Goal: Task Accomplishment & Management: Complete application form

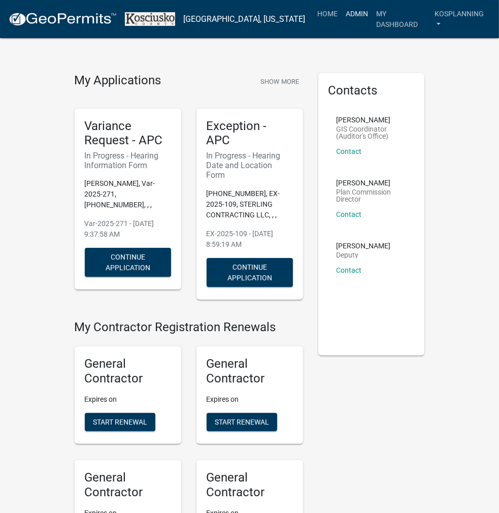
click at [354, 17] on link "Admin" at bounding box center [357, 13] width 30 height 19
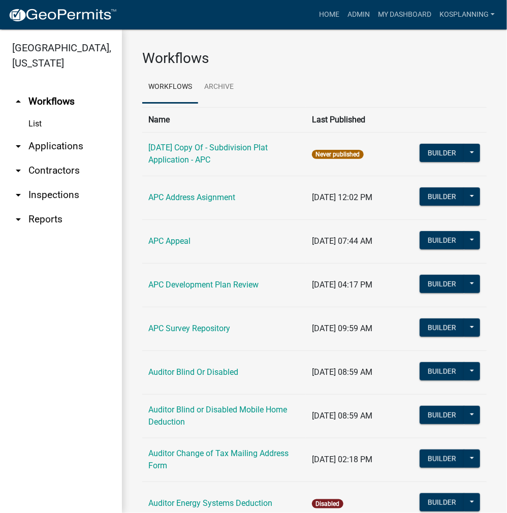
click at [63, 169] on link "arrow_drop_down Contractors" at bounding box center [61, 170] width 122 height 24
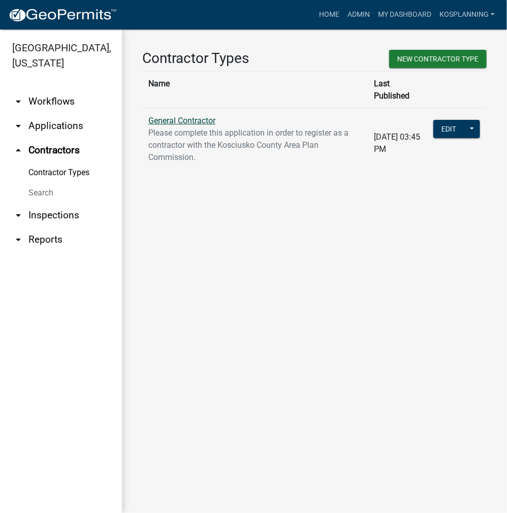
click at [193, 116] on link "General Contractor" at bounding box center [181, 121] width 67 height 10
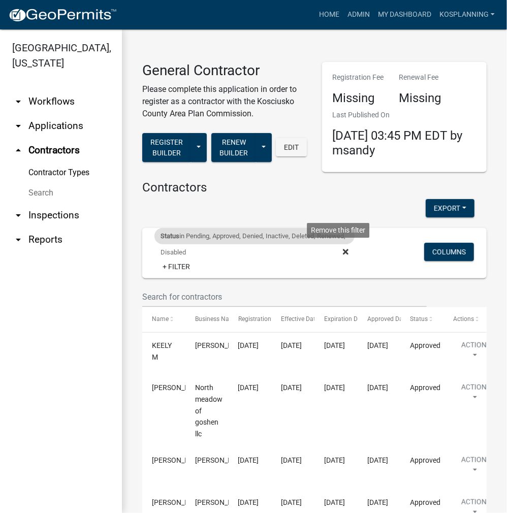
click at [343, 250] on icon at bounding box center [346, 252] width 6 height 8
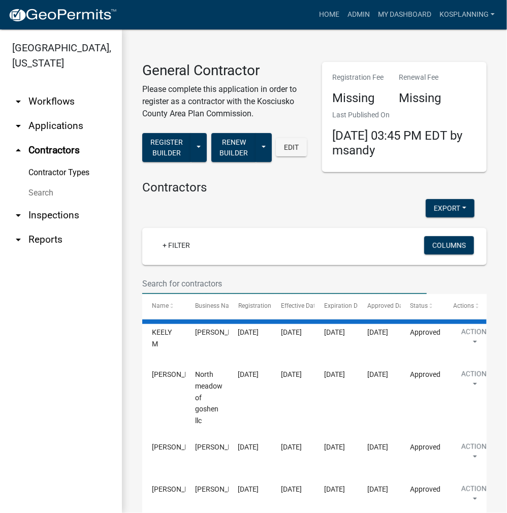
click at [194, 279] on input "text" at bounding box center [284, 283] width 284 height 21
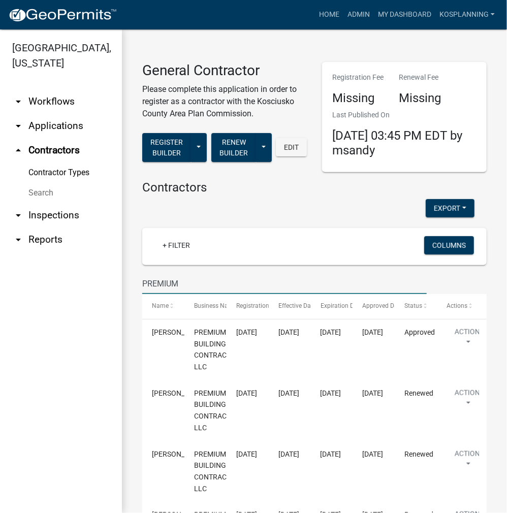
type input "PREMIUM"
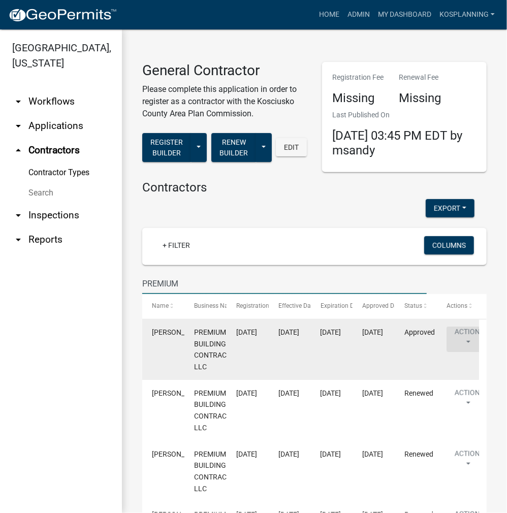
click at [469, 337] on button "Action" at bounding box center [467, 338] width 42 height 25
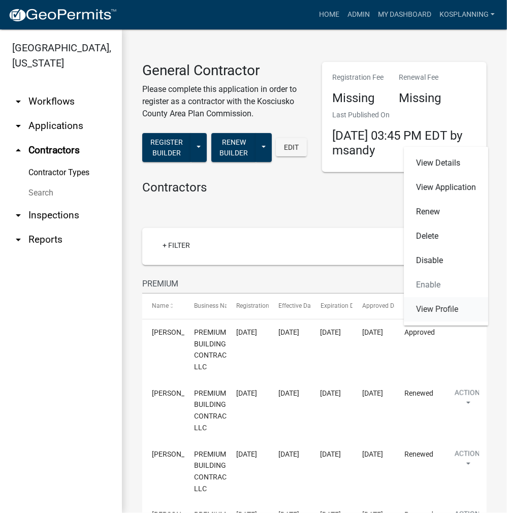
click at [451, 311] on link "View Profile" at bounding box center [446, 309] width 84 height 24
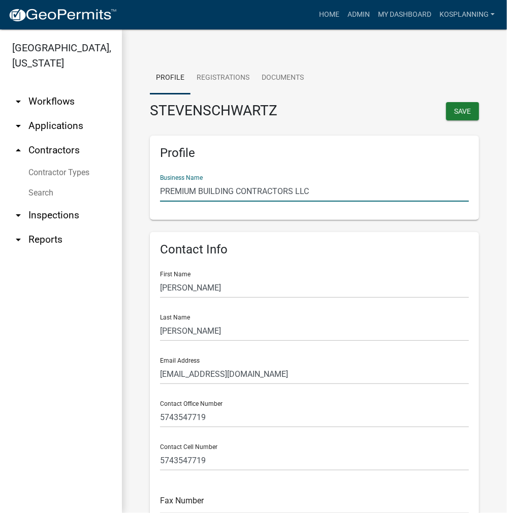
drag, startPoint x: 315, startPoint y: 190, endPoint x: 189, endPoint y: 193, distance: 125.9
click at [150, 186] on div "Profile Business Name PREMIUM BUILDING CONTRACTORS LLC" at bounding box center [314, 178] width 329 height 84
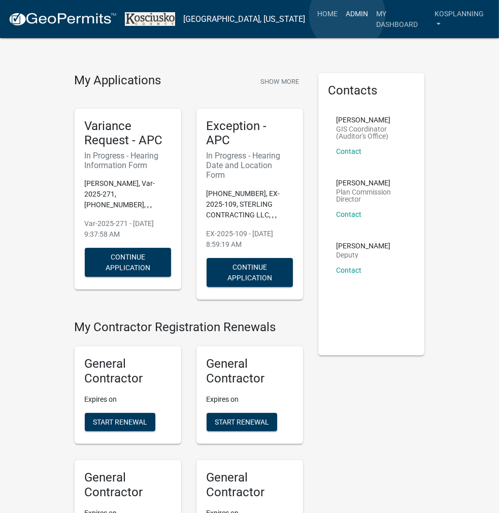
click at [347, 15] on link "Admin" at bounding box center [357, 13] width 30 height 19
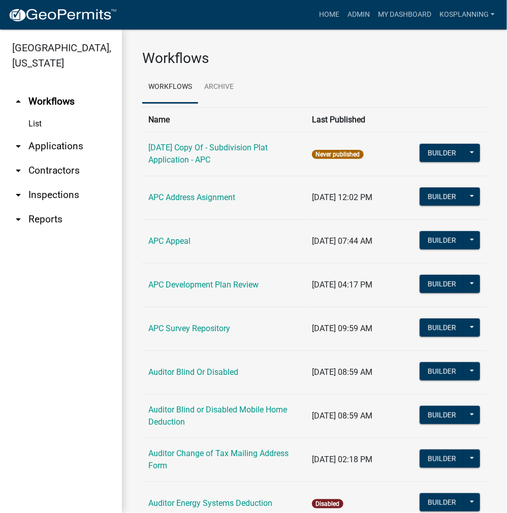
click at [67, 143] on link "arrow_drop_down Applications" at bounding box center [61, 146] width 122 height 24
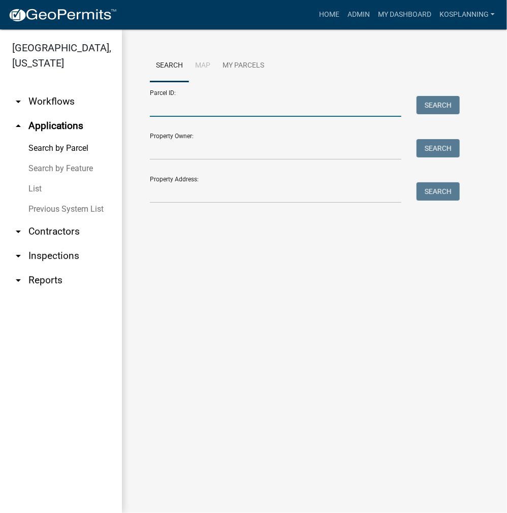
click at [168, 106] on input "Parcel ID:" at bounding box center [275, 106] width 251 height 21
click at [325, 16] on link "Home" at bounding box center [329, 14] width 28 height 19
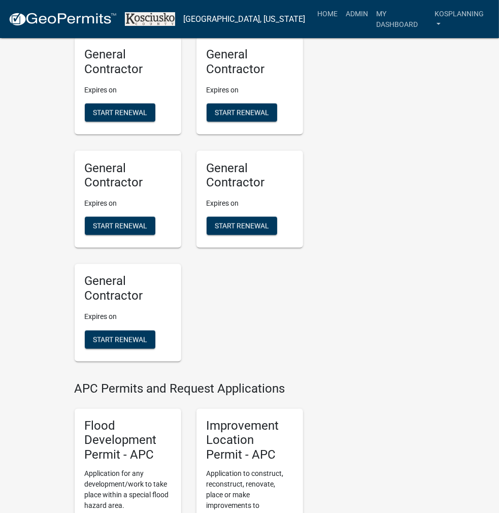
scroll to position [1066, 0]
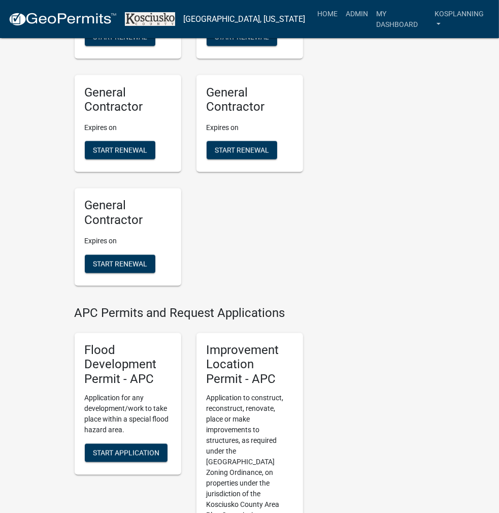
drag, startPoint x: 245, startPoint y: 300, endPoint x: 275, endPoint y: 299, distance: 29.4
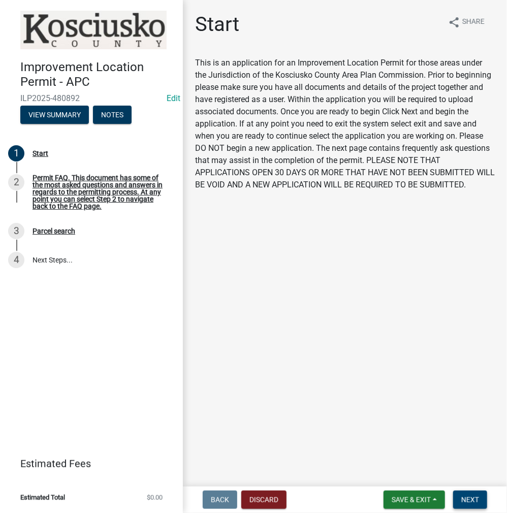
click at [478, 498] on span "Next" at bounding box center [470, 499] width 18 height 8
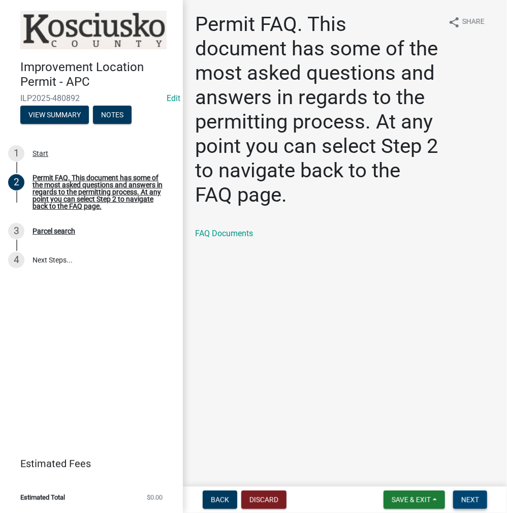
click at [465, 496] on span "Next" at bounding box center [470, 499] width 18 height 8
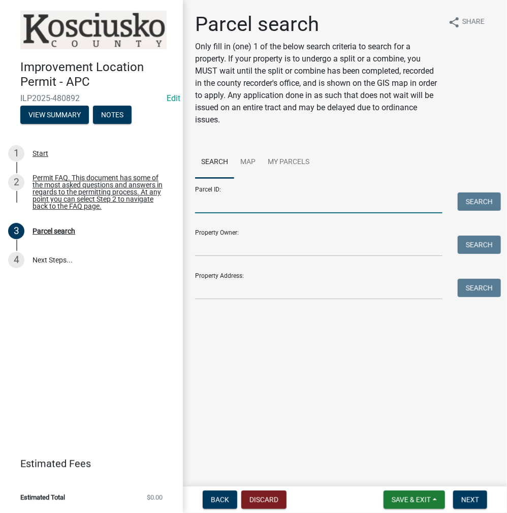
click at [255, 200] on input "Parcel ID:" at bounding box center [318, 202] width 247 height 21
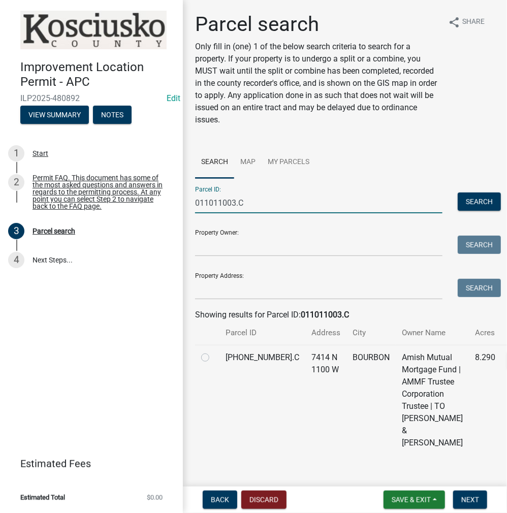
type input "011011003.C"
click at [213, 351] on label at bounding box center [213, 351] width 0 height 0
click at [213, 358] on input "radio" at bounding box center [216, 354] width 7 height 7
radio input "true"
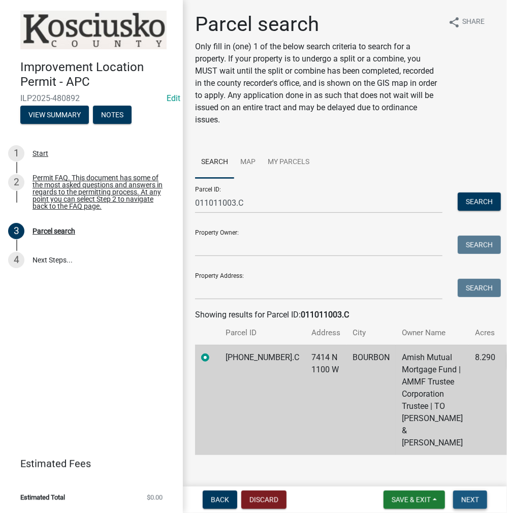
click at [476, 498] on span "Next" at bounding box center [470, 499] width 18 height 8
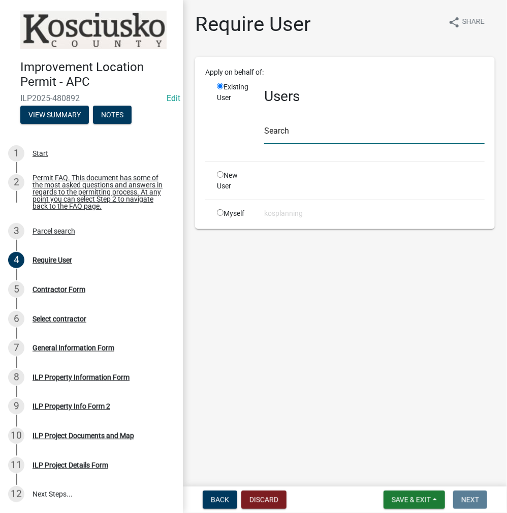
click at [287, 132] on input "text" at bounding box center [374, 133] width 220 height 21
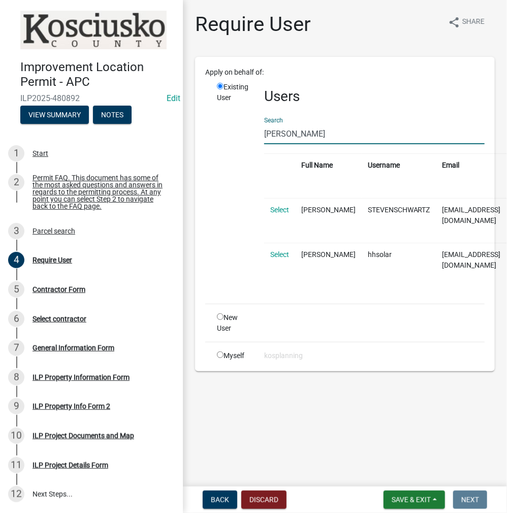
type input "[PERSON_NAME]"
click at [282, 206] on link "Select" at bounding box center [279, 210] width 19 height 8
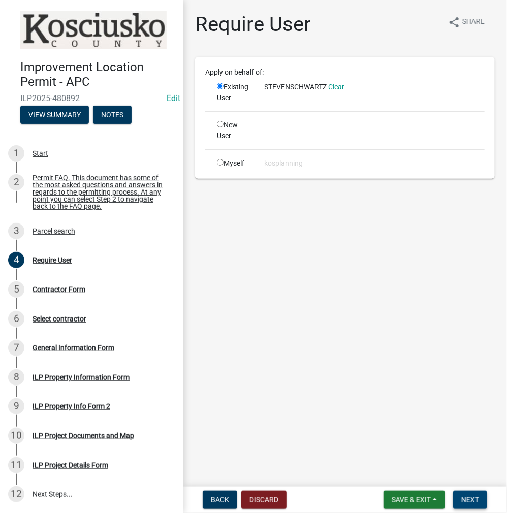
click at [463, 499] on span "Next" at bounding box center [470, 499] width 18 height 8
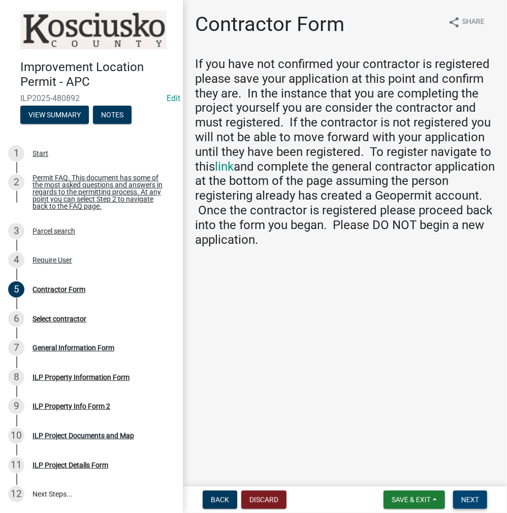
click at [473, 504] on button "Next" at bounding box center [470, 499] width 34 height 18
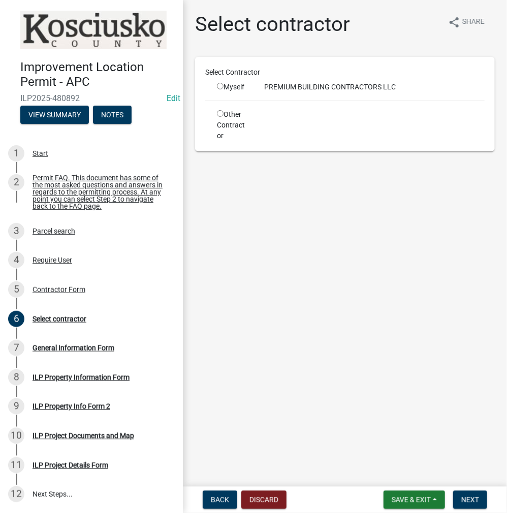
click at [218, 86] on input "radio" at bounding box center [220, 86] width 7 height 7
radio input "true"
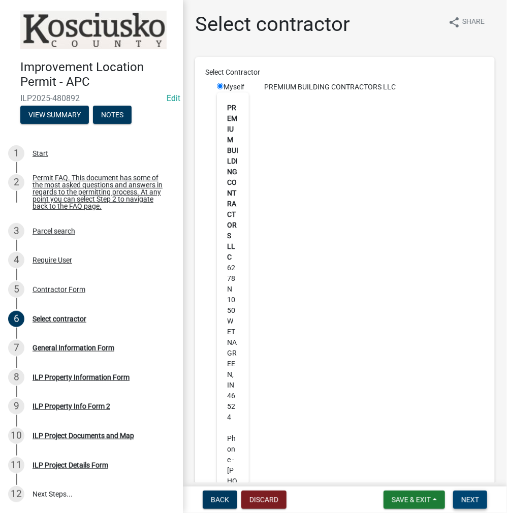
click at [471, 505] on button "Next" at bounding box center [470, 499] width 34 height 18
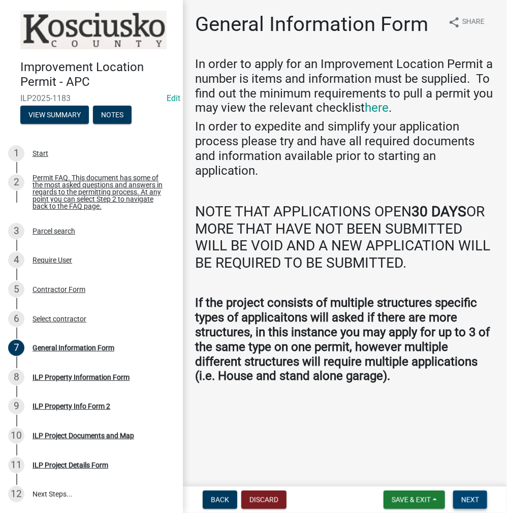
click at [476, 495] on span "Next" at bounding box center [470, 499] width 18 height 8
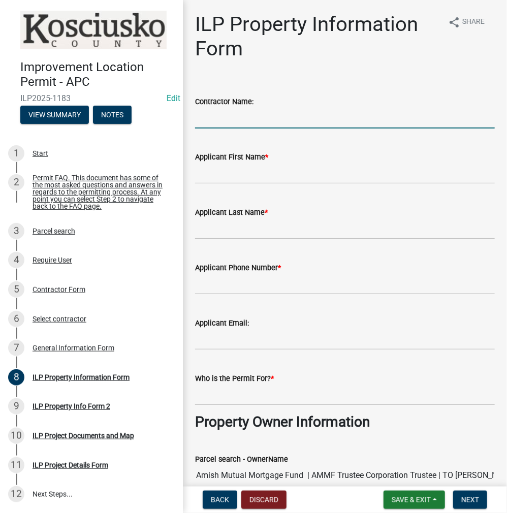
click at [216, 121] on input "Contractor Name:" at bounding box center [344, 118] width 299 height 21
paste input "PREMIUM BUILDING CONTRACTORS LLC"
type input "PREMIUM BUILDING CONTRACTORS LLC"
click at [220, 162] on div "Applicant First Name *" at bounding box center [344, 157] width 299 height 12
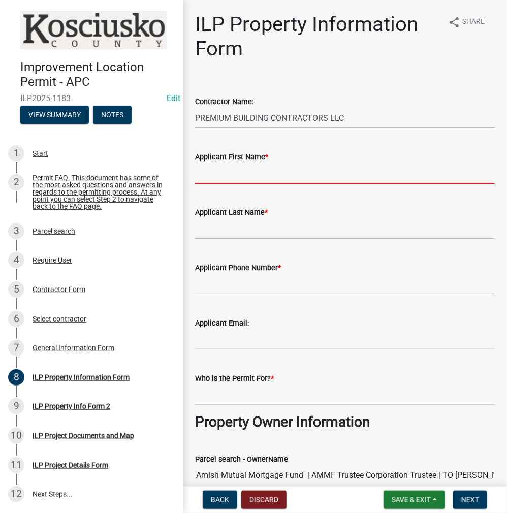
click at [248, 169] on input "Applicant First Name *" at bounding box center [344, 173] width 299 height 21
type input "JEREMY"
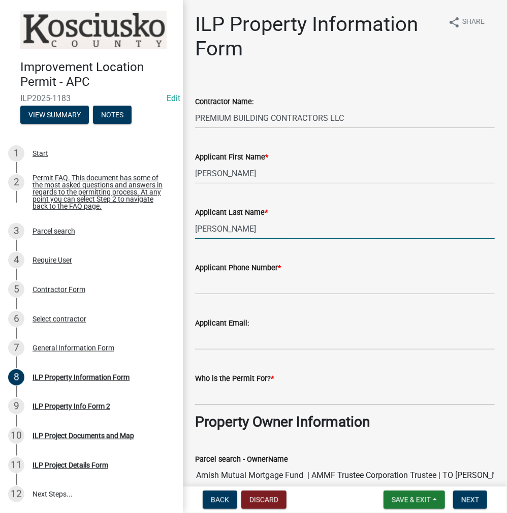
type input "BURKHOLDER"
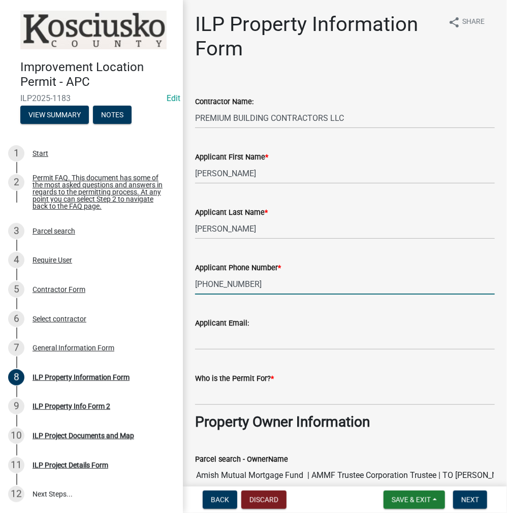
type input "574-646-2244"
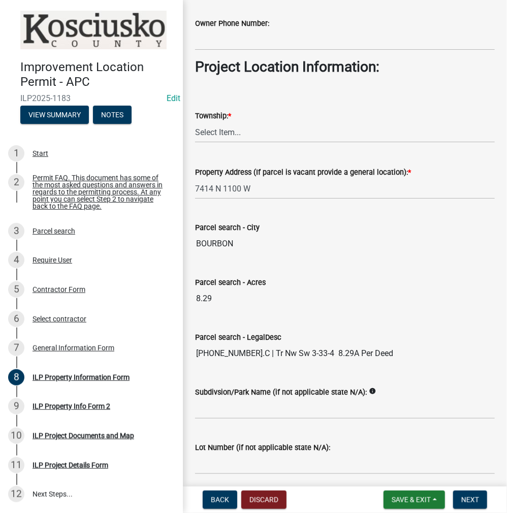
scroll to position [711, 0]
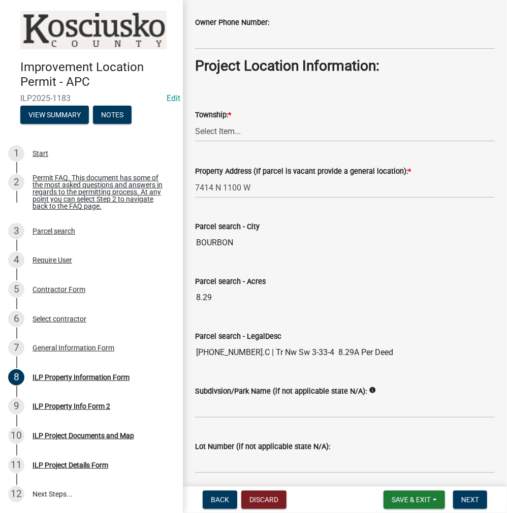
type input "JEREMY BURKHOLDER"
click at [228, 128] on select "Select Item... Benton - Elkhart Co Clay Etna Franklin Harrison Jackson Jefferso…" at bounding box center [344, 131] width 299 height 21
click at [195, 121] on select "Select Item... Benton - Elkhart Co Clay Etna Franklin Harrison Jackson Jefferso…" at bounding box center [344, 131] width 299 height 21
select select "3422abd6-54fc-4c96-832b-3437041c7235"
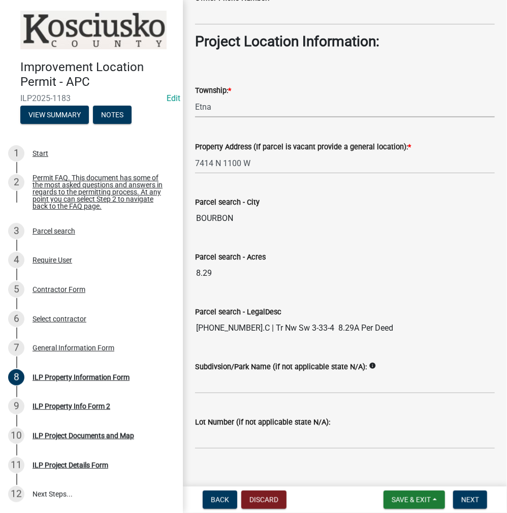
scroll to position [747, 0]
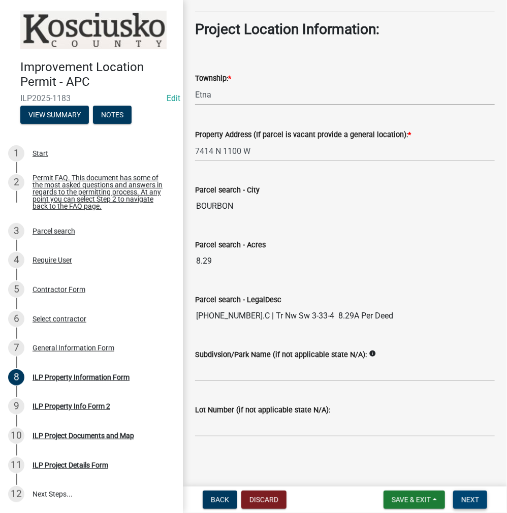
click at [469, 498] on span "Next" at bounding box center [470, 499] width 18 height 8
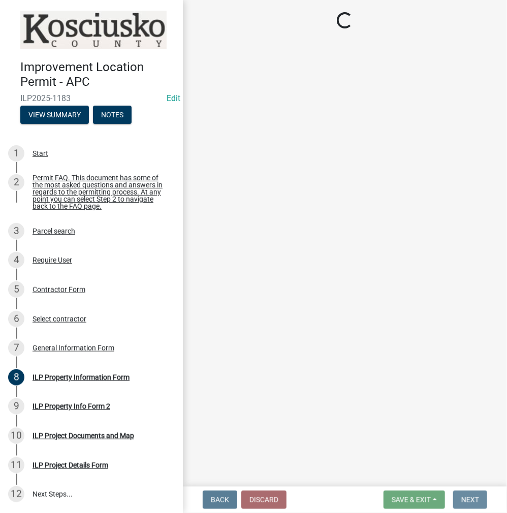
scroll to position [0, 0]
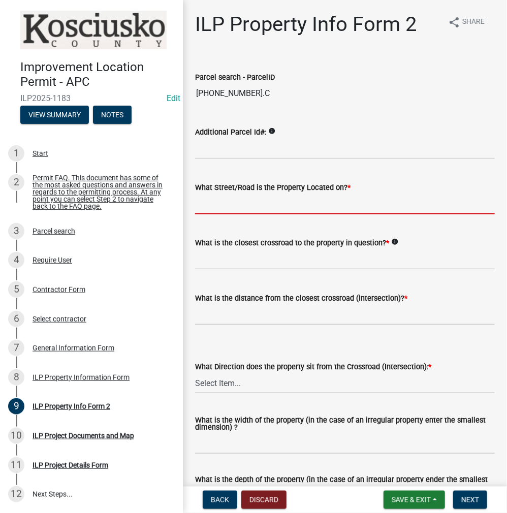
click at [247, 207] on input "What Street/Road is the Property Located on? *" at bounding box center [344, 203] width 299 height 21
type input "1100 W"
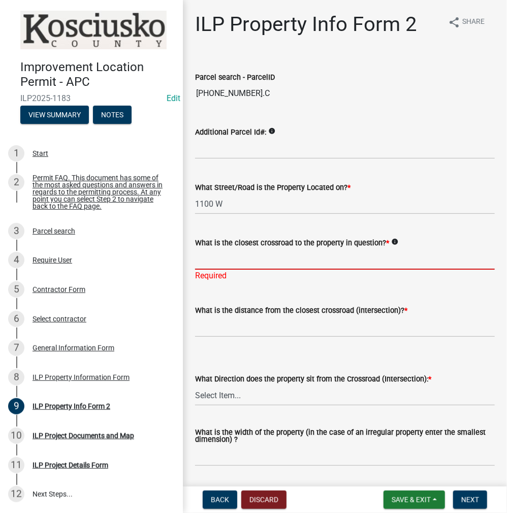
click at [212, 254] on input "What is the closest crossroad to the property in question? *" at bounding box center [344, 259] width 299 height 21
type input "ANGLIN RD"
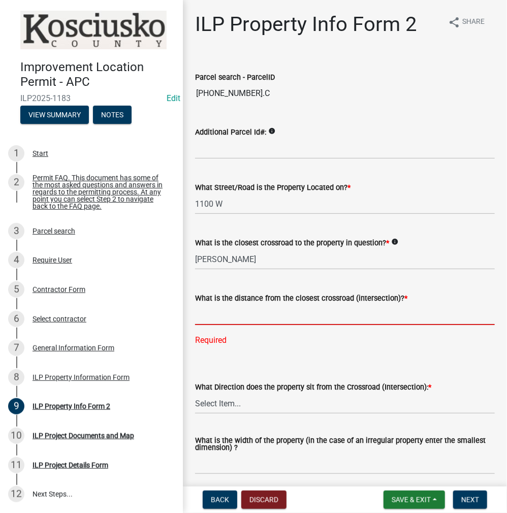
drag, startPoint x: 220, startPoint y: 310, endPoint x: 227, endPoint y: 312, distance: 7.3
click at [220, 310] on input "text" at bounding box center [344, 314] width 299 height 21
type input "506"
click at [242, 398] on wm-data-entity-input "What Direction does the property sit from the Crossroad (Intersection): * Selec…" at bounding box center [344, 388] width 299 height 69
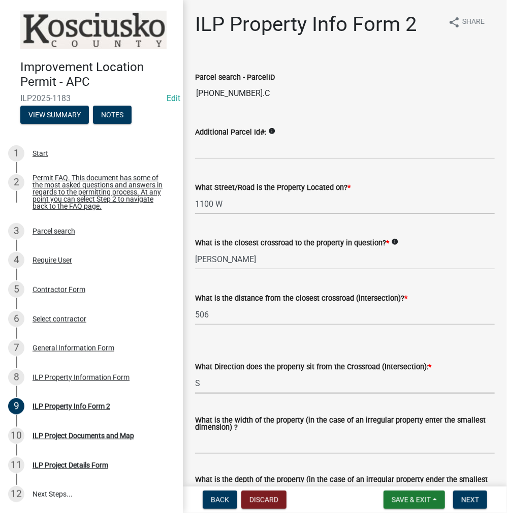
click at [195, 373] on select "Select Item... N NE NW S SE SW E W" at bounding box center [344, 383] width 299 height 21
select select "30cad654-0079-4cbe-a349-097ae71a5774"
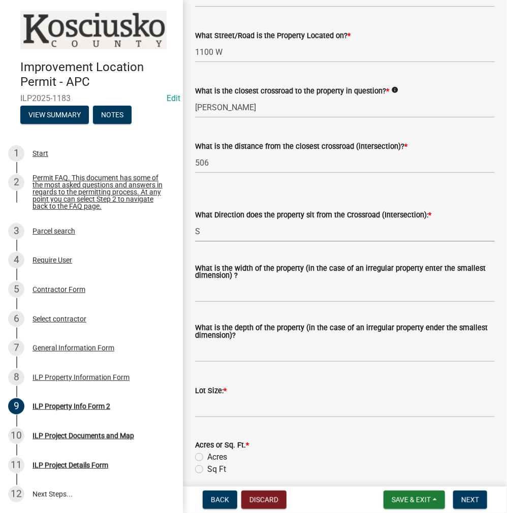
scroll to position [152, 0]
click at [219, 290] on input "What is the width of the property (in the case of an irregular property enter t…" at bounding box center [344, 291] width 299 height 21
type input "VARIES"
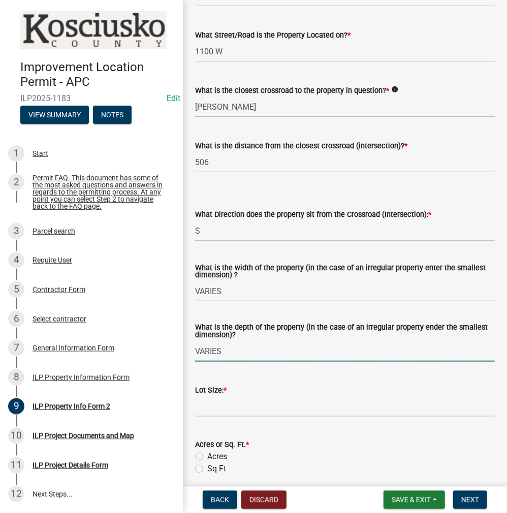
type input "VARIES"
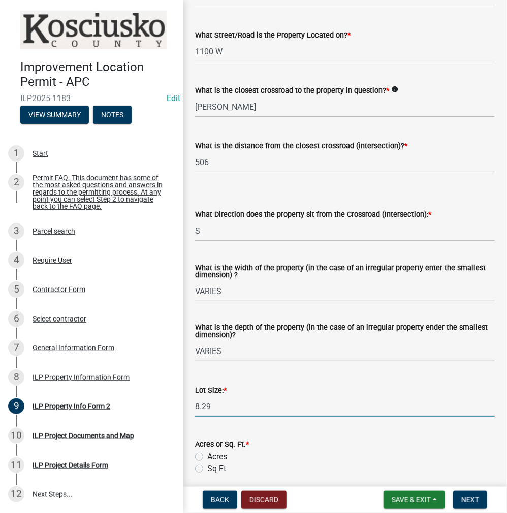
scroll to position [355, 0]
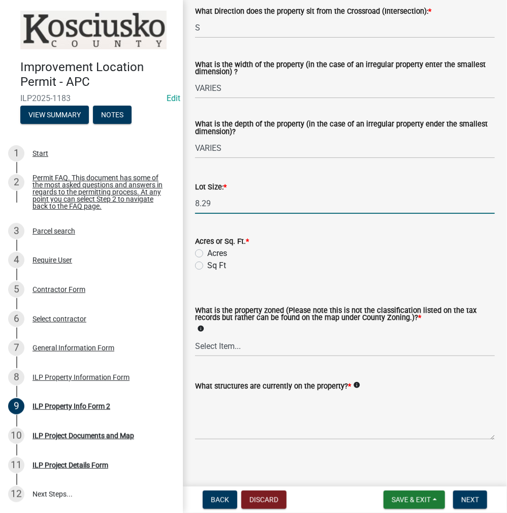
type input "8.29"
click at [207, 256] on label "Acres" at bounding box center [217, 253] width 20 height 12
click at [207, 254] on input "Acres" at bounding box center [210, 250] width 7 height 7
radio input "true"
click at [216, 349] on select "Select Item... Agricultural Agricultural 2 Commercial Environmental Industrial …" at bounding box center [344, 346] width 299 height 21
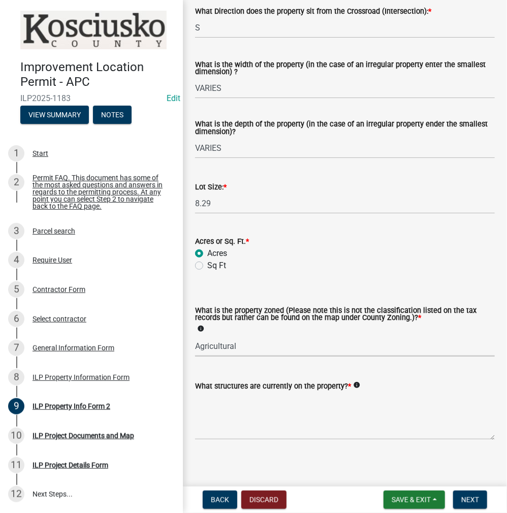
click at [195, 336] on select "Select Item... Agricultural Agricultural 2 Commercial Environmental Industrial …" at bounding box center [344, 346] width 299 height 21
select select "ea119d11-e52e-4559-b746-af06211fe819"
click at [229, 412] on textarea "What structures are currently on the property? *" at bounding box center [344, 416] width 299 height 48
click at [252, 400] on textarea "RESIDENCE" at bounding box center [344, 416] width 299 height 48
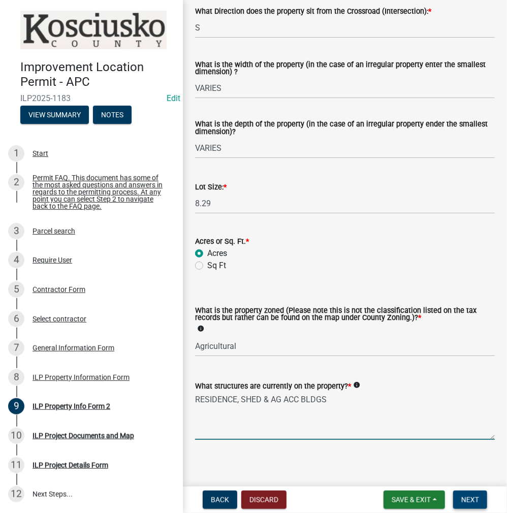
type textarea "RESIDENCE, SHED & AG ACC BLDGS"
click at [478, 504] on button "Next" at bounding box center [470, 499] width 34 height 18
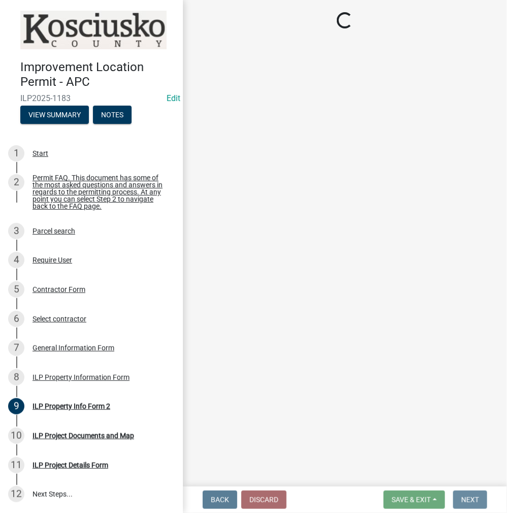
scroll to position [0, 0]
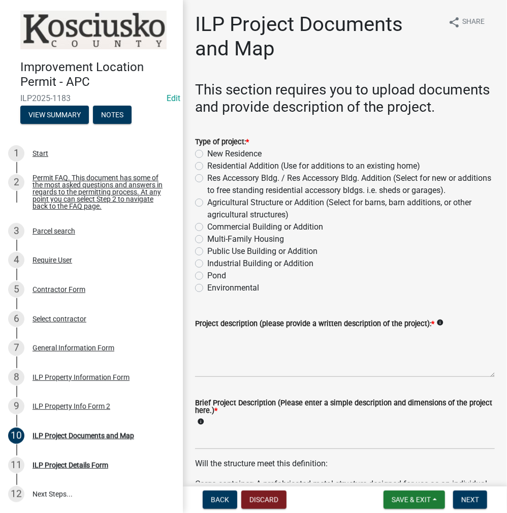
click at [207, 218] on label "Agricultural Structure or Addition (Select for barns, barn additions, or other …" at bounding box center [350, 208] width 287 height 24
click at [207, 203] on input "Agricultural Structure or Addition (Select for barns, barn additions, or other …" at bounding box center [210, 199] width 7 height 7
radio input "true"
click at [213, 365] on textarea "Project description (please provide a written description of the project): *" at bounding box center [344, 353] width 299 height 48
type textarea "40X56 POLE BARN, 40X50 LEANTO"
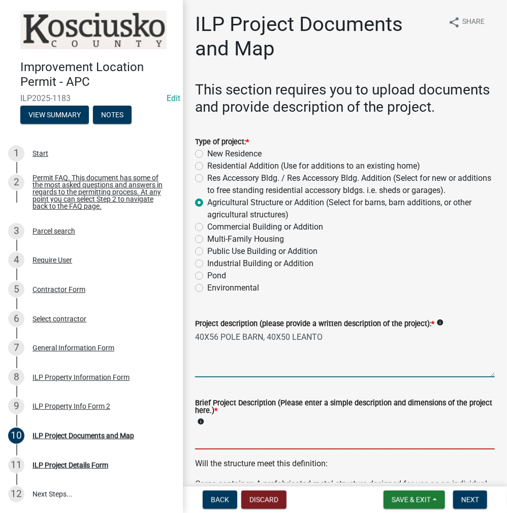
drag, startPoint x: 221, startPoint y: 450, endPoint x: 280, endPoint y: 439, distance: 60.3
click at [221, 449] on input "Brief Project Description (Please enter a simple description and dimensions of …" at bounding box center [344, 438] width 299 height 21
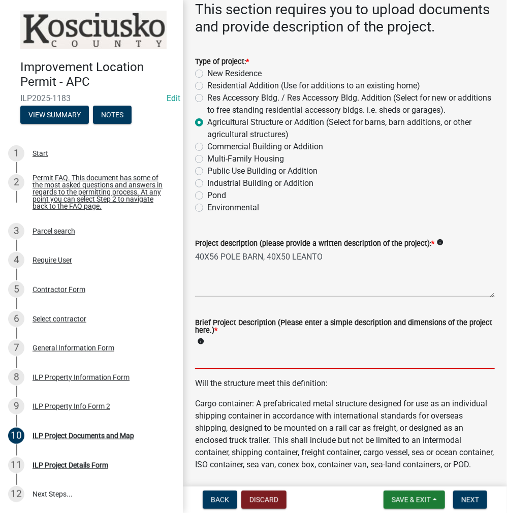
scroll to position [203, 0]
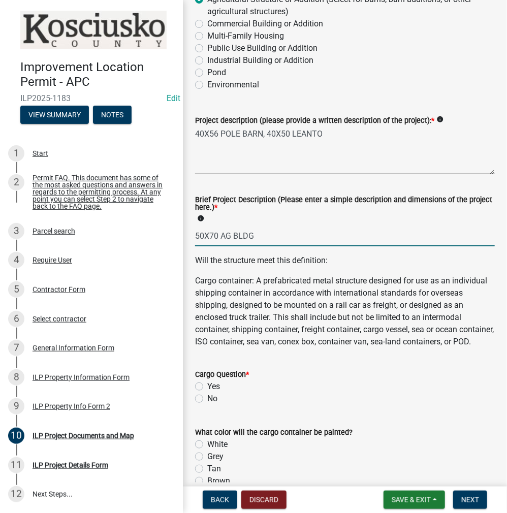
type input "50X70 AG BLDG"
drag, startPoint x: 197, startPoint y: 427, endPoint x: 204, endPoint y: 427, distance: 7.1
click at [207, 405] on label "No" at bounding box center [212, 398] width 10 height 12
click at [207, 399] on input "No" at bounding box center [210, 395] width 7 height 7
radio input "true"
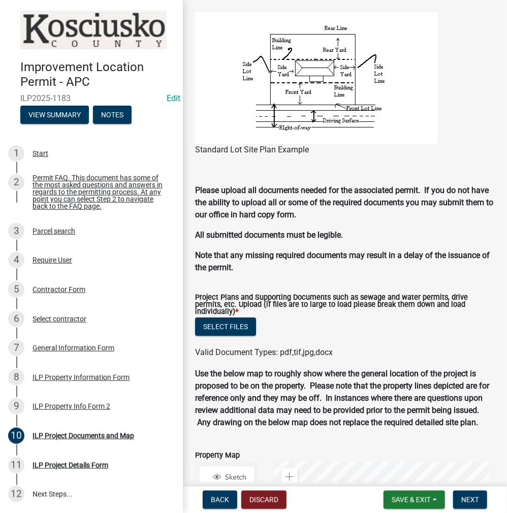
scroll to position [1048, 0]
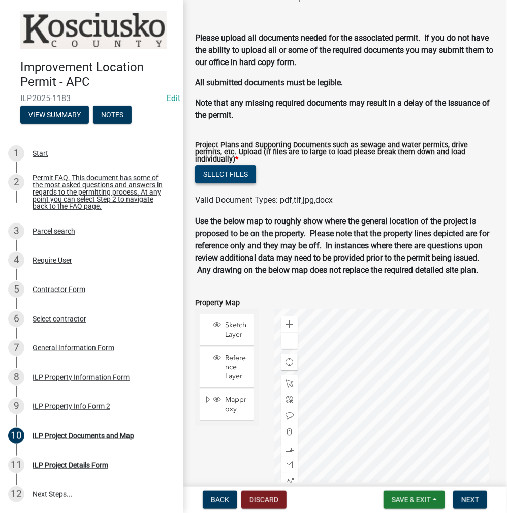
click at [244, 183] on button "Select files" at bounding box center [225, 174] width 61 height 18
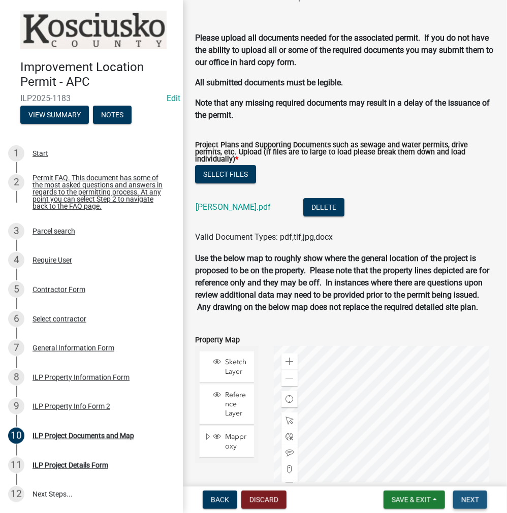
click at [466, 498] on span "Next" at bounding box center [470, 499] width 18 height 8
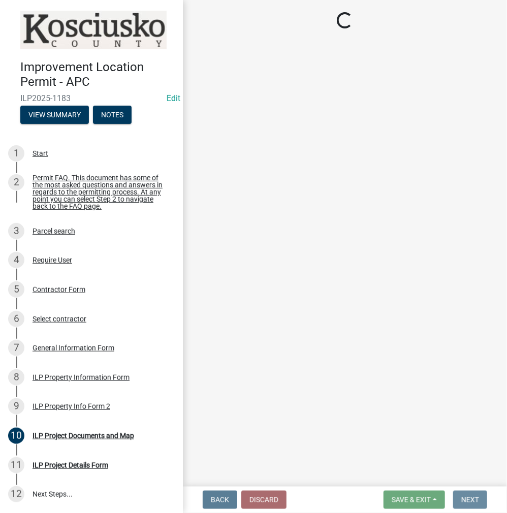
scroll to position [0, 0]
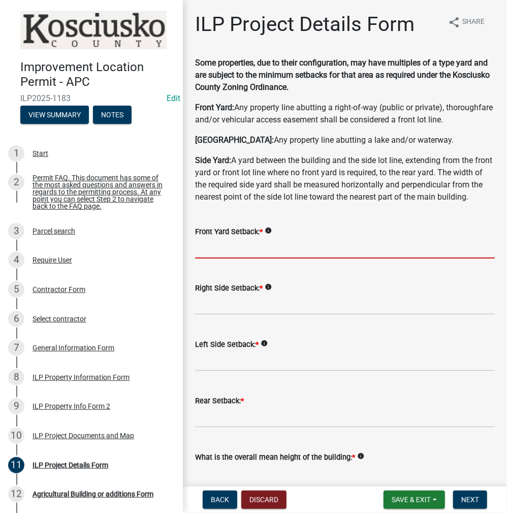
click at [216, 258] on input "text" at bounding box center [344, 248] width 299 height 21
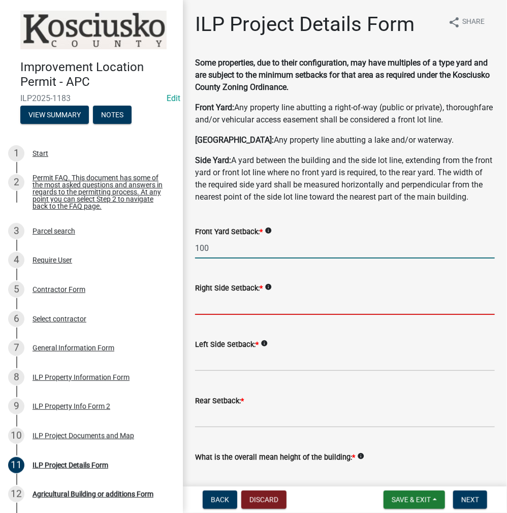
type input "100.0"
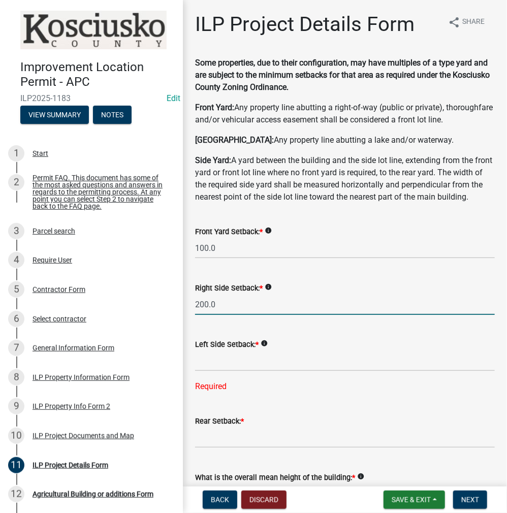
drag, startPoint x: 230, startPoint y: 333, endPoint x: 186, endPoint y: 329, distance: 44.4
type input "745.0"
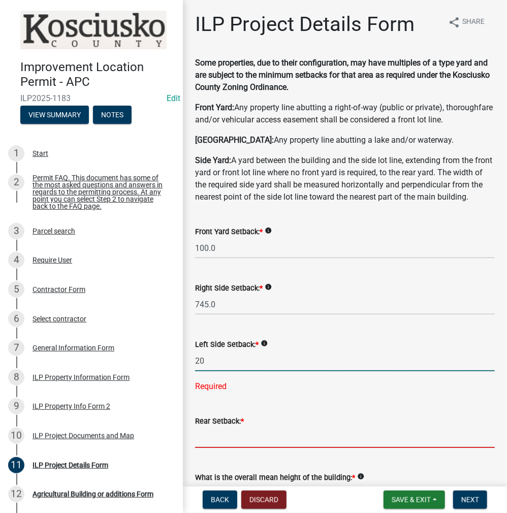
type input "20.0"
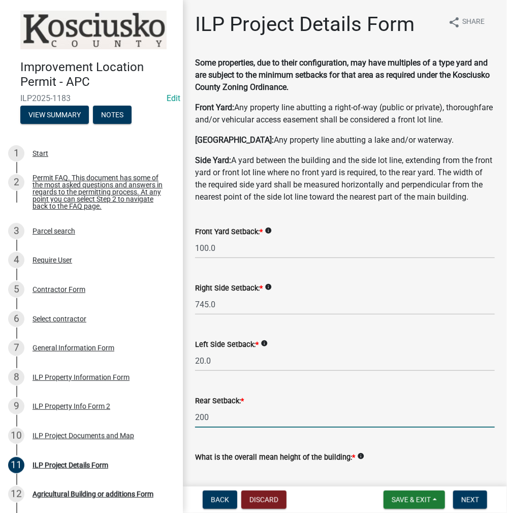
type input "200.0"
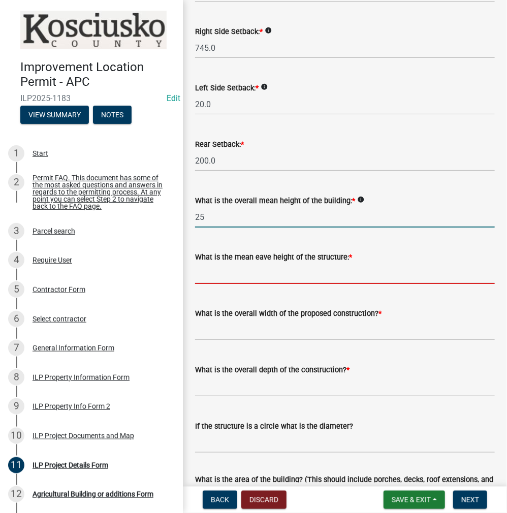
type input "25.0"
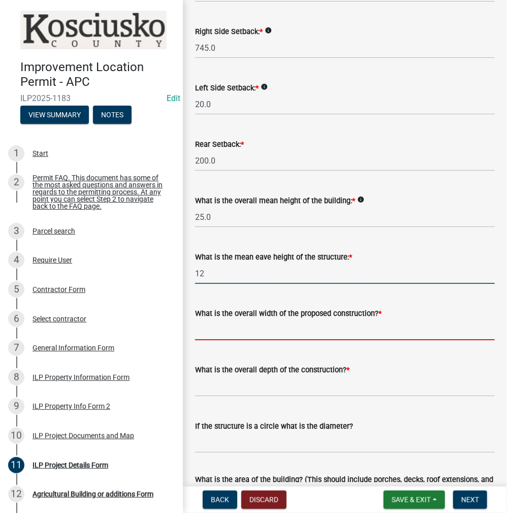
type input "12.0"
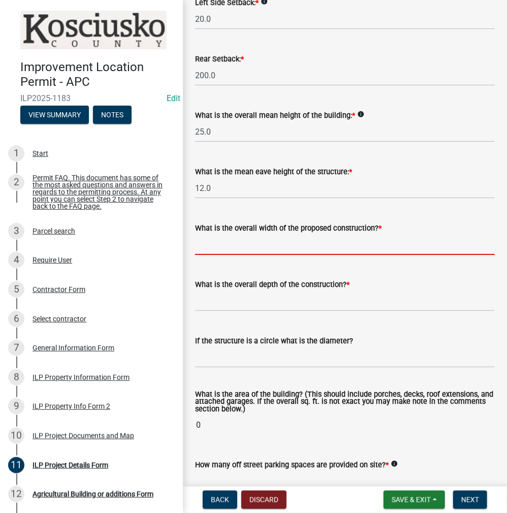
scroll to position [358, 0]
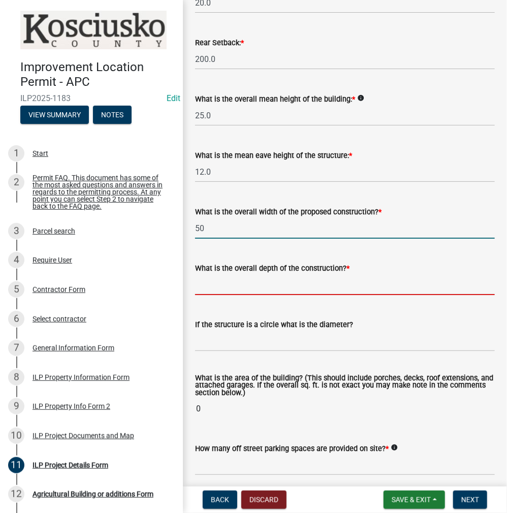
type input "50.00"
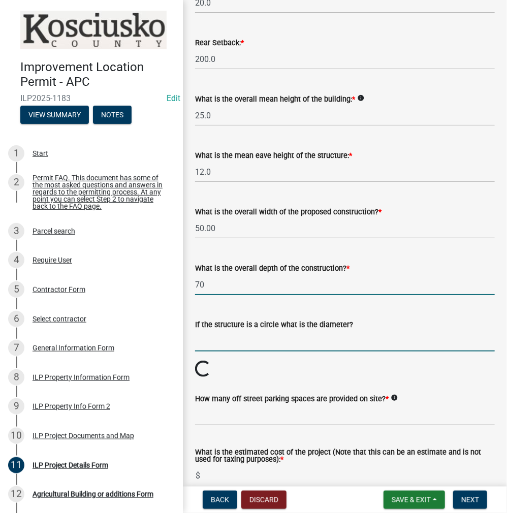
type input "70.00"
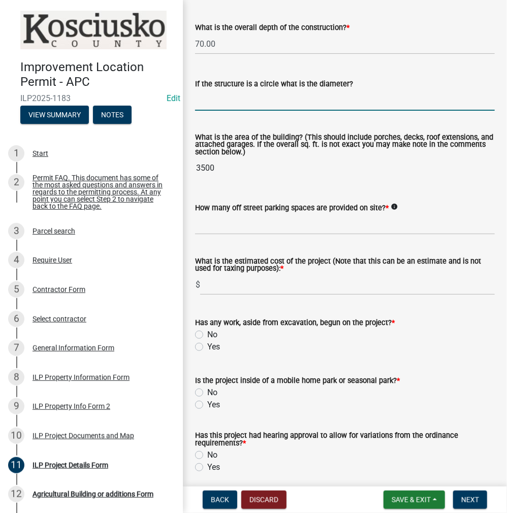
scroll to position [612, 0]
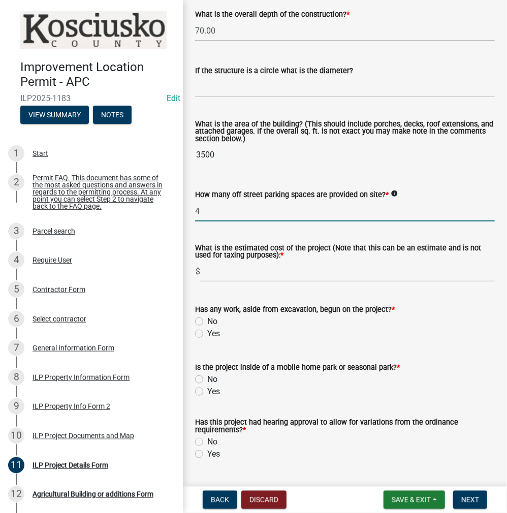
type input "4"
type input "175000"
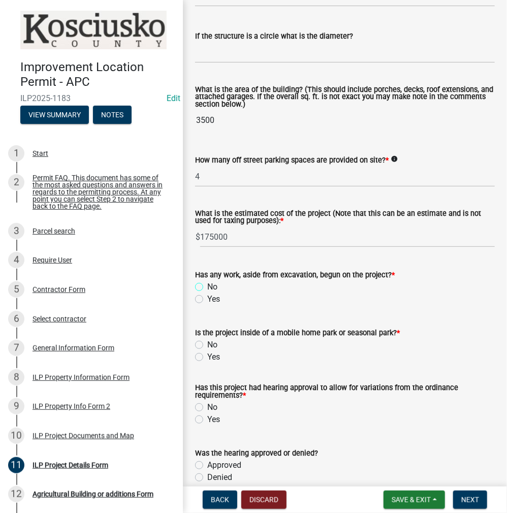
scroll to position [713, 0]
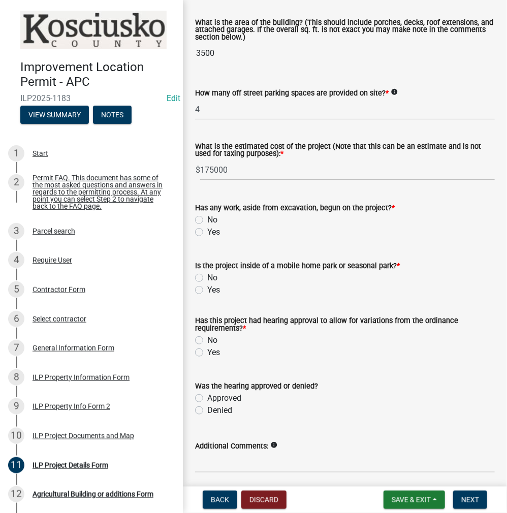
click at [207, 226] on label "No" at bounding box center [212, 220] width 10 height 12
click at [207, 220] on input "No" at bounding box center [210, 217] width 7 height 7
radio input "true"
click at [207, 284] on label "No" at bounding box center [212, 278] width 10 height 12
click at [207, 278] on input "No" at bounding box center [210, 275] width 7 height 7
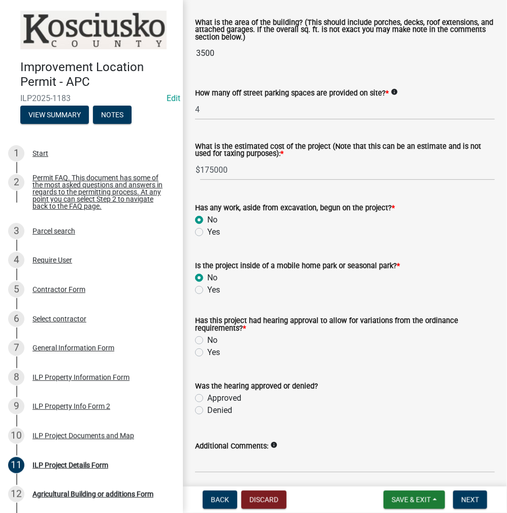
radio input "true"
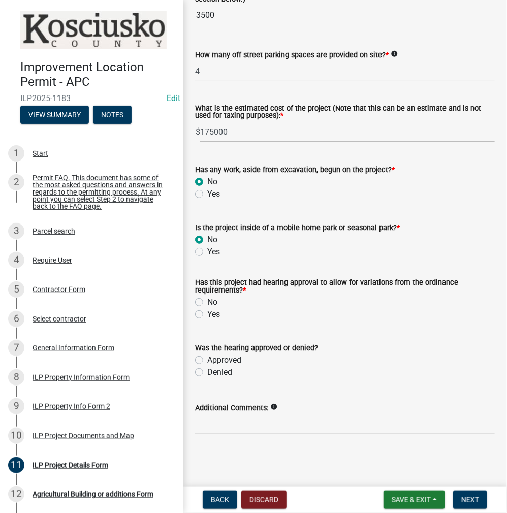
scroll to position [764, 0]
click at [207, 308] on label "No" at bounding box center [212, 302] width 10 height 12
click at [207, 303] on input "No" at bounding box center [210, 299] width 7 height 7
radio input "true"
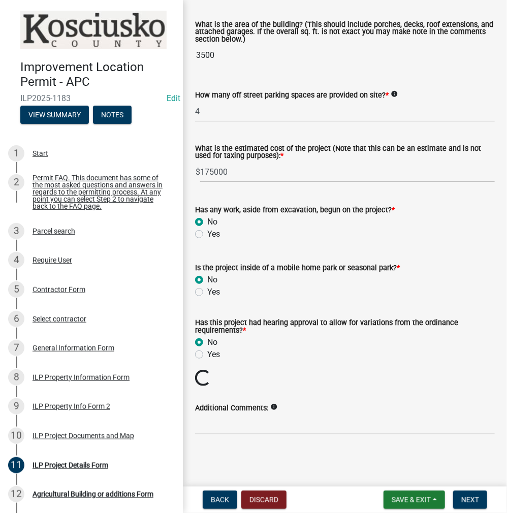
scroll to position [718, 0]
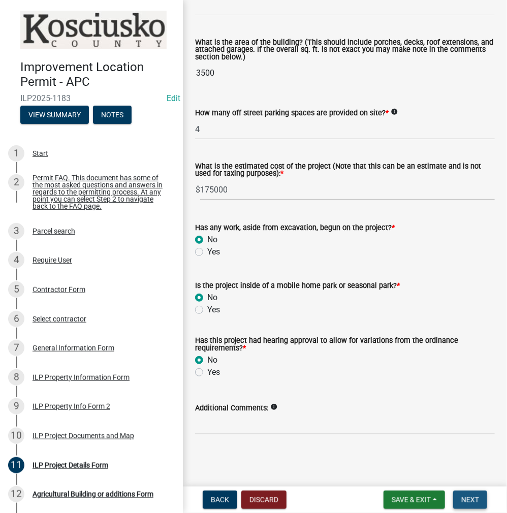
click at [461, 495] on span "Next" at bounding box center [470, 499] width 18 height 8
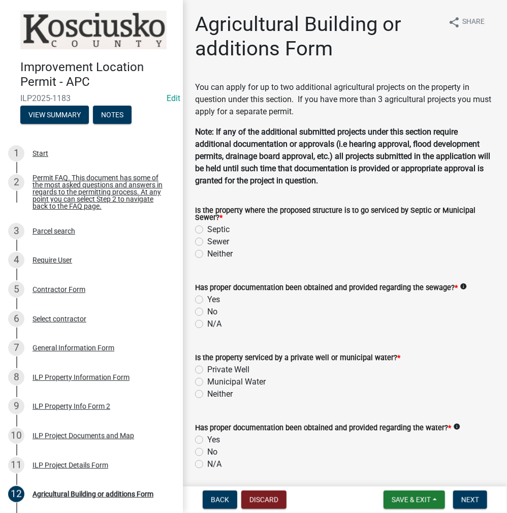
click at [207, 230] on label "Septic" at bounding box center [218, 229] width 22 height 12
click at [207, 230] on input "Septic" at bounding box center [210, 226] width 7 height 7
radio input "true"
click at [207, 301] on label "Yes" at bounding box center [213, 299] width 13 height 12
click at [207, 300] on input "Yes" at bounding box center [210, 296] width 7 height 7
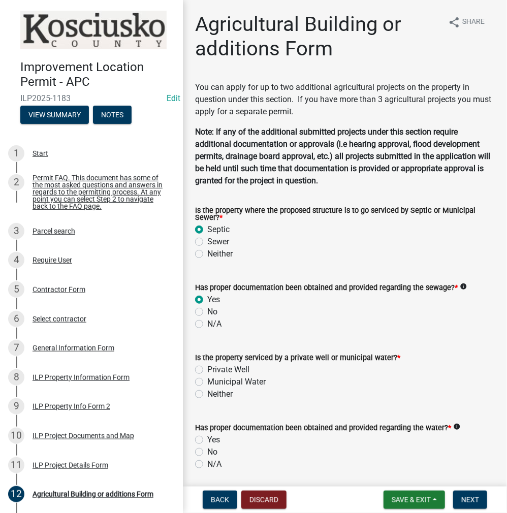
radio input "true"
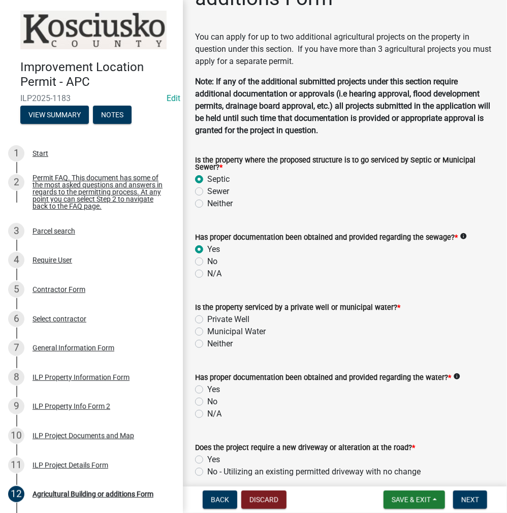
scroll to position [102, 0]
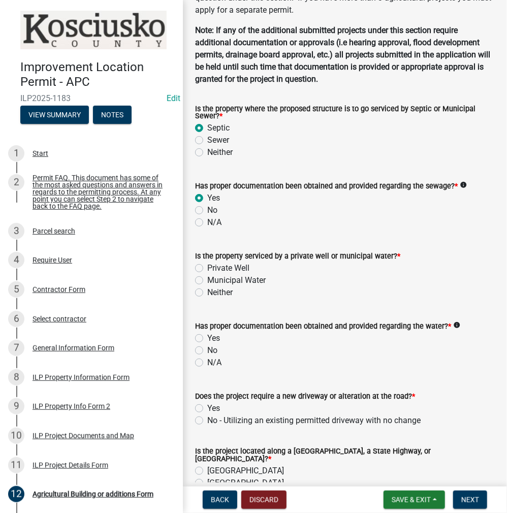
click at [207, 269] on label "Private Well" at bounding box center [228, 268] width 42 height 12
click at [207, 269] on input "Private Well" at bounding box center [210, 265] width 7 height 7
radio input "true"
click at [207, 339] on label "Yes" at bounding box center [213, 338] width 13 height 12
click at [207, 339] on input "Yes" at bounding box center [210, 335] width 7 height 7
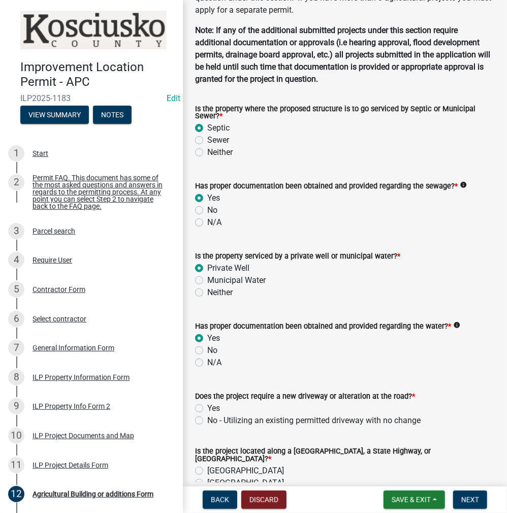
radio input "true"
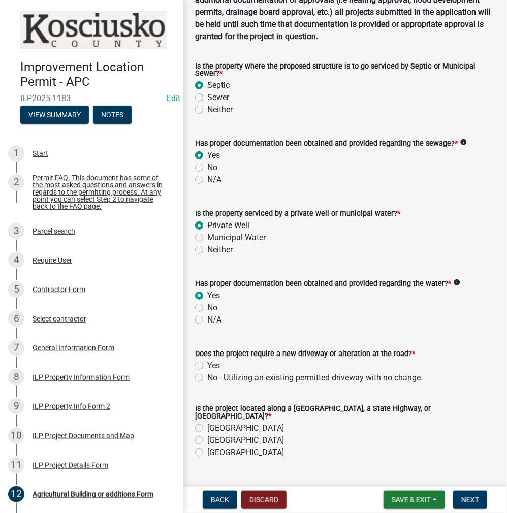
scroll to position [203, 0]
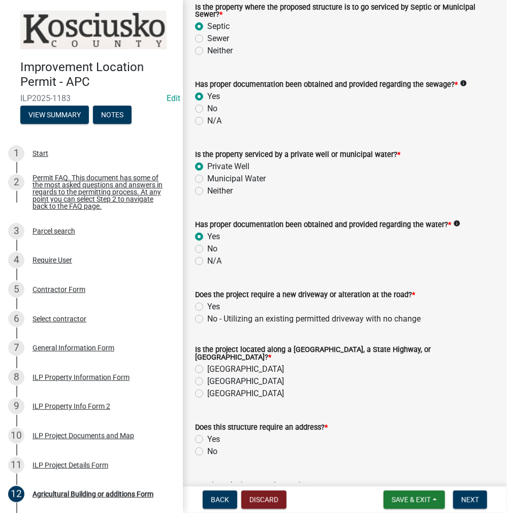
click at [207, 319] on label "No - Utilizing an existing permitted driveway with no change" at bounding box center [313, 319] width 213 height 12
click at [207, 319] on input "No - Utilizing an existing permitted driveway with no change" at bounding box center [210, 316] width 7 height 7
radio input "true"
click at [207, 363] on label "County Road" at bounding box center [245, 369] width 77 height 12
click at [207, 363] on input "County Road" at bounding box center [210, 366] width 7 height 7
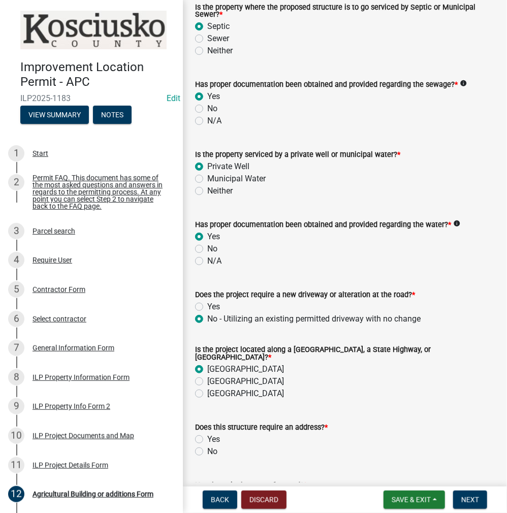
radio input "true"
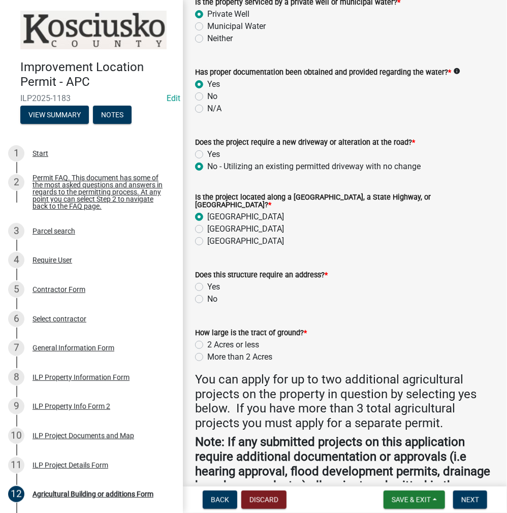
click at [207, 296] on label "No" at bounding box center [212, 299] width 10 height 12
click at [207, 296] on input "No" at bounding box center [210, 296] width 7 height 7
radio input "true"
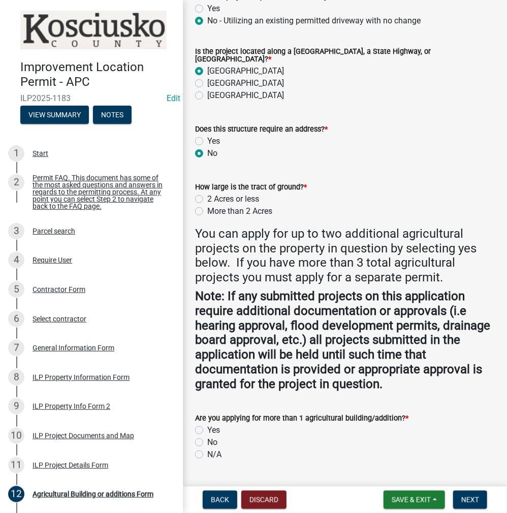
scroll to position [508, 0]
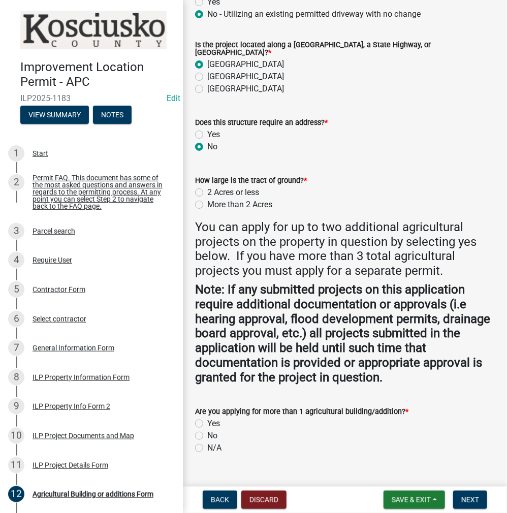
click at [207, 201] on label "More than 2 Acres" at bounding box center [239, 204] width 65 height 12
click at [207, 201] on input "More than 2 Acres" at bounding box center [210, 201] width 7 height 7
radio input "true"
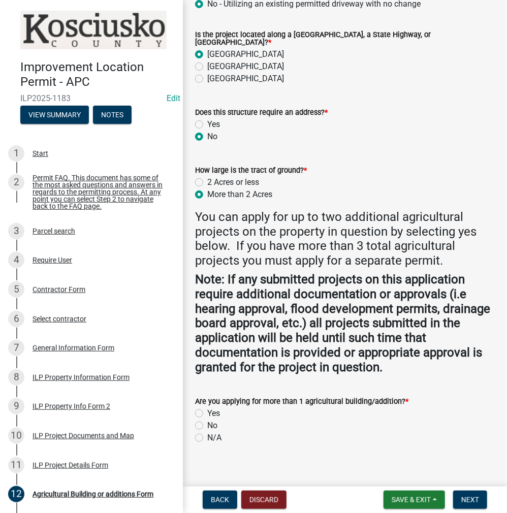
scroll to position [523, 0]
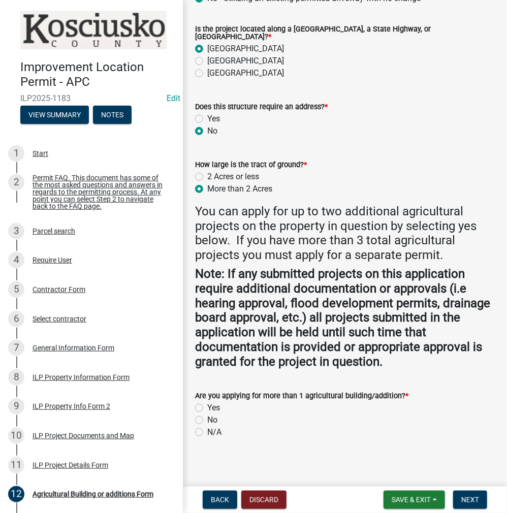
click at [207, 416] on label "No" at bounding box center [212, 420] width 10 height 12
click at [207, 416] on input "No" at bounding box center [210, 417] width 7 height 7
radio input "true"
click at [207, 404] on label "Yes" at bounding box center [213, 408] width 13 height 12
click at [207, 404] on input "Yes" at bounding box center [210, 405] width 7 height 7
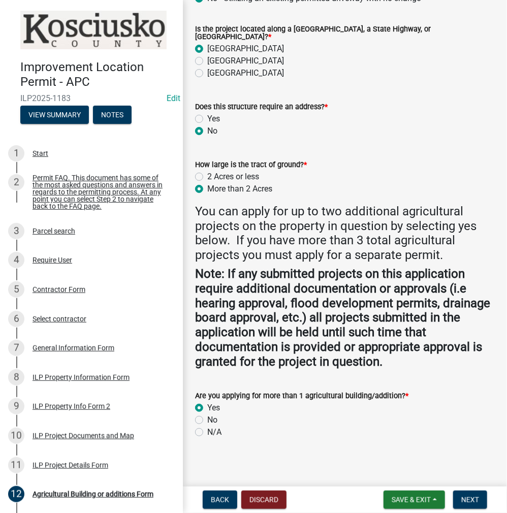
radio input "true"
click at [472, 500] on span "Next" at bounding box center [470, 499] width 18 height 8
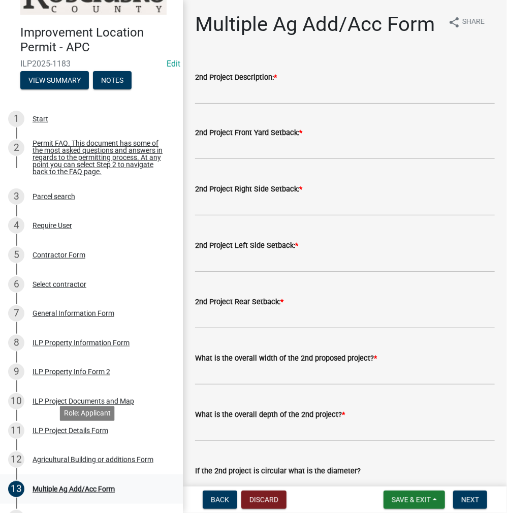
scroll to position [102, 0]
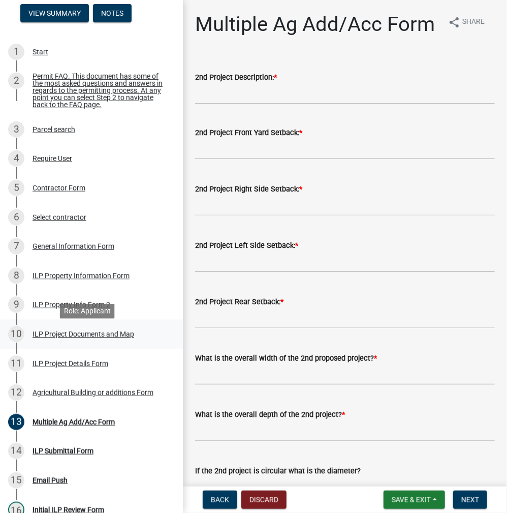
click at [47, 338] on div "ILP Project Documents and Map" at bounding box center [83, 333] width 102 height 7
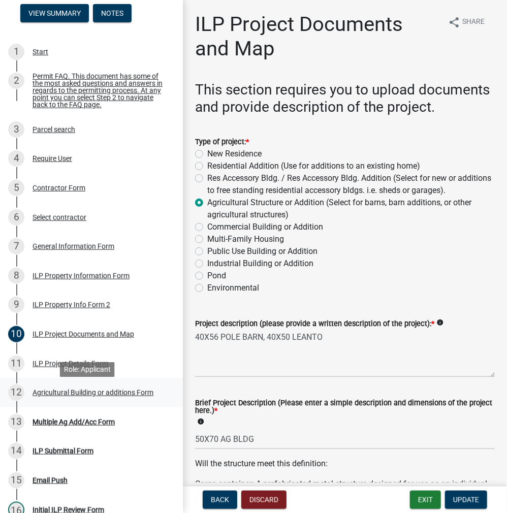
click at [48, 395] on div "Agricultural Building or additions Form" at bounding box center [92, 392] width 121 height 7
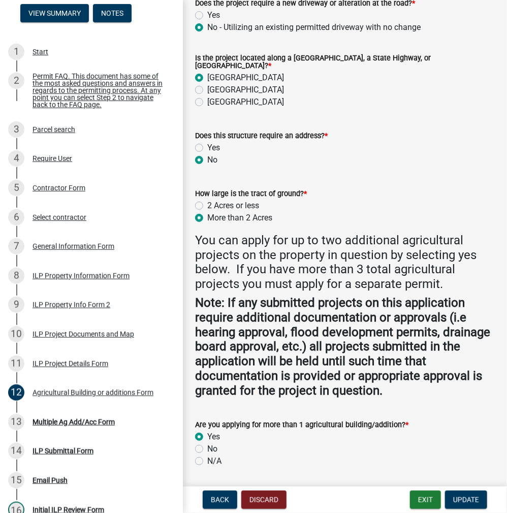
scroll to position [523, 0]
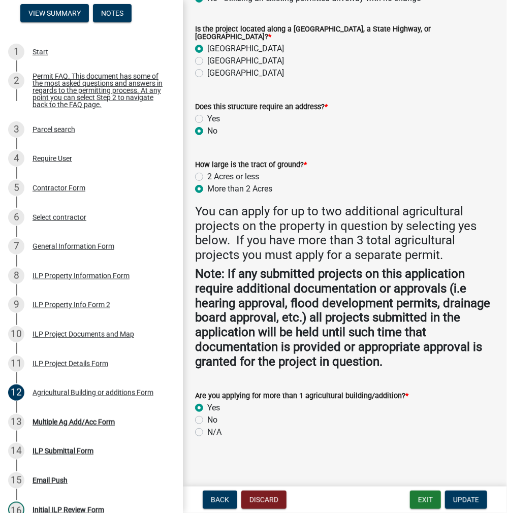
click at [207, 417] on label "No" at bounding box center [212, 420] width 10 height 12
click at [207, 417] on input "No" at bounding box center [210, 417] width 7 height 7
radio input "true"
click at [471, 501] on span "Update" at bounding box center [466, 499] width 26 height 8
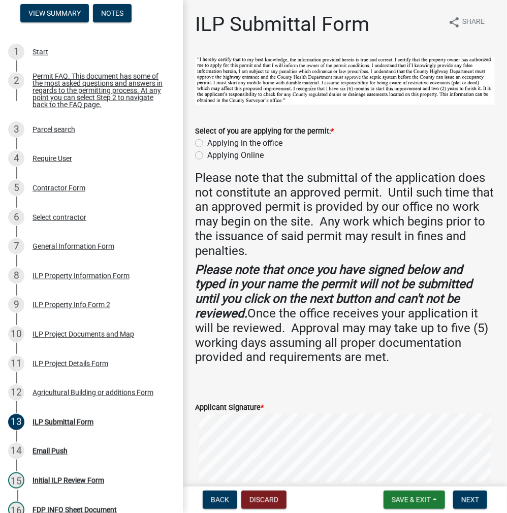
click at [207, 143] on label "Applying in the office" at bounding box center [244, 143] width 75 height 12
click at [207, 143] on input "Applying in the office" at bounding box center [210, 140] width 7 height 7
radio input "true"
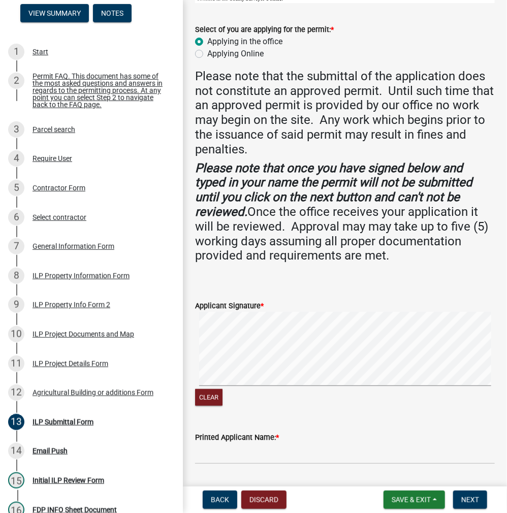
scroll to position [184, 0]
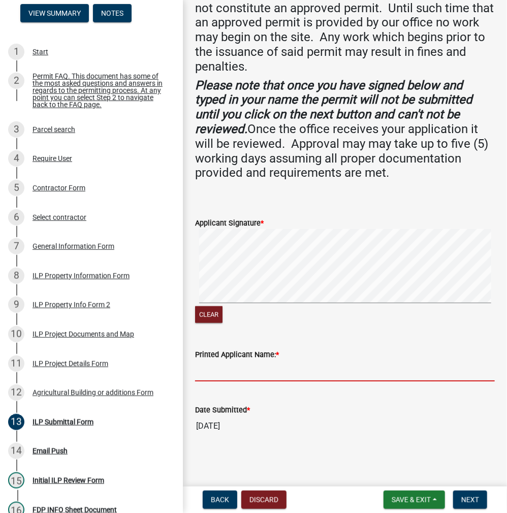
click at [246, 370] on input "Printed Applicant Name: *" at bounding box center [344, 370] width 299 height 21
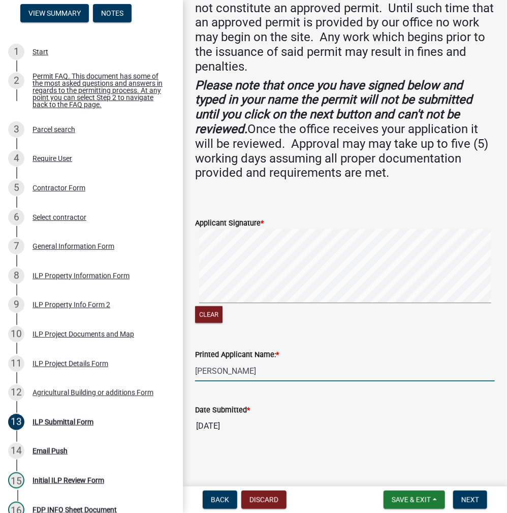
type input "JEREMY BURKHOLDER"
click at [471, 497] on span "Next" at bounding box center [470, 499] width 18 height 8
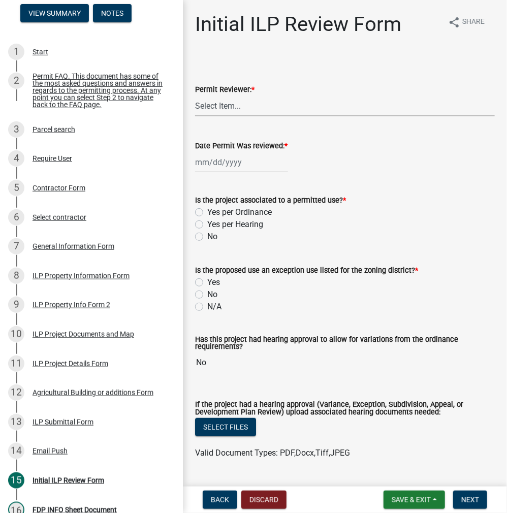
click at [240, 99] on select "Select Item... MMS LT AT CS Vacant Vacant" at bounding box center [344, 105] width 299 height 21
click at [195, 95] on select "Select Item... MMS LT AT CS Vacant Vacant" at bounding box center [344, 105] width 299 height 21
select select "c872cdc8-ca01-49f1-a213-e4b05fa58cd2"
click at [229, 162] on div at bounding box center [241, 162] width 93 height 21
select select "9"
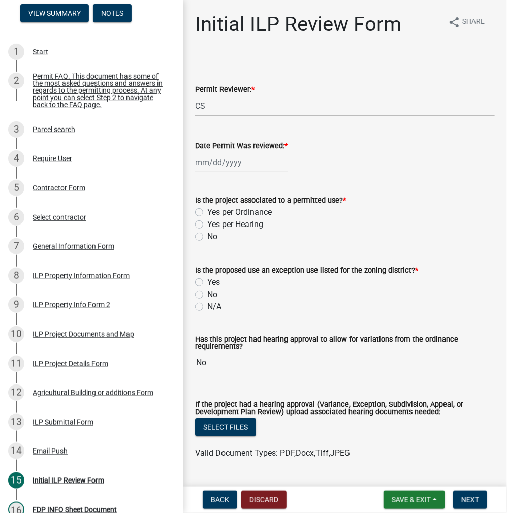
select select "2025"
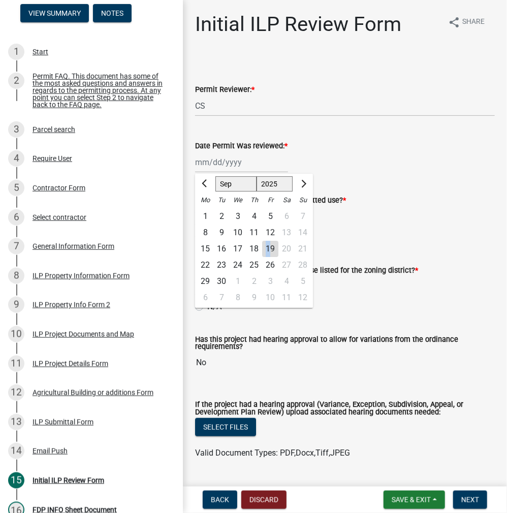
click at [268, 246] on div "19" at bounding box center [270, 249] width 16 height 16
type input "09/19/2025"
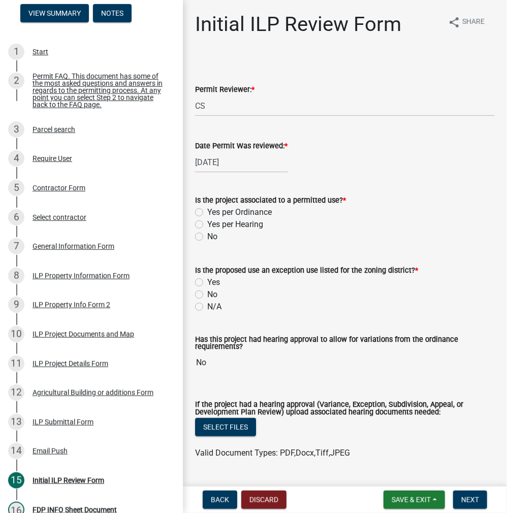
click at [207, 210] on label "Yes per Ordinance" at bounding box center [239, 212] width 64 height 12
click at [207, 210] on input "Yes per Ordinance" at bounding box center [210, 209] width 7 height 7
radio input "true"
click at [207, 292] on label "No" at bounding box center [212, 294] width 10 height 12
click at [207, 292] on input "No" at bounding box center [210, 291] width 7 height 7
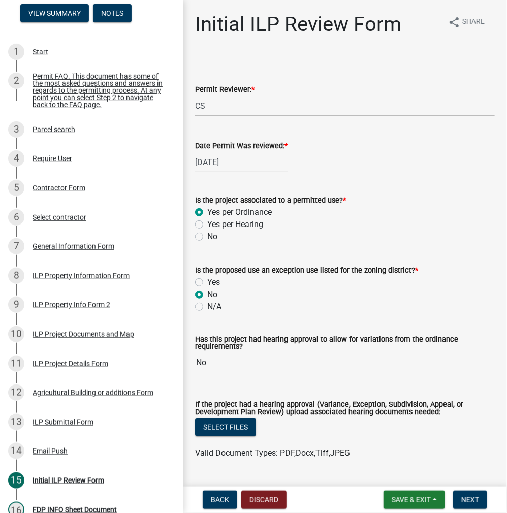
radio input "true"
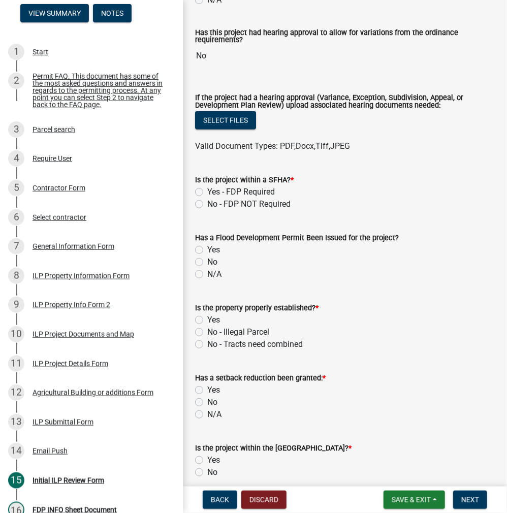
scroll to position [355, 0]
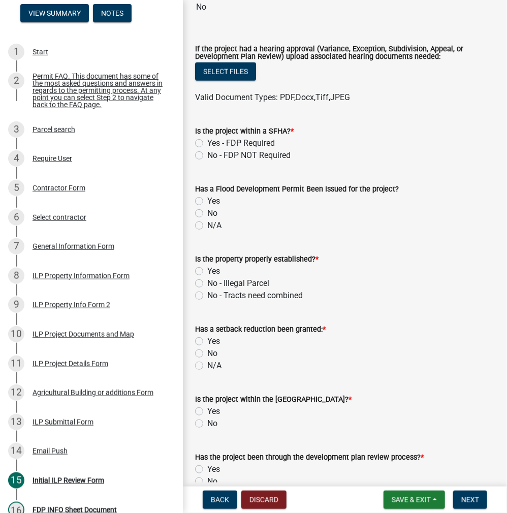
click at [207, 155] on label "No - FDP NOT Required" at bounding box center [248, 155] width 83 height 12
click at [207, 155] on input "No - FDP NOT Required" at bounding box center [210, 152] width 7 height 7
radio input "true"
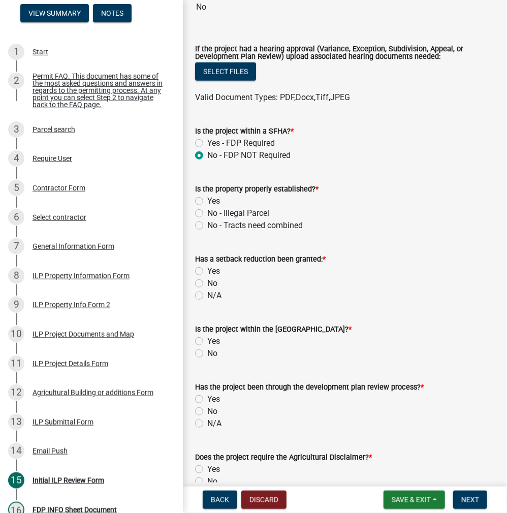
click at [207, 198] on label "Yes" at bounding box center [213, 201] width 13 height 12
click at [207, 198] on input "Yes" at bounding box center [210, 198] width 7 height 7
radio input "true"
click at [207, 282] on label "No" at bounding box center [212, 283] width 10 height 12
click at [207, 282] on input "No" at bounding box center [210, 280] width 7 height 7
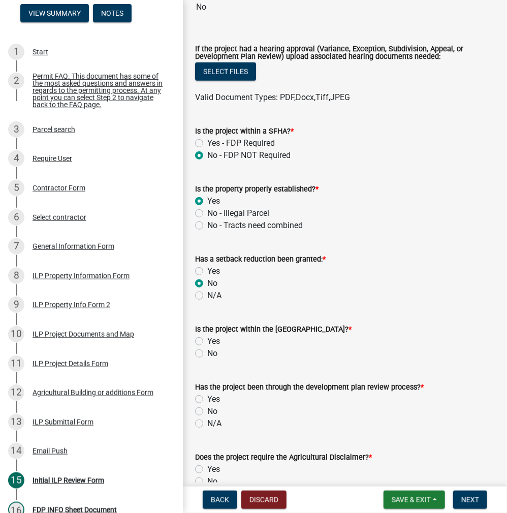
radio input "true"
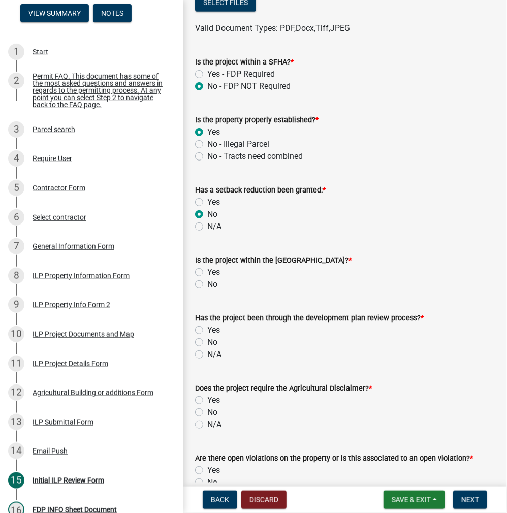
scroll to position [508, 0]
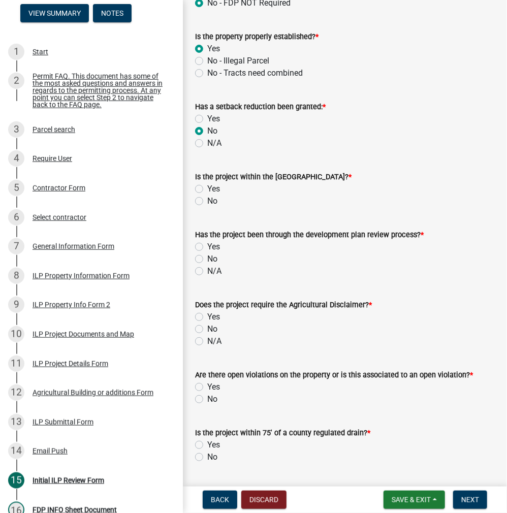
click at [207, 199] on label "No" at bounding box center [212, 201] width 10 height 12
click at [207, 199] on input "No" at bounding box center [210, 198] width 7 height 7
radio input "true"
click at [207, 258] on label "No" at bounding box center [212, 259] width 10 height 12
click at [207, 258] on input "No" at bounding box center [210, 256] width 7 height 7
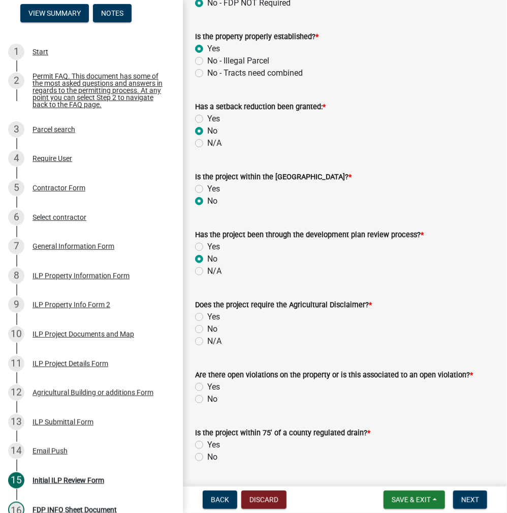
radio input "true"
click at [207, 331] on label "No" at bounding box center [212, 329] width 10 height 12
click at [207, 329] on input "No" at bounding box center [210, 326] width 7 height 7
radio input "true"
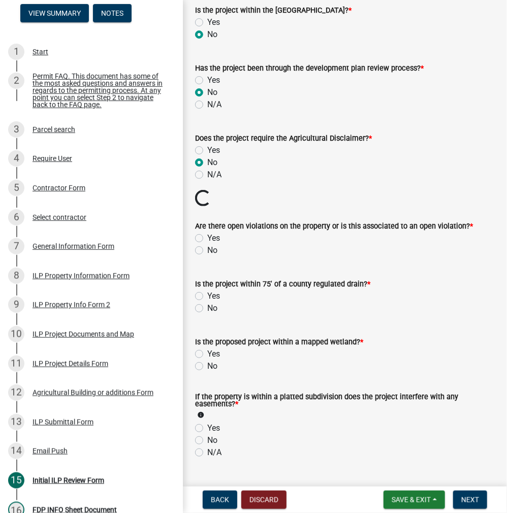
scroll to position [711, 0]
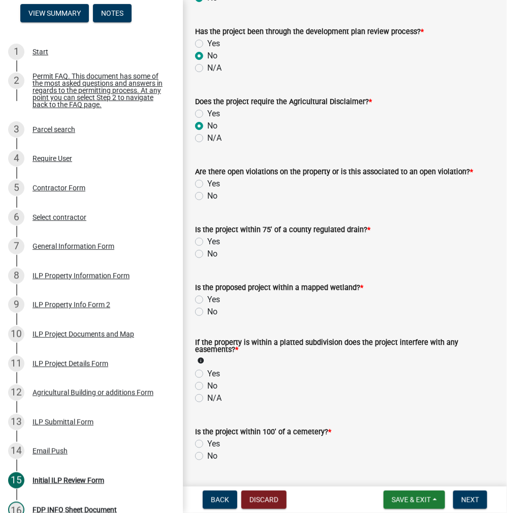
click at [207, 193] on label "No" at bounding box center [212, 196] width 10 height 12
click at [207, 193] on input "No" at bounding box center [210, 193] width 7 height 7
radio input "true"
click at [207, 253] on label "No" at bounding box center [212, 254] width 10 height 12
click at [207, 253] on input "No" at bounding box center [210, 251] width 7 height 7
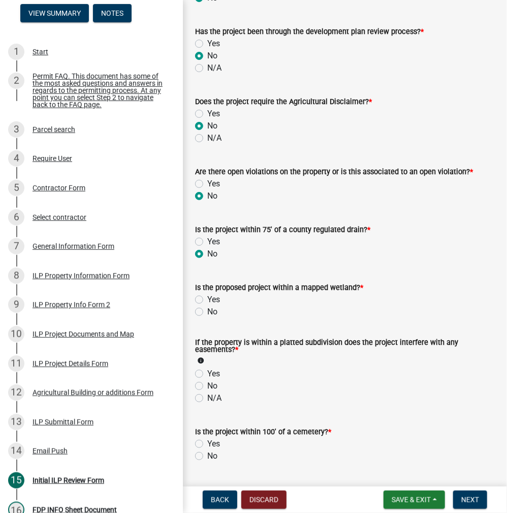
radio input "true"
click at [207, 314] on label "No" at bounding box center [212, 312] width 10 height 12
click at [207, 312] on input "No" at bounding box center [210, 309] width 7 height 7
radio input "true"
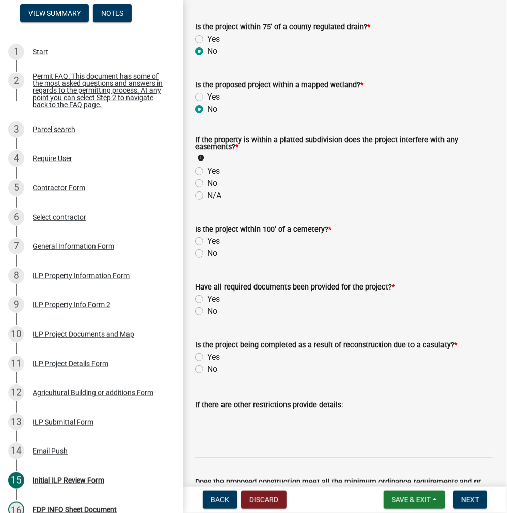
scroll to position [914, 0]
click at [207, 183] on label "No" at bounding box center [212, 183] width 10 height 12
click at [207, 183] on input "No" at bounding box center [210, 180] width 7 height 7
radio input "true"
click at [207, 252] on label "No" at bounding box center [212, 253] width 10 height 12
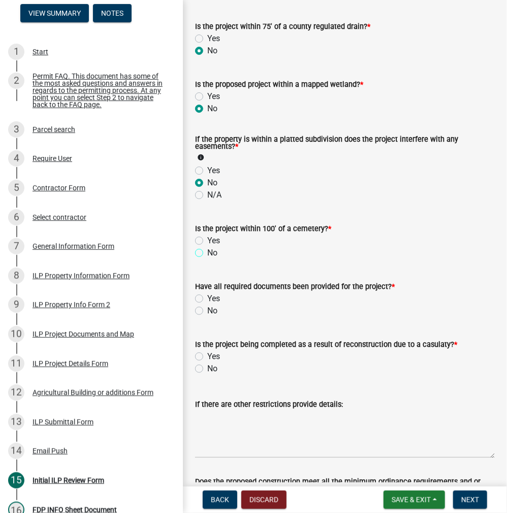
click at [207, 252] on input "No" at bounding box center [210, 250] width 7 height 7
radio input "true"
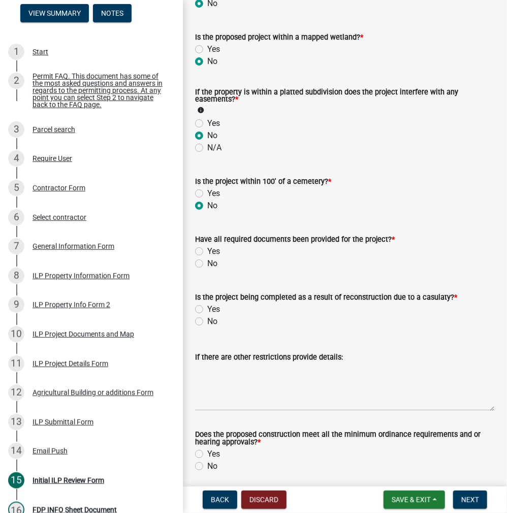
scroll to position [999, 0]
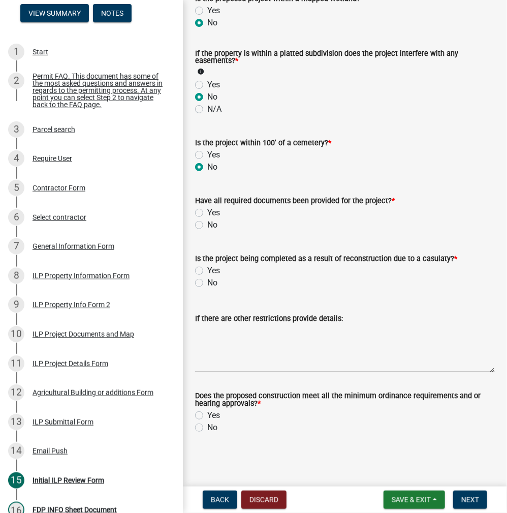
click at [207, 210] on label "Yes" at bounding box center [213, 213] width 13 height 12
click at [207, 210] on input "Yes" at bounding box center [210, 210] width 7 height 7
radio input "true"
drag, startPoint x: 199, startPoint y: 283, endPoint x: 221, endPoint y: 303, distance: 29.8
click at [207, 283] on label "No" at bounding box center [212, 283] width 10 height 12
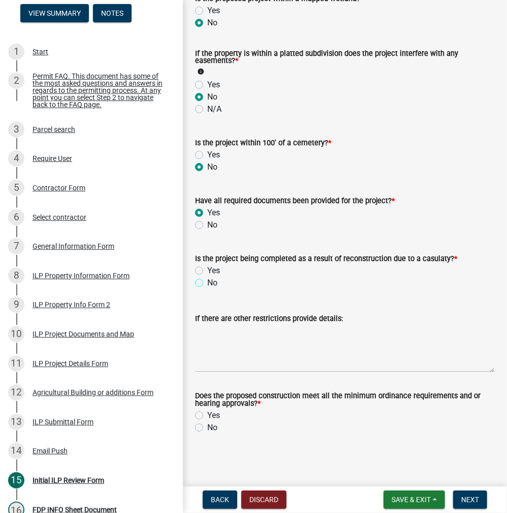
click at [207, 283] on input "No" at bounding box center [210, 280] width 7 height 7
radio input "true"
click at [207, 415] on label "Yes" at bounding box center [213, 415] width 13 height 12
click at [207, 415] on input "Yes" at bounding box center [210, 412] width 7 height 7
radio input "true"
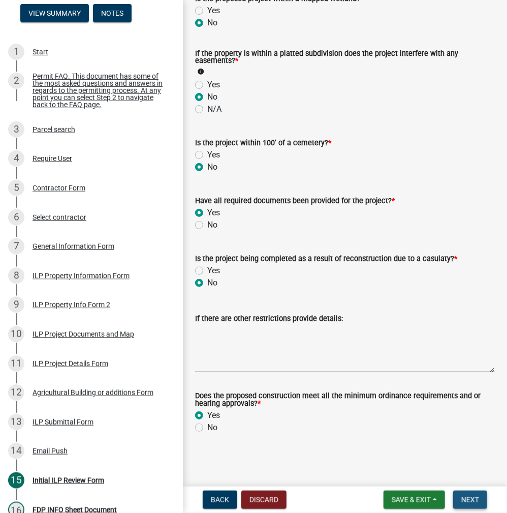
click at [473, 495] on span "Next" at bounding box center [470, 499] width 18 height 8
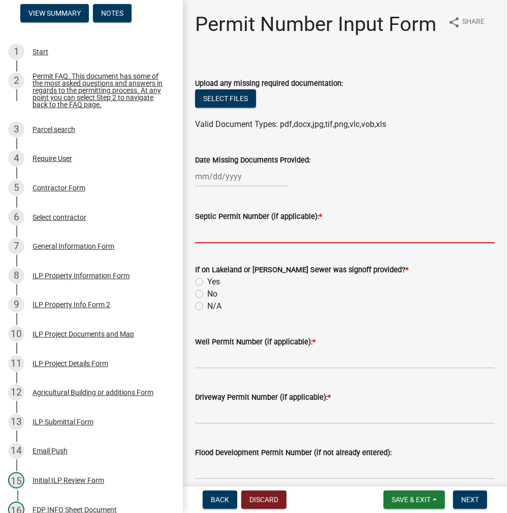
click at [219, 243] on input "Septic Permit Number (if applicable): *" at bounding box center [344, 232] width 299 height 21
type input "LONO"
click at [207, 300] on label "No" at bounding box center [212, 294] width 10 height 12
click at [207, 294] on input "No" at bounding box center [210, 291] width 7 height 7
radio input "true"
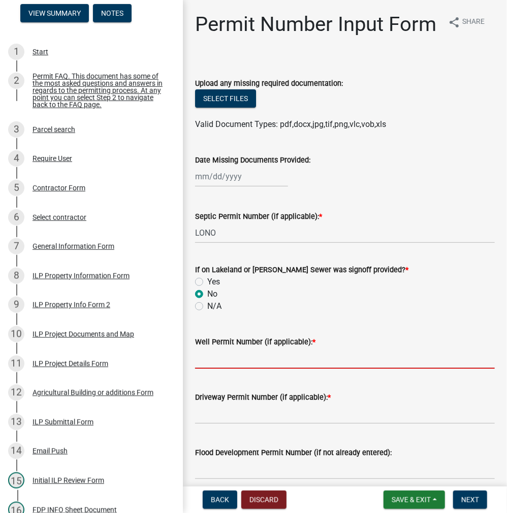
click at [210, 369] on input "Well Permit Number (if applicable): *" at bounding box center [344, 358] width 299 height 21
type input "LONO"
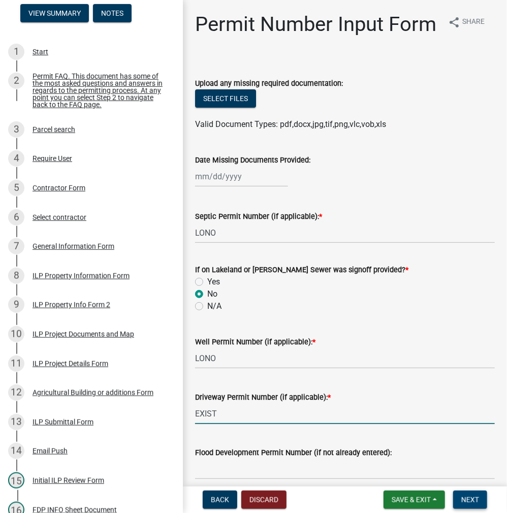
type input "EXIST"
click at [470, 504] on button "Next" at bounding box center [470, 499] width 34 height 18
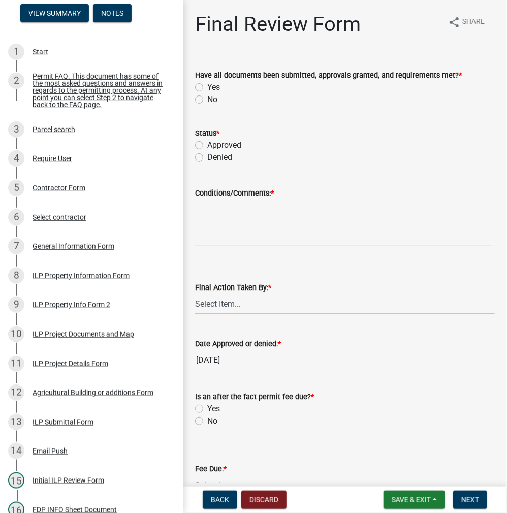
click at [207, 87] on label "Yes" at bounding box center [213, 87] width 13 height 12
click at [207, 87] on input "Yes" at bounding box center [210, 84] width 7 height 7
radio input "true"
click at [207, 142] on label "Approved" at bounding box center [224, 145] width 34 height 12
click at [207, 142] on input "Approved" at bounding box center [210, 142] width 7 height 7
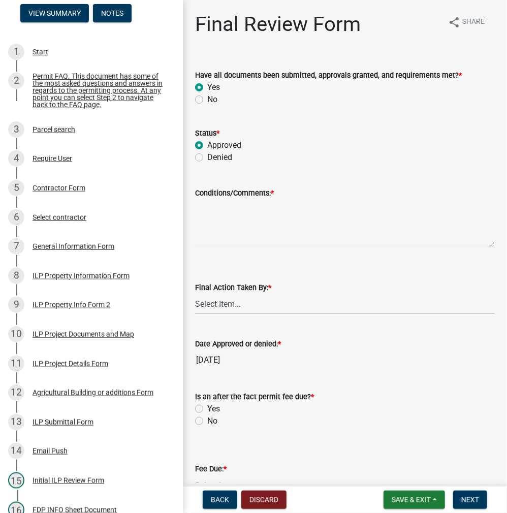
radio input "true"
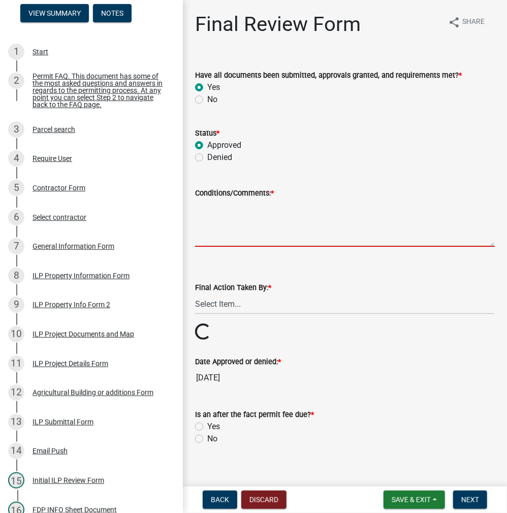
click at [217, 221] on textarea "Conditions/Comments: *" at bounding box center [344, 223] width 299 height 48
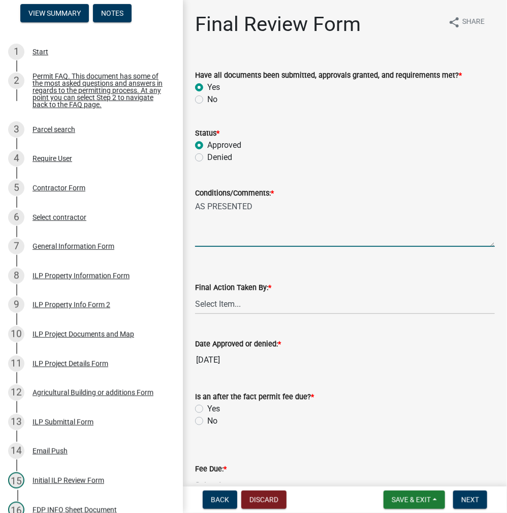
type textarea "AS PRESENTED"
drag, startPoint x: 223, startPoint y: 303, endPoint x: 229, endPoint y: 311, distance: 10.2
click at [223, 303] on select "Select Item... MMS LT AT CS Vacant Vacant" at bounding box center [344, 303] width 299 height 21
click at [195, 293] on select "Select Item... MMS LT AT CS Vacant Vacant" at bounding box center [344, 303] width 299 height 21
select select "c872cdc8-ca01-49f1-a213-e4b05fa58cd2"
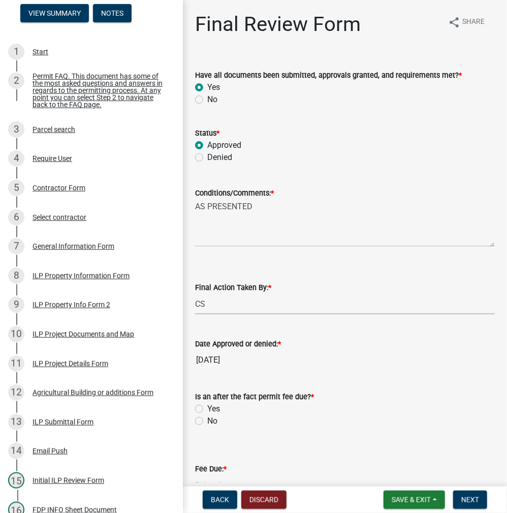
scroll to position [176, 0]
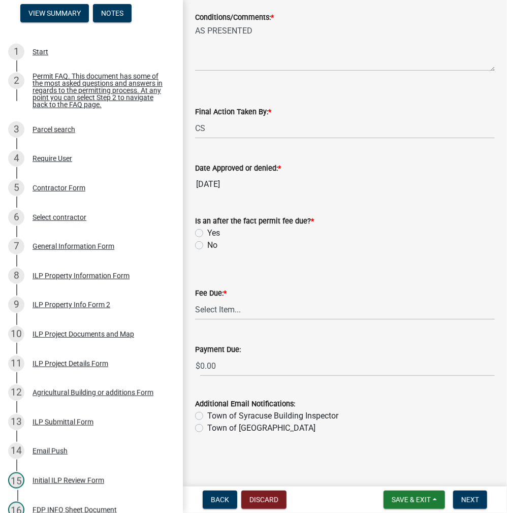
click at [207, 244] on label "No" at bounding box center [212, 245] width 10 height 12
click at [207, 244] on input "No" at bounding box center [210, 242] width 7 height 7
radio input "true"
click at [229, 307] on select "Select Item... N/A $10.00 $25.00 $125.00 $250 $500 $500 + $10.00 for every 10 s…" at bounding box center [344, 309] width 299 height 21
click at [195, 320] on select "Select Item... N/A $10.00 $25.00 $125.00 $250 $500 $500 + $10.00 for every 10 s…" at bounding box center [344, 309] width 299 height 21
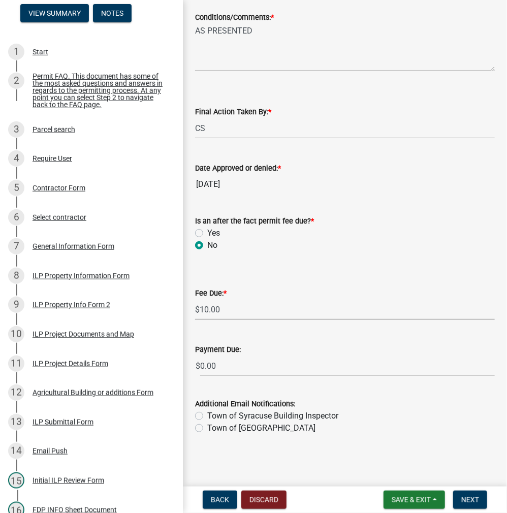
select select "6f482d1d-eb35-47e6-92b0-143404755581"
click at [471, 496] on span "Next" at bounding box center [470, 499] width 18 height 8
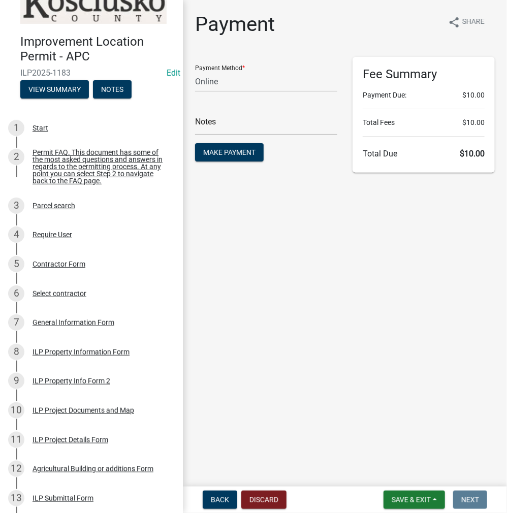
scroll to position [0, 0]
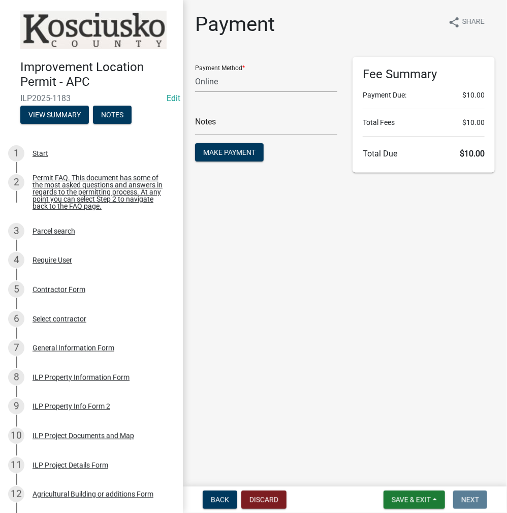
click at [229, 86] on select "Credit Card POS Check Cash Online" at bounding box center [266, 81] width 142 height 21
select select "2: 1"
click at [195, 71] on select "Credit Card POS Check Cash Online" at bounding box center [266, 81] width 142 height 21
click at [219, 122] on input "text" at bounding box center [266, 124] width 142 height 21
type input "ILP 2025-1183"
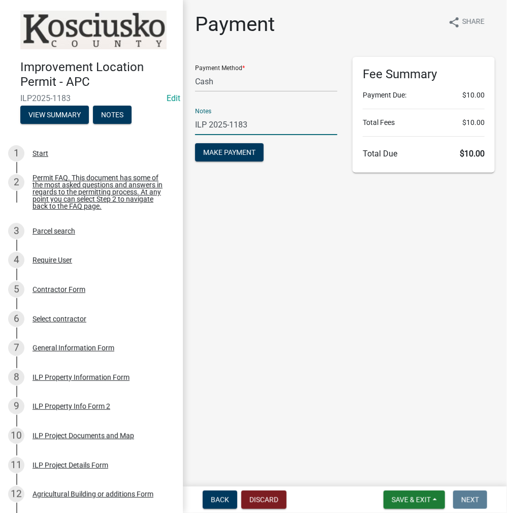
click at [195, 143] on button "Make Payment" at bounding box center [229, 152] width 69 height 18
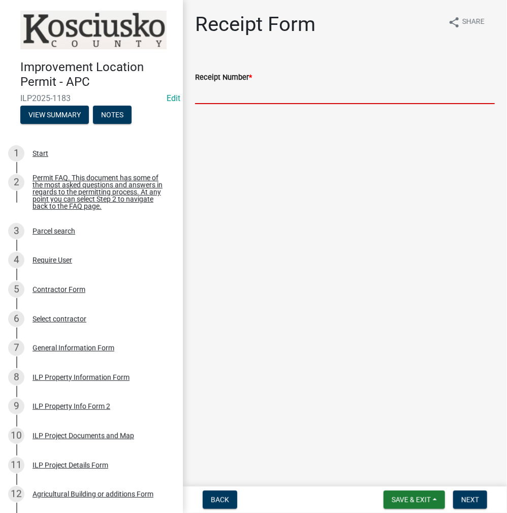
click at [243, 92] on input "Receipt Number *" at bounding box center [344, 93] width 299 height 21
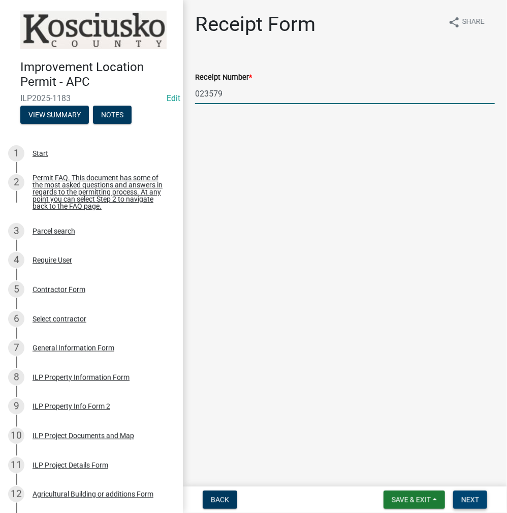
type input "023579"
click at [473, 499] on span "Next" at bounding box center [470, 499] width 18 height 8
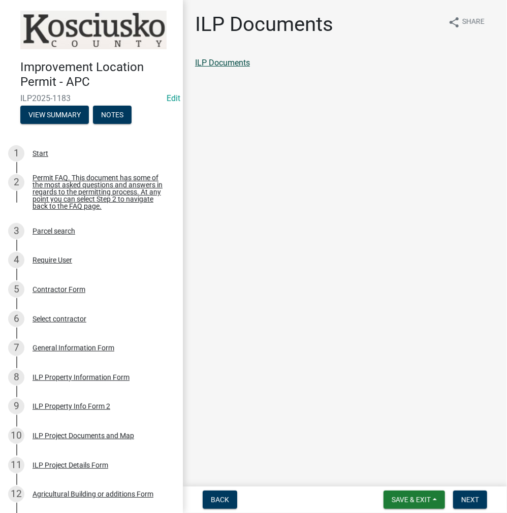
click at [231, 64] on link "ILP Documents" at bounding box center [222, 63] width 55 height 10
click at [463, 497] on span "Next" at bounding box center [470, 499] width 18 height 8
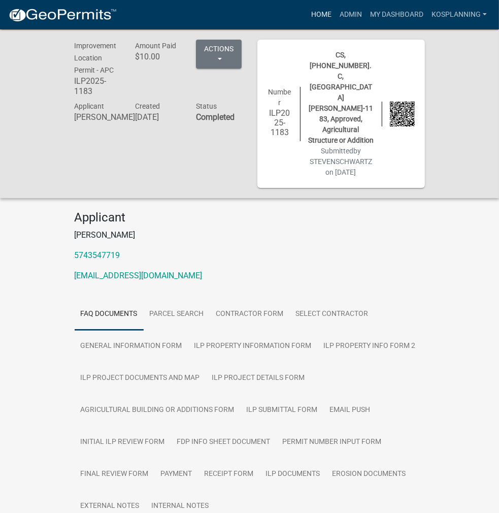
click at [323, 19] on link "Home" at bounding box center [321, 14] width 28 height 19
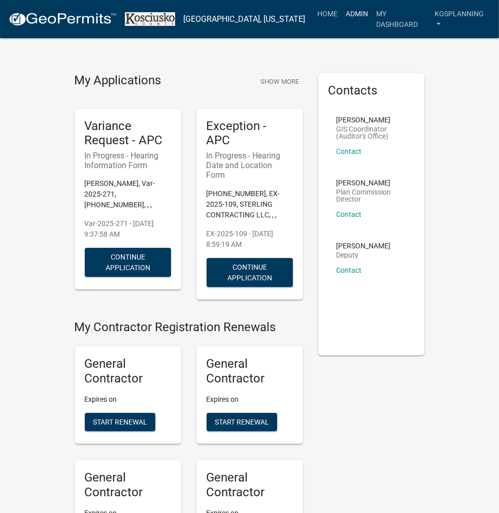
click at [354, 22] on link "Admin" at bounding box center [357, 13] width 30 height 19
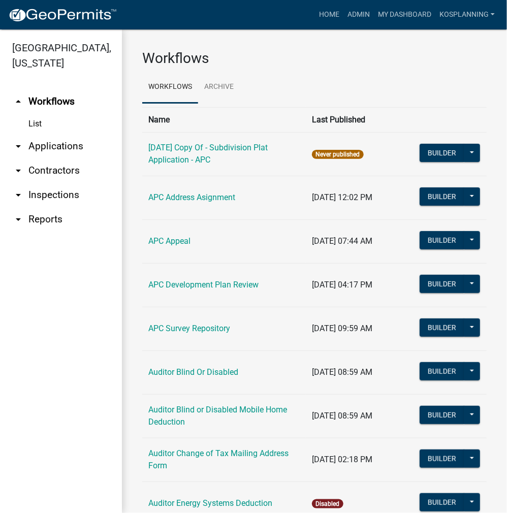
click at [73, 173] on link "arrow_drop_down Contractors" at bounding box center [61, 170] width 122 height 24
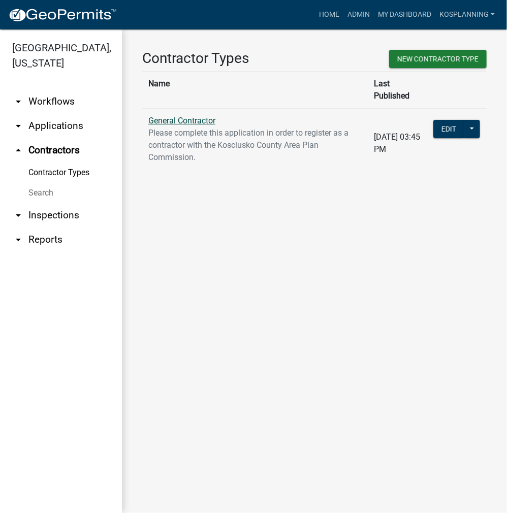
click at [186, 116] on link "General Contractor" at bounding box center [181, 121] width 67 height 10
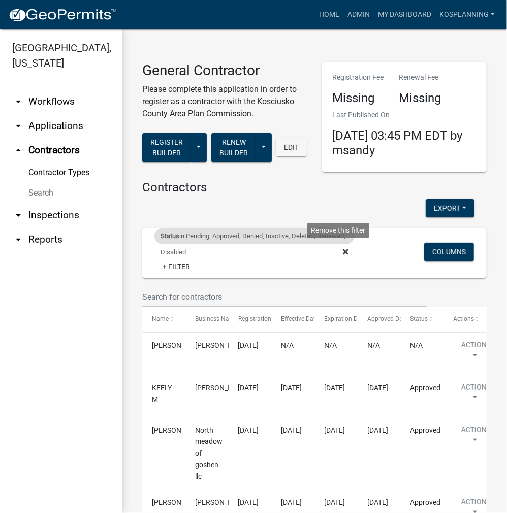
click at [343, 250] on icon at bounding box center [346, 252] width 6 height 6
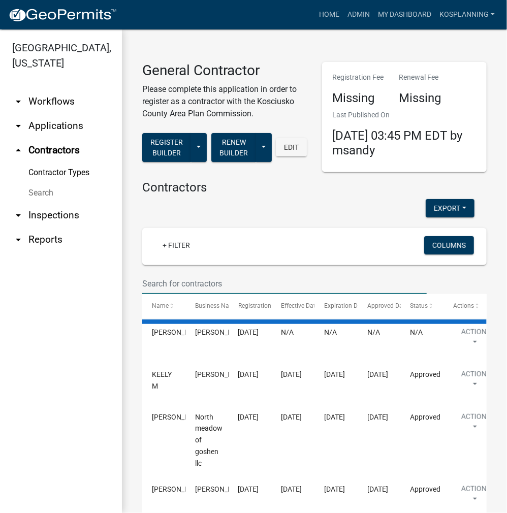
click at [192, 279] on input "text" at bounding box center [284, 283] width 284 height 21
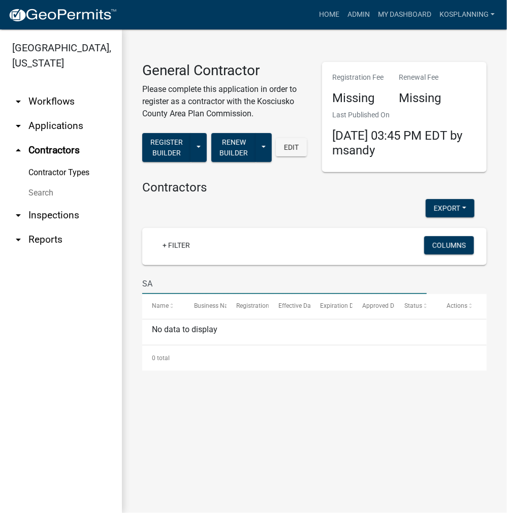
type input "S"
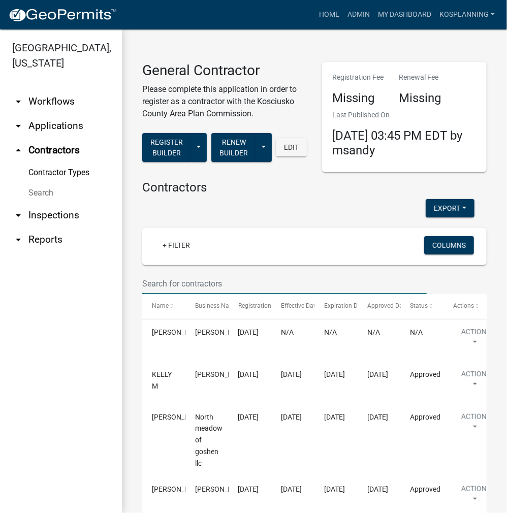
click at [250, 283] on input "text" at bounding box center [284, 283] width 284 height 21
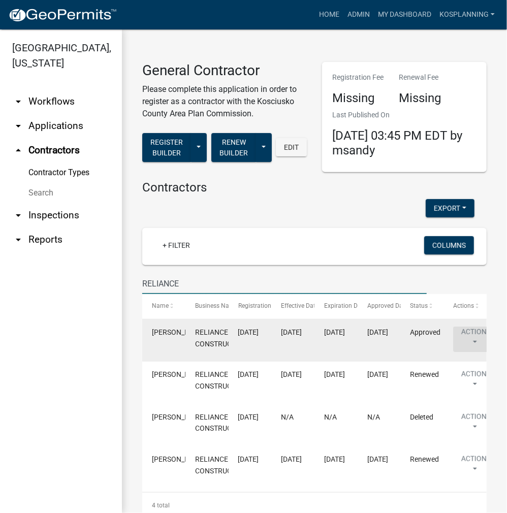
type input "RELIANCE"
click at [459, 328] on button "Action" at bounding box center [474, 338] width 42 height 25
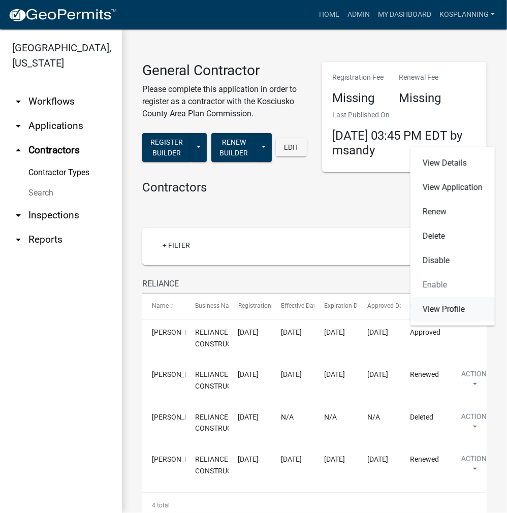
click at [459, 317] on link "View Profile" at bounding box center [452, 309] width 84 height 24
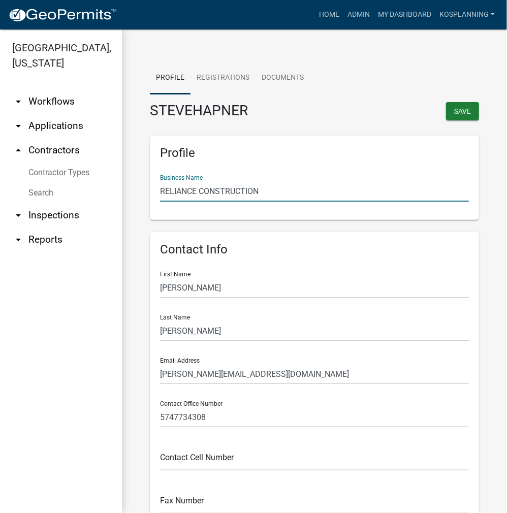
drag, startPoint x: 257, startPoint y: 193, endPoint x: 157, endPoint y: 191, distance: 100.5
click at [157, 191] on div "Profile Business Name RELIANCE CONSTRUCTION" at bounding box center [314, 178] width 329 height 84
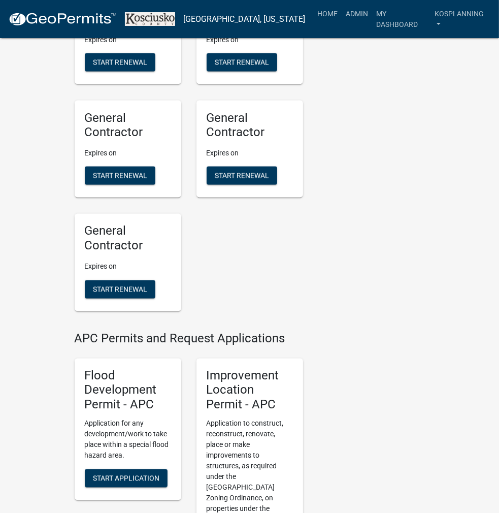
scroll to position [1117, 0]
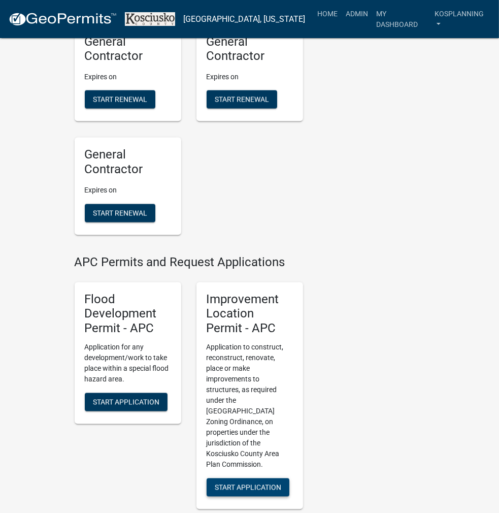
click at [252, 478] on button "Start Application" at bounding box center [248, 487] width 83 height 18
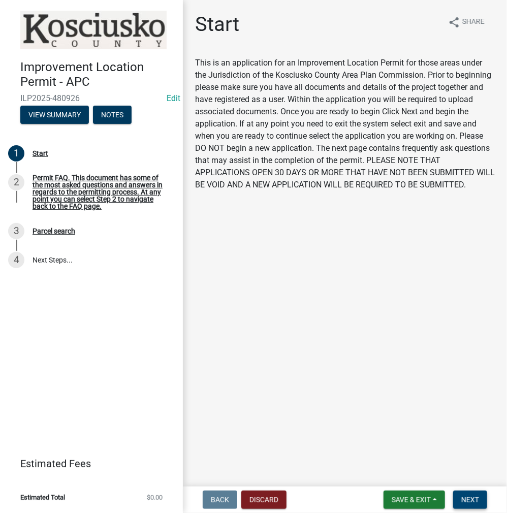
click at [474, 494] on button "Next" at bounding box center [470, 499] width 34 height 18
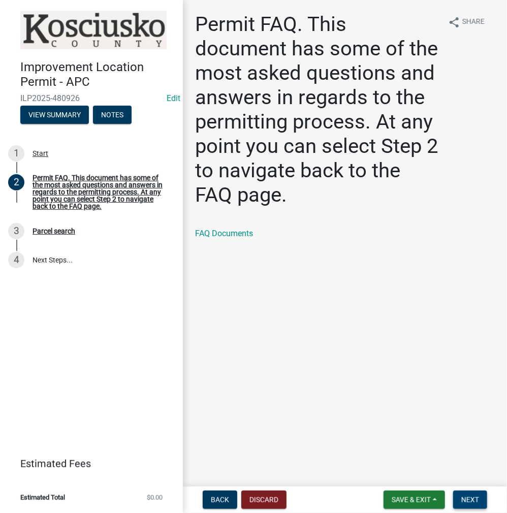
click at [477, 496] on span "Next" at bounding box center [470, 499] width 18 height 8
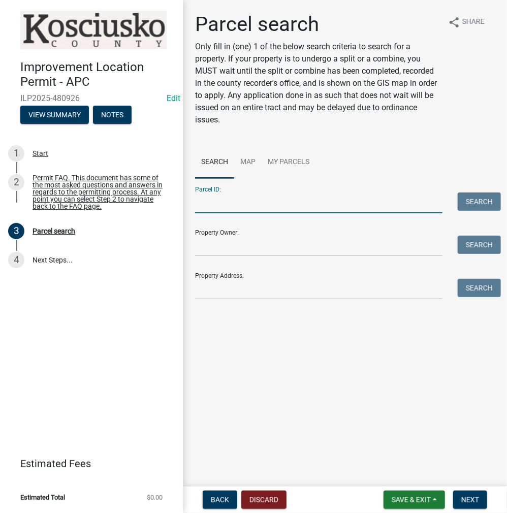
click at [238, 199] on input "Parcel ID:" at bounding box center [318, 202] width 247 height 21
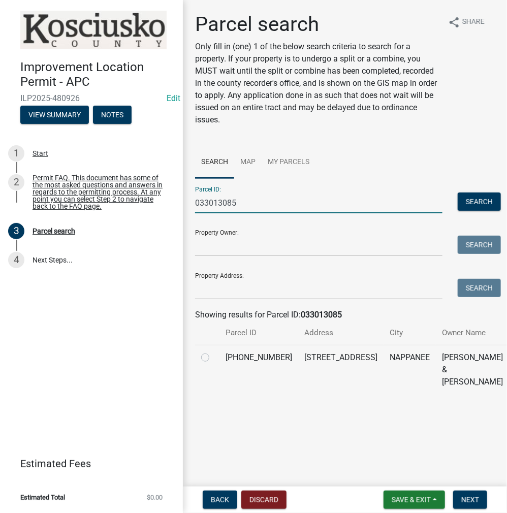
type input "033013085"
click at [205, 363] on div at bounding box center [207, 357] width 12 height 12
click at [213, 351] on label at bounding box center [213, 351] width 0 height 0
click at [213, 358] on input "radio" at bounding box center [216, 354] width 7 height 7
radio input "true"
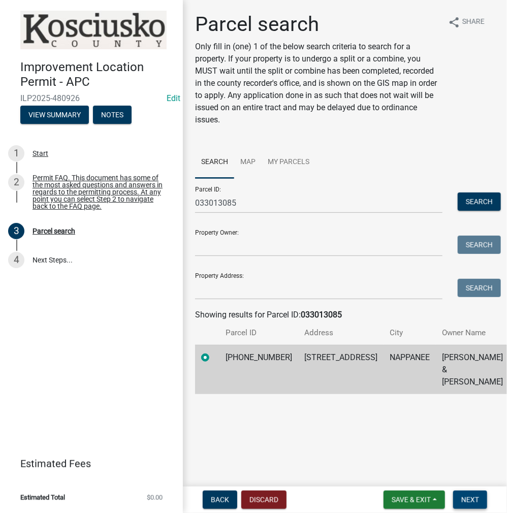
click at [471, 500] on span "Next" at bounding box center [470, 499] width 18 height 8
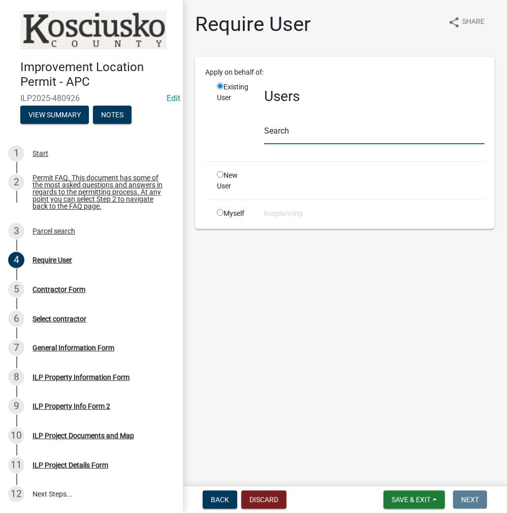
click at [281, 130] on input "text" at bounding box center [374, 133] width 220 height 21
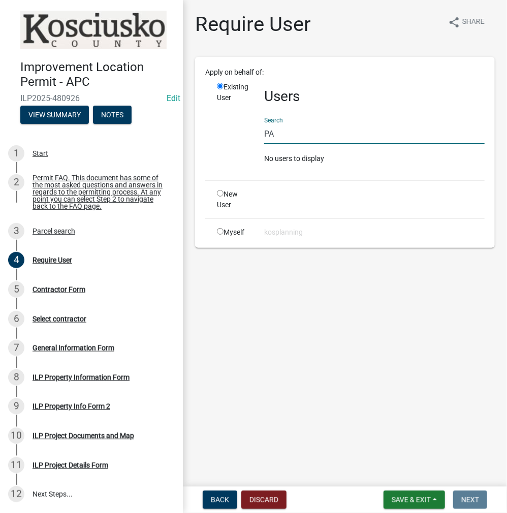
type input "P"
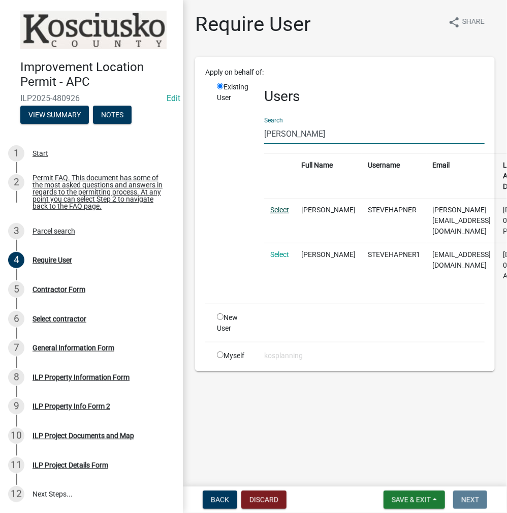
type input "STEVE HAPNER"
click at [281, 207] on link "Select" at bounding box center [279, 210] width 19 height 8
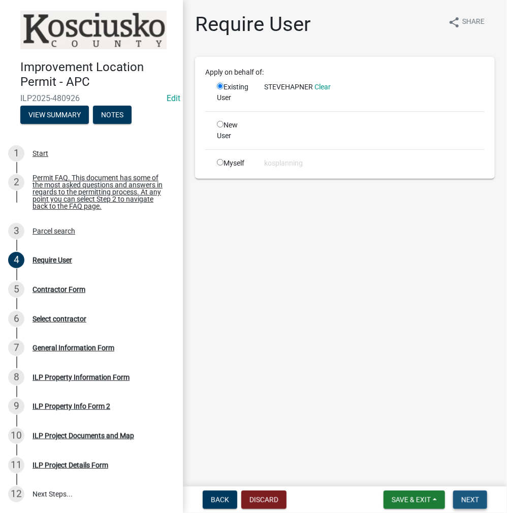
click at [462, 500] on span "Next" at bounding box center [470, 499] width 18 height 8
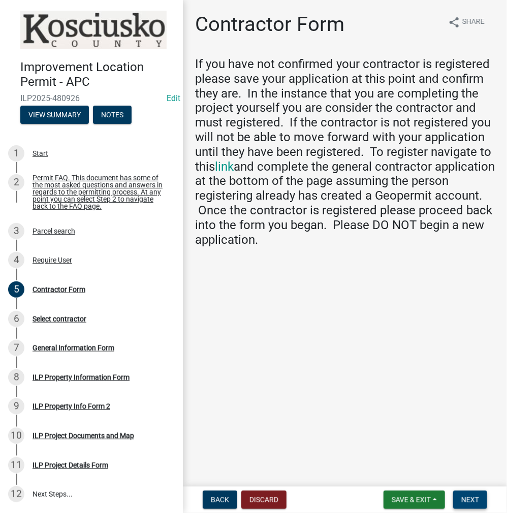
click at [481, 502] on button "Next" at bounding box center [470, 499] width 34 height 18
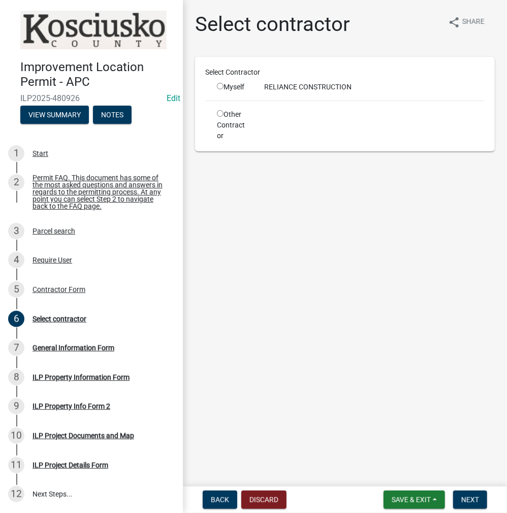
click at [220, 84] on input "radio" at bounding box center [220, 86] width 7 height 7
radio input "true"
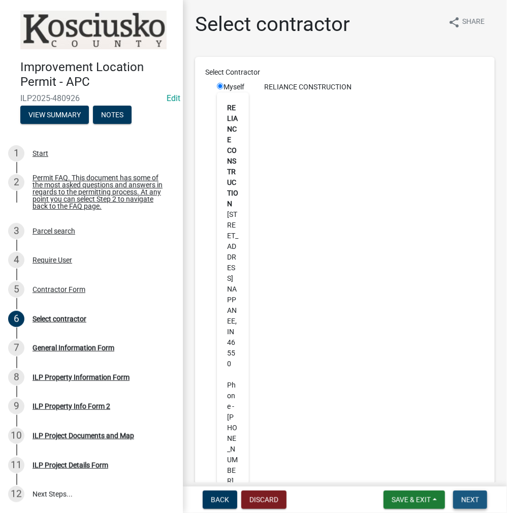
click at [466, 502] on span "Next" at bounding box center [470, 499] width 18 height 8
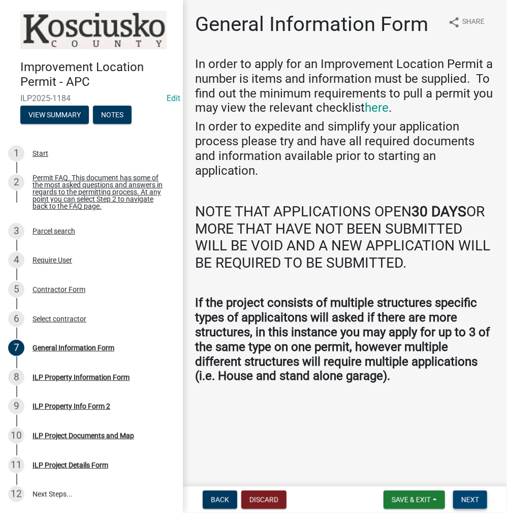
click at [469, 508] on button "Next" at bounding box center [470, 499] width 34 height 18
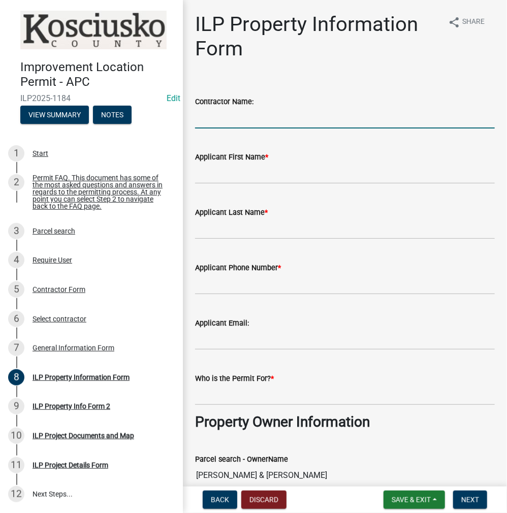
click at [229, 122] on input "Contractor Name:" at bounding box center [344, 118] width 299 height 21
paste input "RELIANCE CONSTRUCTION"
type input "RELIANCE CONSTRUCTION"
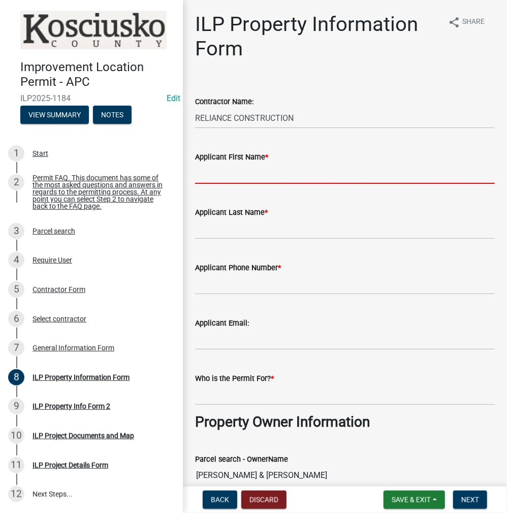
click at [218, 169] on input "Applicant First Name *" at bounding box center [344, 173] width 299 height 21
type input "SAM"
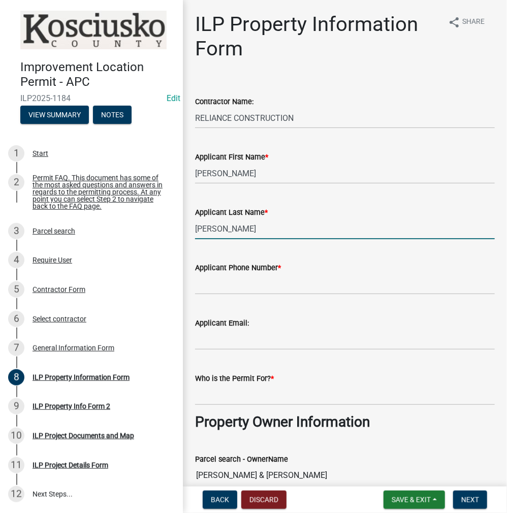
type input "BEACHY"
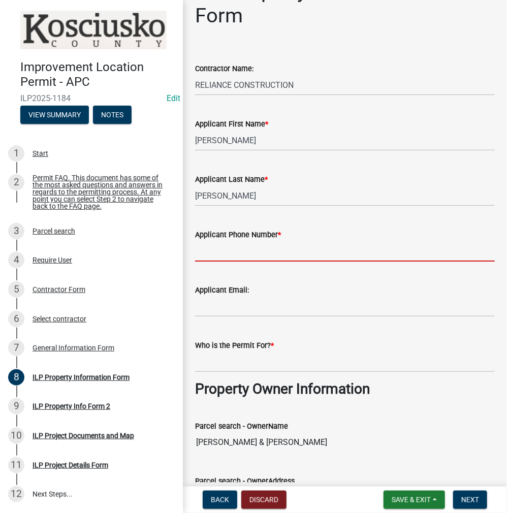
scroll to position [51, 0]
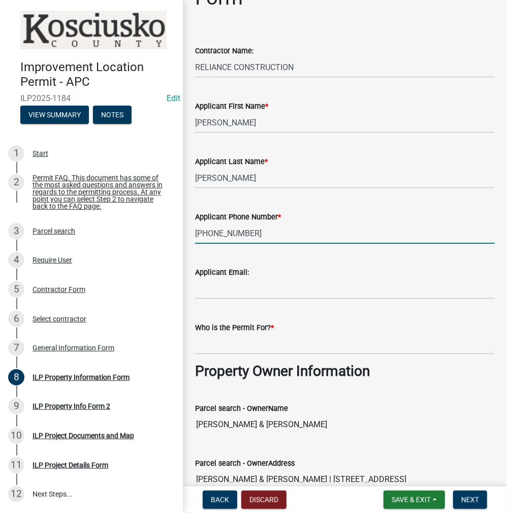
type input "574-354-2050"
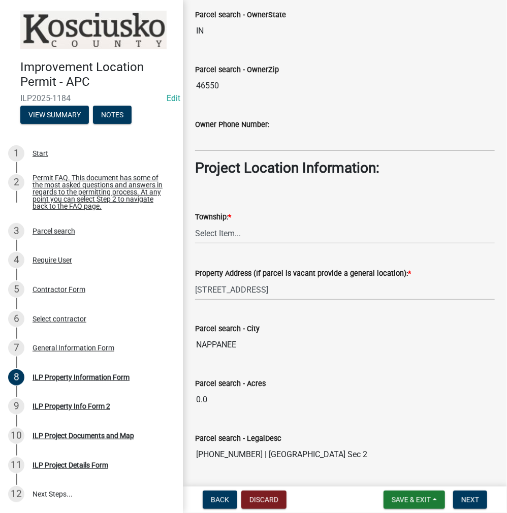
scroll to position [609, 0]
type input "ADAM LEEPER"
click at [224, 226] on select "Select Item... Benton - Elkhart Co Clay Etna Franklin Harrison Jackson Jefferso…" at bounding box center [344, 232] width 299 height 21
click at [195, 222] on select "Select Item... Benton - Elkhart Co Clay Etna Franklin Harrison Jackson Jefferso…" at bounding box center [344, 232] width 299 height 21
select select "932d3346-0424-47ac-88f9-944c5d60a60e"
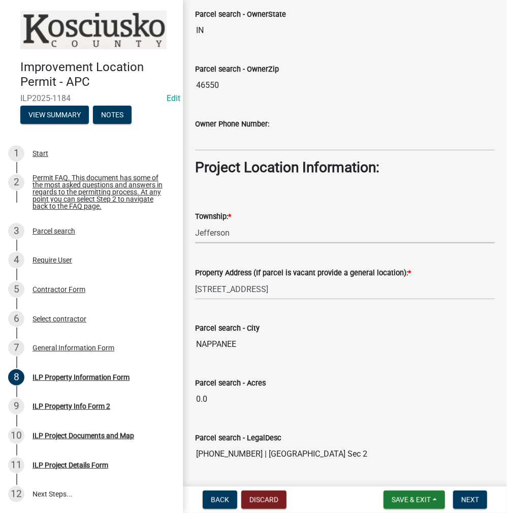
scroll to position [747, 0]
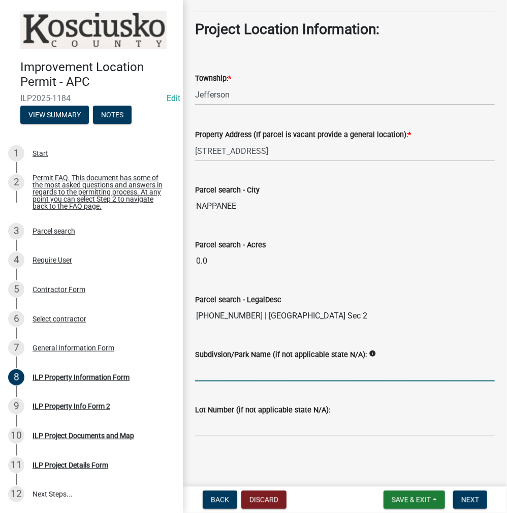
click at [224, 372] on input "Subdivsion/Park Name (if not applicable state N/A):" at bounding box center [344, 370] width 299 height 21
type input "PADDLEBROOK POND"
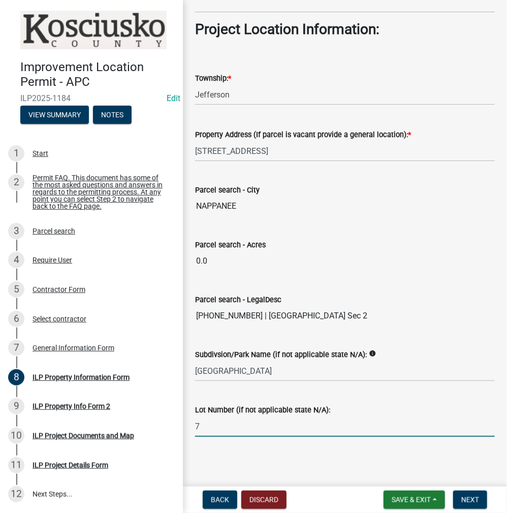
type input "7"
click at [465, 500] on span "Next" at bounding box center [470, 499] width 18 height 8
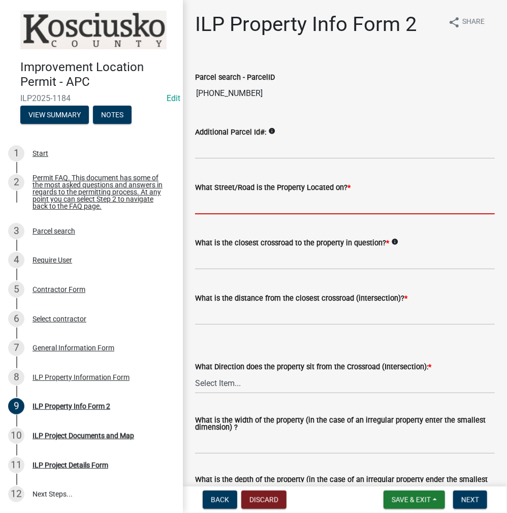
click at [216, 203] on input "What Street/Road is the Property Located on? *" at bounding box center [344, 203] width 299 height 21
type input "ASHBURY CT"
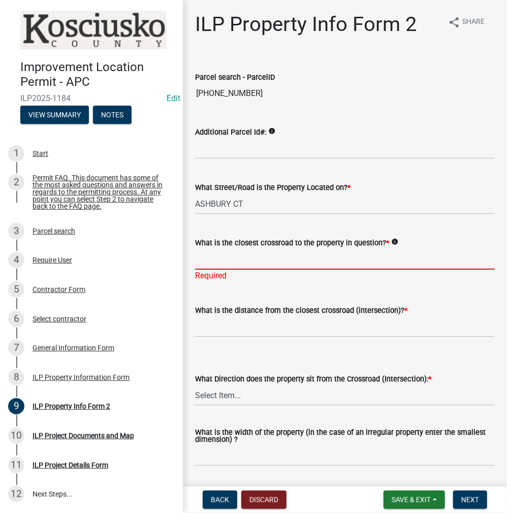
click at [227, 258] on input "What is the closest crossroad to the property in question? *" at bounding box center [344, 259] width 299 height 21
type input "1350 N"
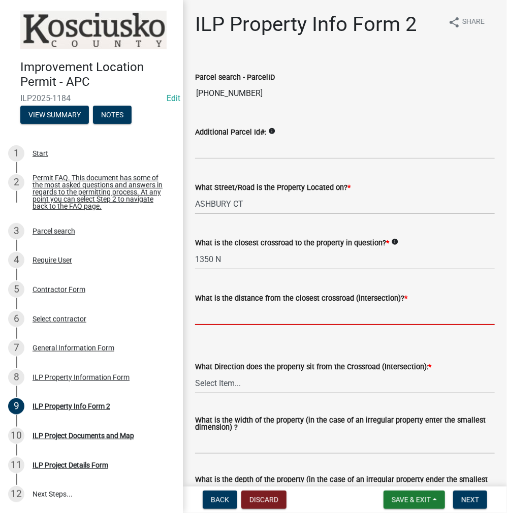
click at [241, 315] on input "text" at bounding box center [344, 314] width 299 height 21
type input "540"
select select "0609af41-fe40-4fa2-880d-6f54f567ae8e"
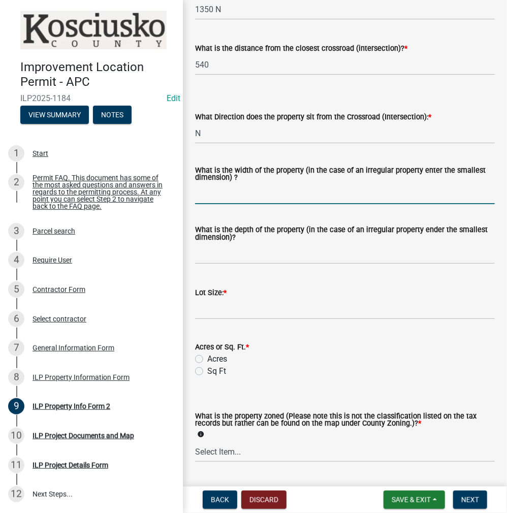
scroll to position [254, 0]
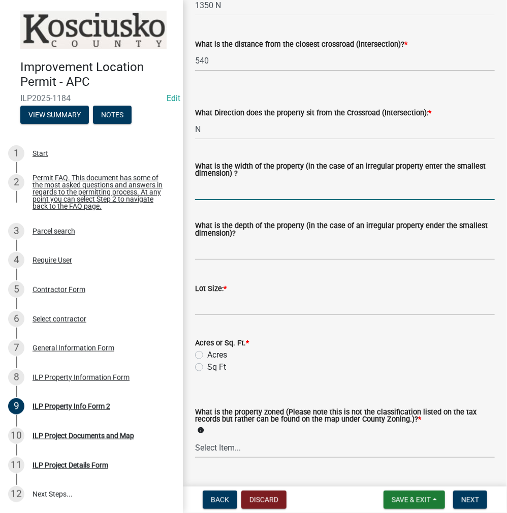
click at [211, 192] on input "What is the width of the property (in the case of an irregular property enter t…" at bounding box center [344, 189] width 299 height 21
type input "120"
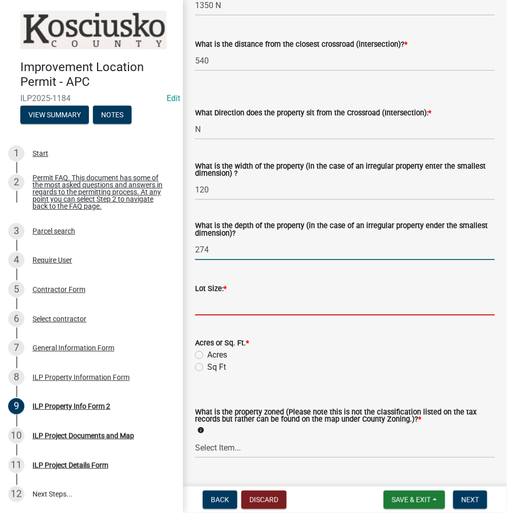
drag, startPoint x: 234, startPoint y: 252, endPoint x: 227, endPoint y: 250, distance: 6.9
click at [233, 251] on input "274" at bounding box center [344, 249] width 299 height 21
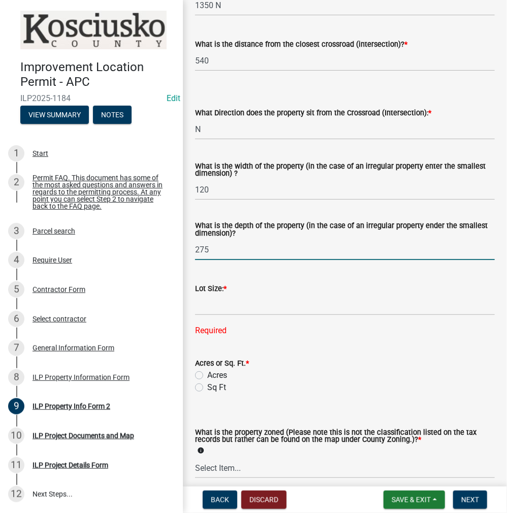
type input "275"
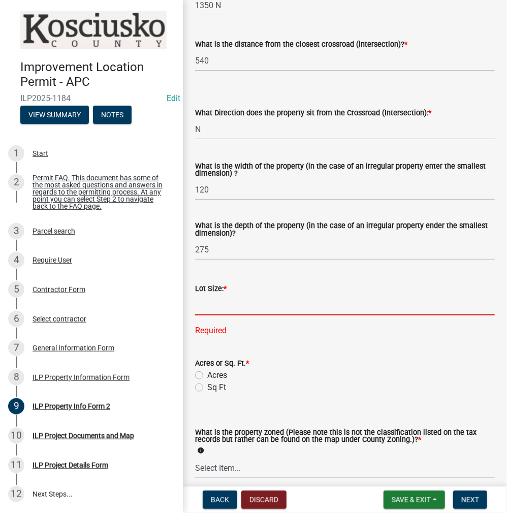
click at [215, 305] on input "text" at bounding box center [344, 304] width 299 height 21
type input "33000"
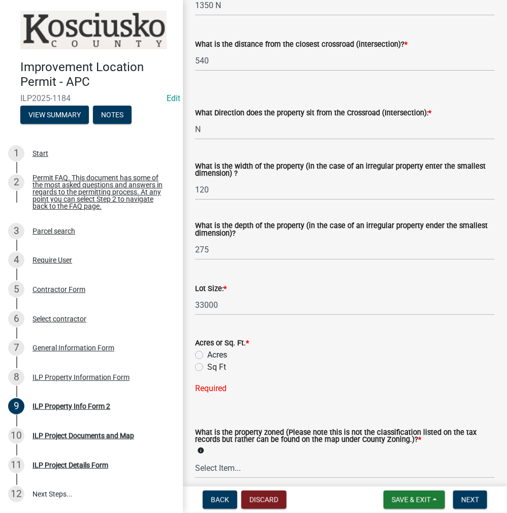
click at [207, 369] on label "Sq Ft" at bounding box center [216, 367] width 19 height 12
click at [207, 368] on input "Sq Ft" at bounding box center [210, 364] width 7 height 7
radio input "true"
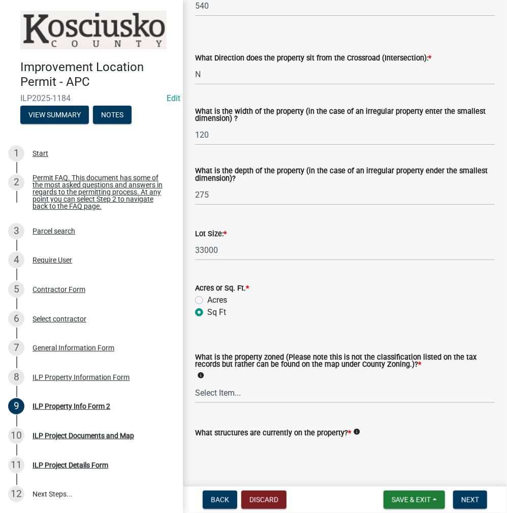
scroll to position [360, 0]
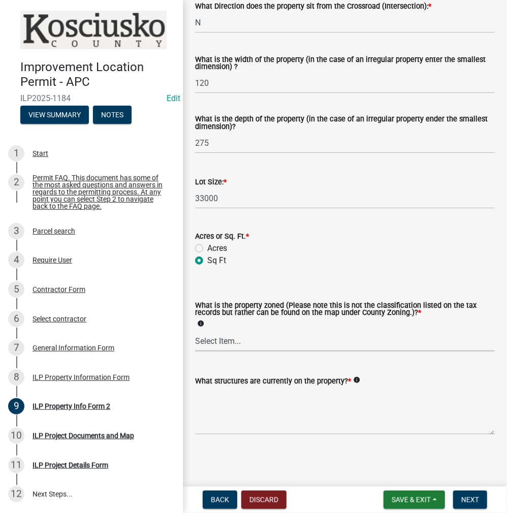
click at [213, 337] on select "Select Item... Agricultural Agricultural 2 Commercial Environmental Industrial …" at bounding box center [344, 340] width 299 height 21
click at [195, 330] on select "Select Item... Agricultural Agricultural 2 Commercial Environmental Industrial …" at bounding box center [344, 340] width 299 height 21
select select "1146270b-2111-4e23-bf7f-74ce85cf7041"
click at [224, 401] on textarea "What structures are currently on the property? *" at bounding box center [344, 411] width 299 height 48
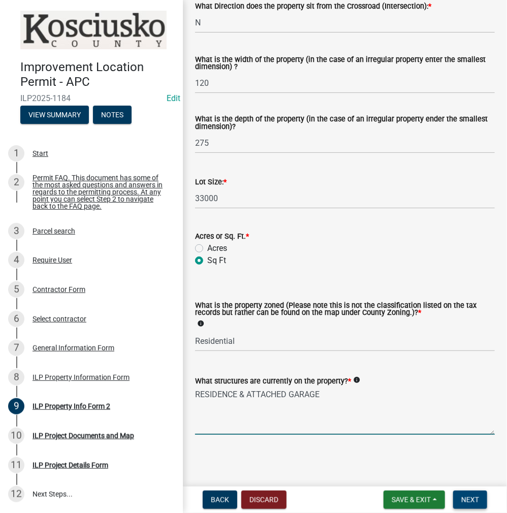
type textarea "RESIDENCE & ATTACHED GARAGE"
click at [461, 496] on span "Next" at bounding box center [470, 499] width 18 height 8
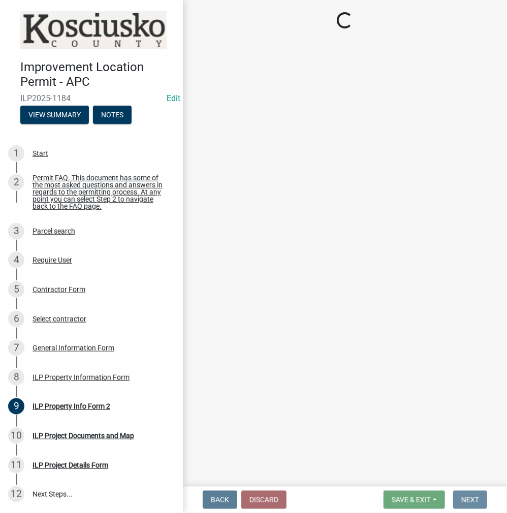
scroll to position [0, 0]
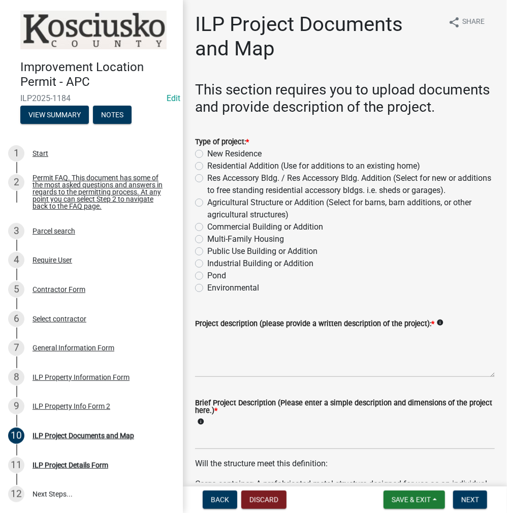
click at [207, 194] on label "Res Accessory Bldg. / Res Accessory Bldg. Addition (Select for new or additions…" at bounding box center [350, 184] width 287 height 24
click at [207, 179] on input "Res Accessory Bldg. / Res Accessory Bldg. Addition (Select for new or additions…" at bounding box center [210, 175] width 7 height 7
radio input "true"
drag, startPoint x: 264, startPoint y: 369, endPoint x: 317, endPoint y: 348, distance: 56.7
click at [266, 363] on textarea "Project description (please provide a written description of the project): *" at bounding box center [344, 353] width 299 height 48
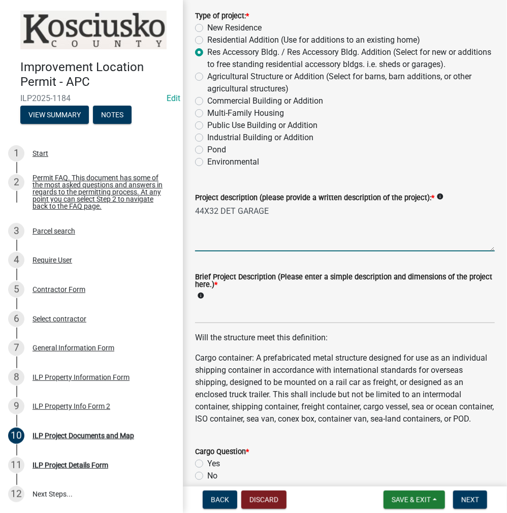
scroll to position [203, 0]
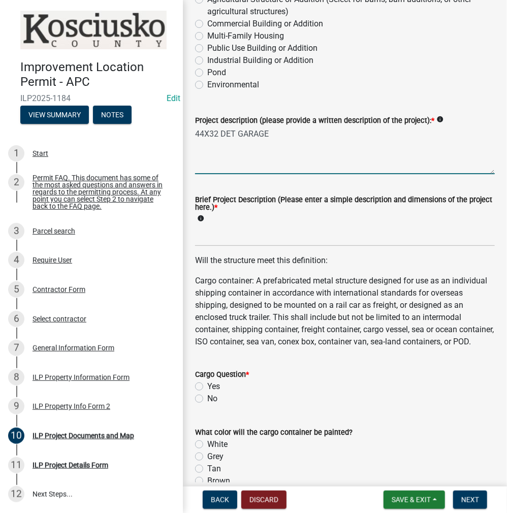
type textarea "44X32 DET GARAGE"
click at [225, 244] on input "Brief Project Description (Please enter a simple description and dimensions of …" at bounding box center [344, 235] width 299 height 21
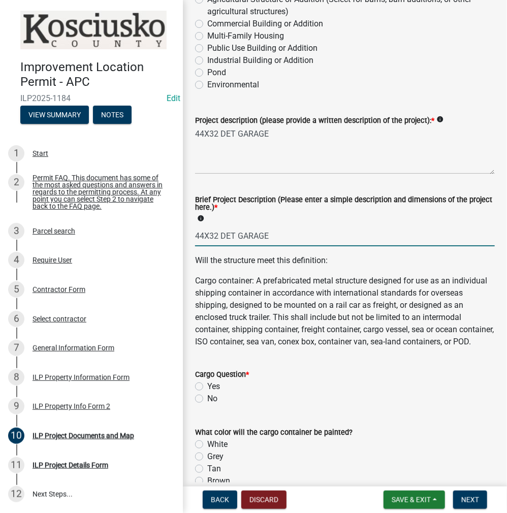
type input "44X32 DET GARAGE"
click at [207, 405] on label "No" at bounding box center [212, 398] width 10 height 12
click at [207, 399] on input "No" at bounding box center [210, 395] width 7 height 7
radio input "true"
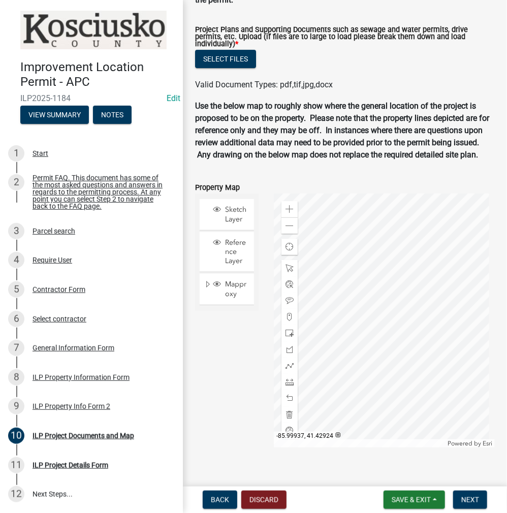
scroll to position [1167, 0]
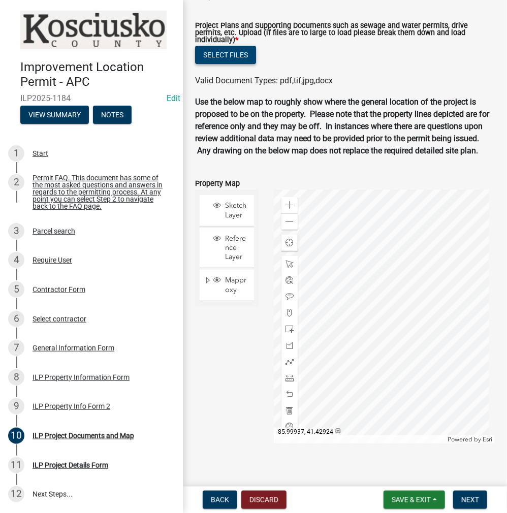
click at [210, 64] on button "Select files" at bounding box center [225, 55] width 61 height 18
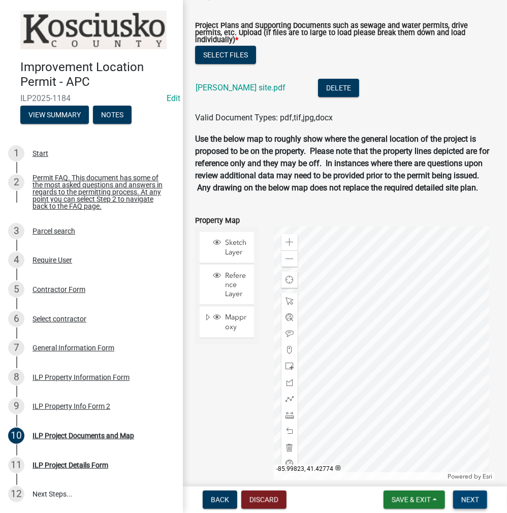
click at [470, 503] on span "Next" at bounding box center [470, 499] width 18 height 8
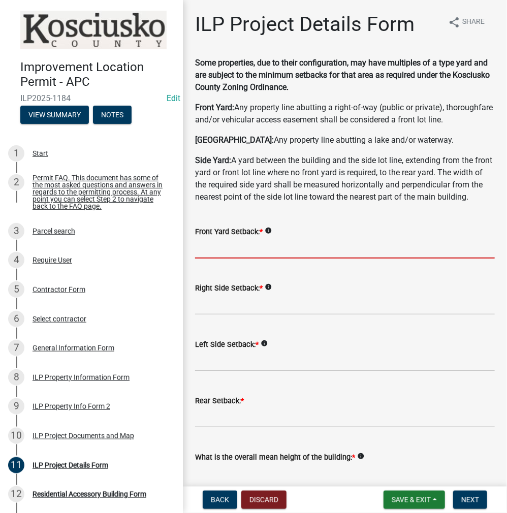
drag, startPoint x: 218, startPoint y: 275, endPoint x: 266, endPoint y: 277, distance: 48.3
click at [220, 258] on input "text" at bounding box center [344, 248] width 299 height 21
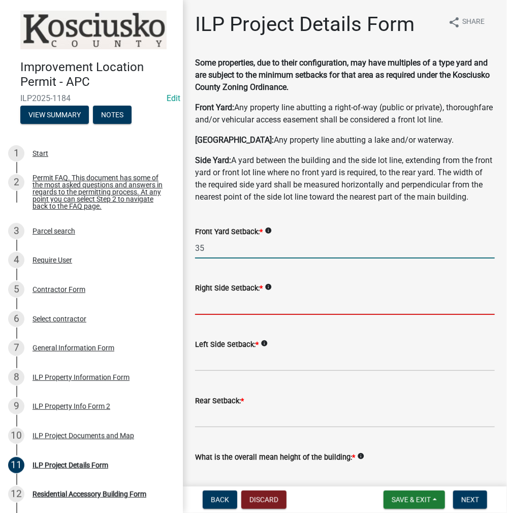
type input "35.0"
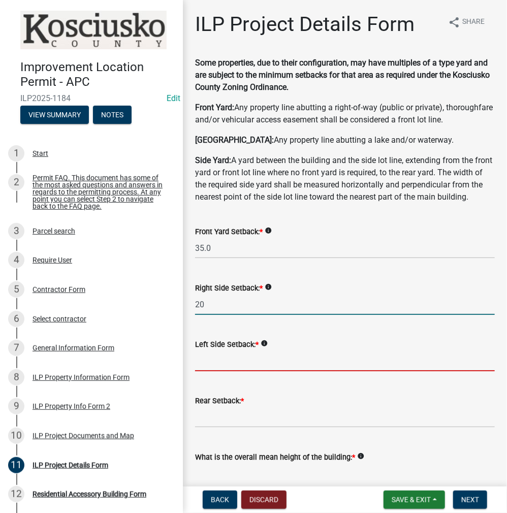
type input "20.0"
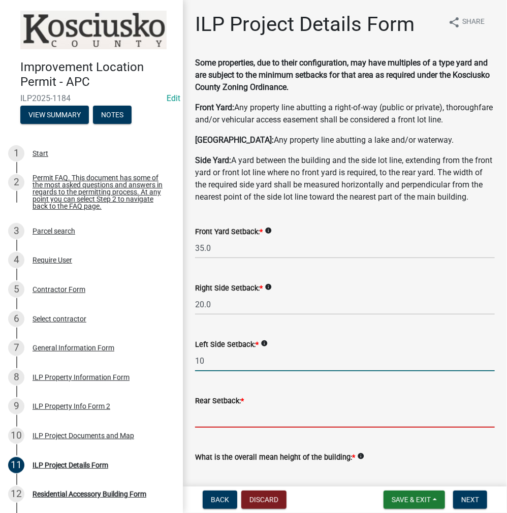
type input "10.0"
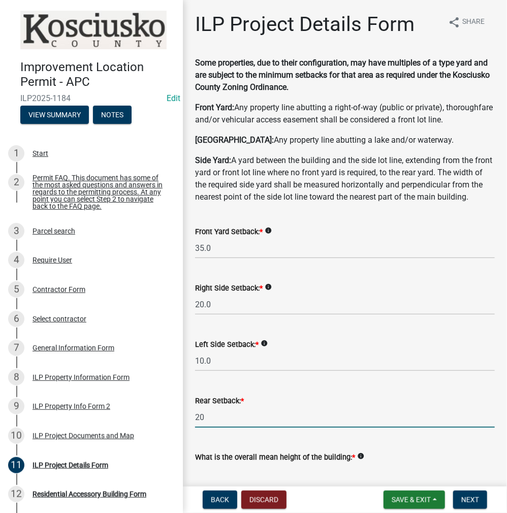
type input "20.0"
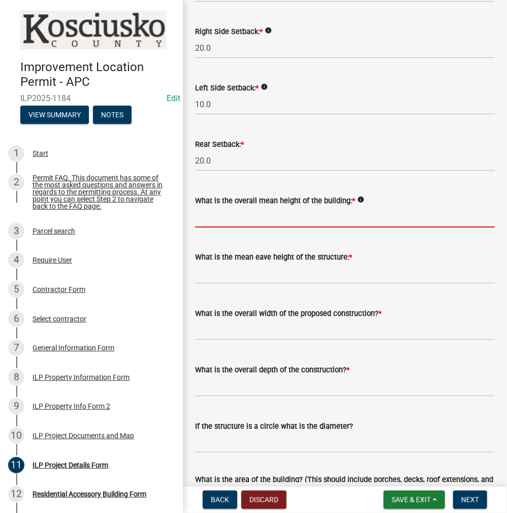
scroll to position [358, 0]
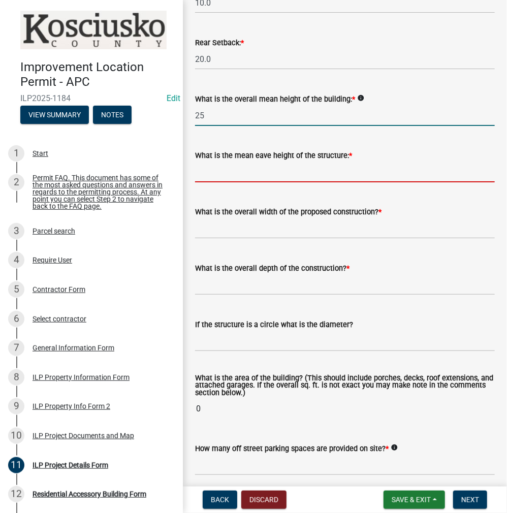
type input "25.0"
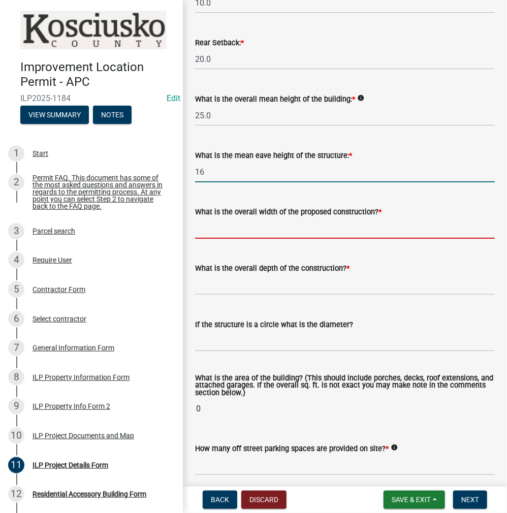
type input "16.0"
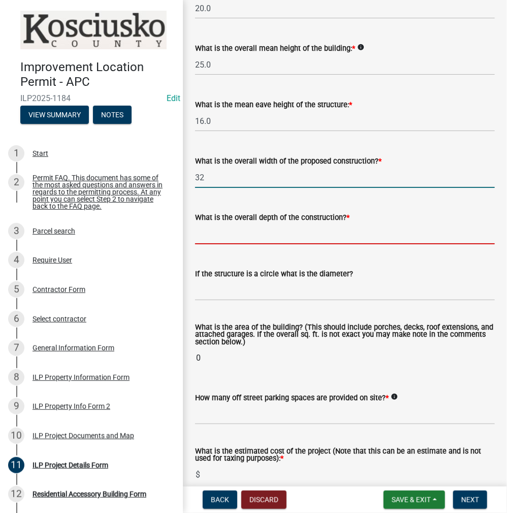
type input "32.00"
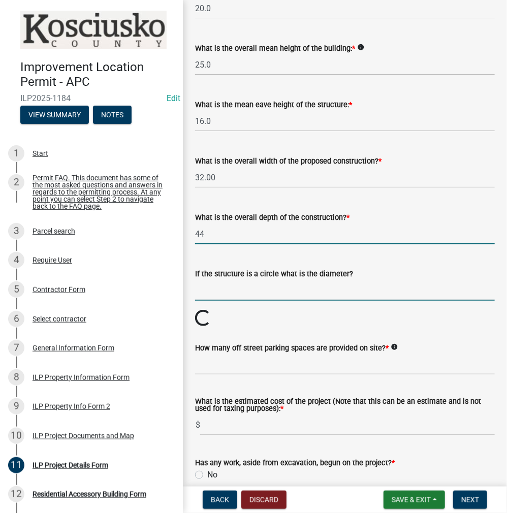
type input "44.00"
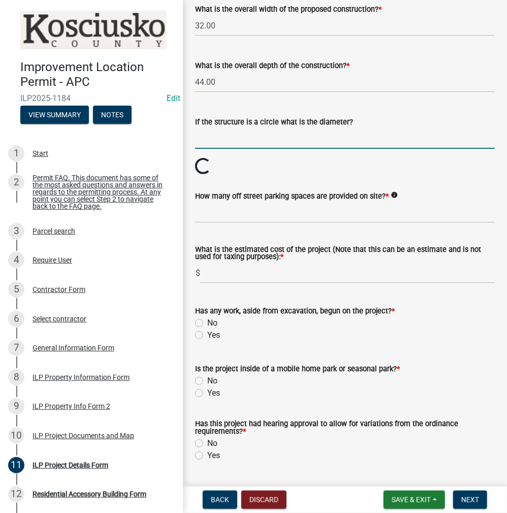
scroll to position [561, 0]
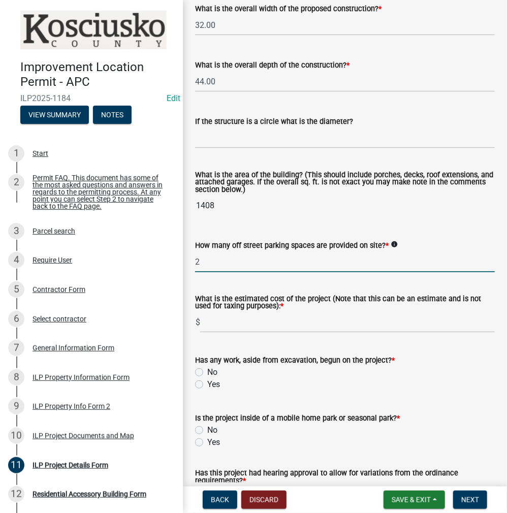
type input "2"
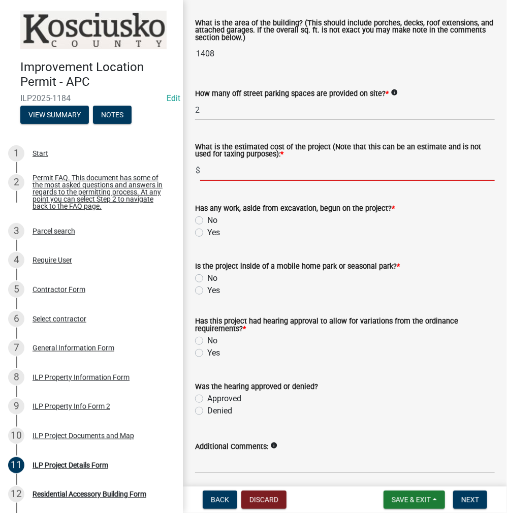
scroll to position [713, 0]
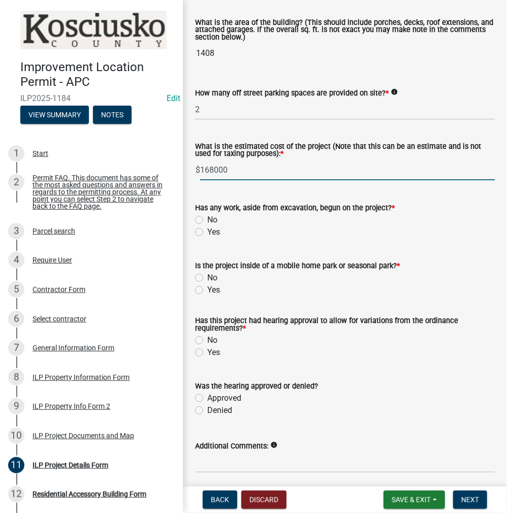
type input "168000"
click at [205, 226] on div "No" at bounding box center [344, 220] width 299 height 12
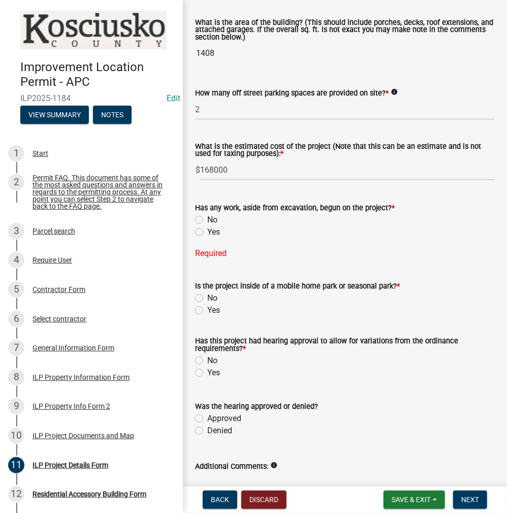
click at [207, 226] on label "No" at bounding box center [212, 220] width 10 height 12
click at [207, 220] on input "No" at bounding box center [210, 217] width 7 height 7
radio input "true"
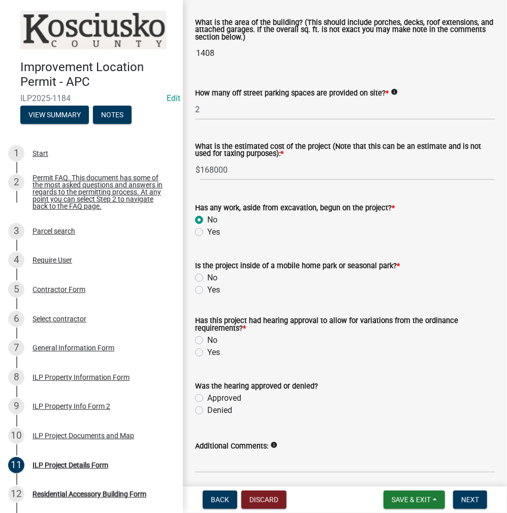
scroll to position [776, 0]
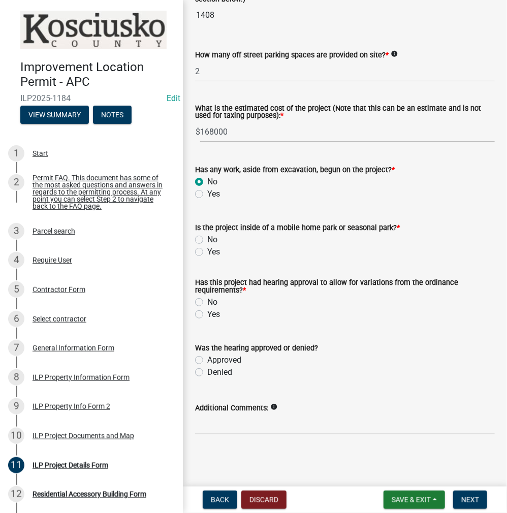
click at [207, 241] on label "No" at bounding box center [212, 239] width 10 height 12
click at [207, 240] on input "No" at bounding box center [210, 236] width 7 height 7
radio input "true"
click at [207, 315] on label "Yes" at bounding box center [213, 314] width 13 height 12
click at [207, 315] on input "Yes" at bounding box center [210, 311] width 7 height 7
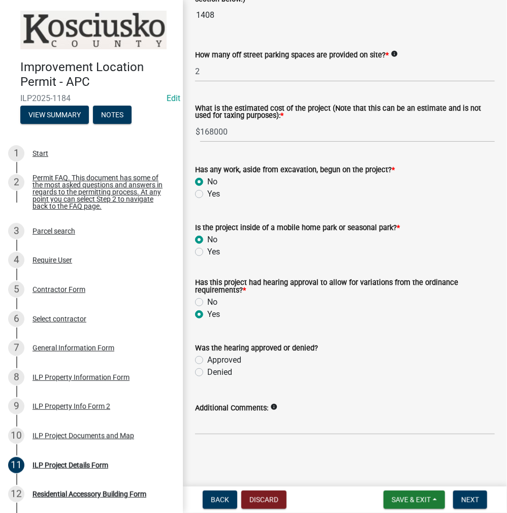
radio input "true"
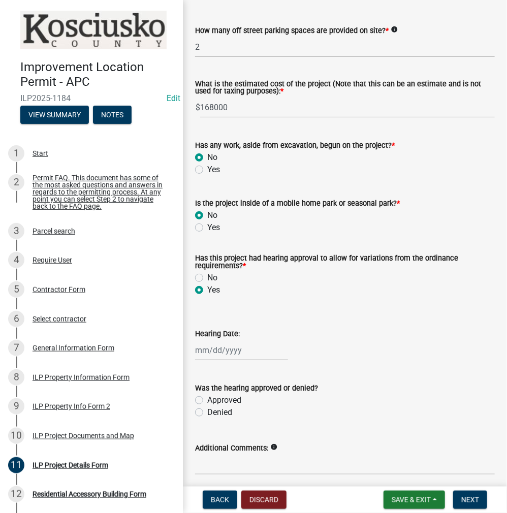
click at [227, 360] on div at bounding box center [241, 350] width 93 height 21
select select "9"
select select "2025"
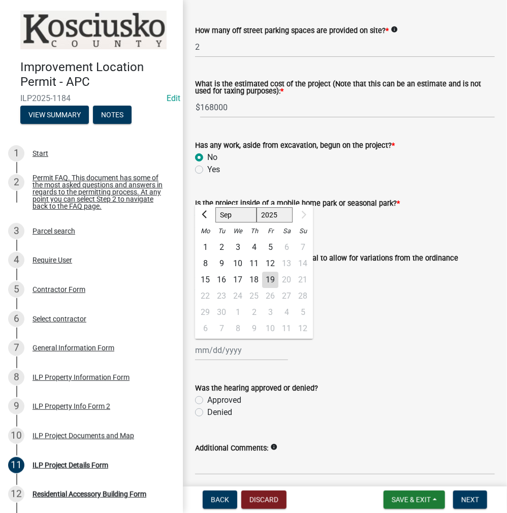
click at [204, 271] on div "8" at bounding box center [205, 263] width 16 height 16
type input "09/08/2025"
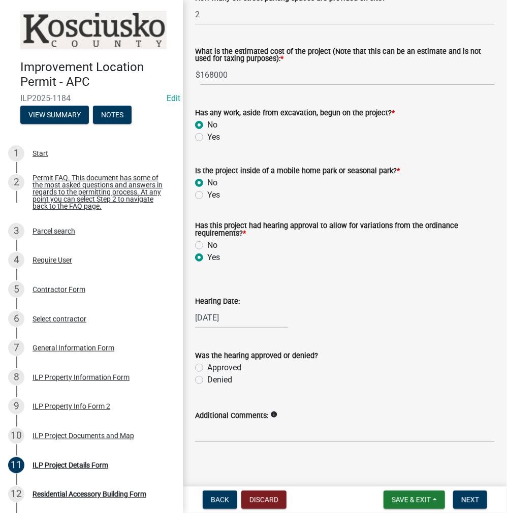
scroll to position [840, 0]
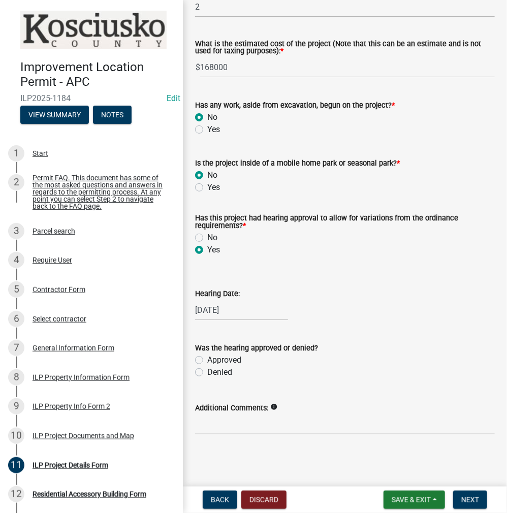
click at [207, 360] on label "Approved" at bounding box center [224, 360] width 34 height 12
click at [207, 360] on input "Approved" at bounding box center [210, 357] width 7 height 7
radio input "true"
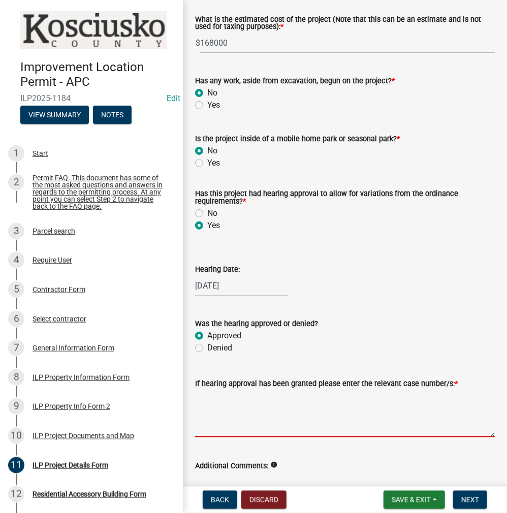
click at [219, 420] on textarea "If hearing approval has been granted please enter the relevant case number/s: *" at bounding box center [344, 413] width 299 height 48
type textarea "EX2025-98"
click at [470, 503] on span "Next" at bounding box center [470, 499] width 18 height 8
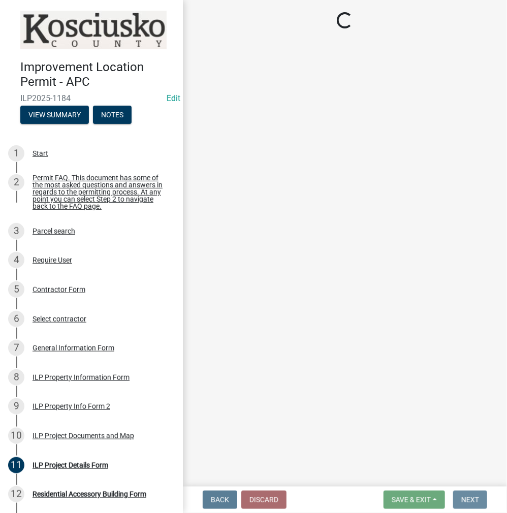
scroll to position [0, 0]
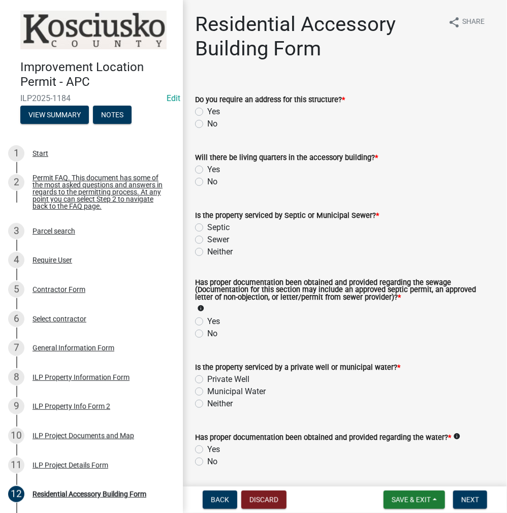
click at [207, 122] on label "No" at bounding box center [212, 124] width 10 height 12
click at [207, 122] on input "No" at bounding box center [210, 121] width 7 height 7
radio input "true"
click at [207, 181] on label "No" at bounding box center [212, 182] width 10 height 12
click at [207, 181] on input "No" at bounding box center [210, 179] width 7 height 7
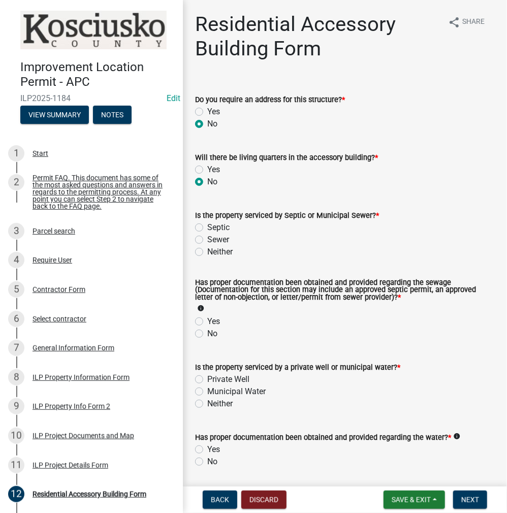
radio input "true"
click at [207, 228] on label "Septic" at bounding box center [218, 227] width 22 height 12
click at [207, 228] on input "Septic" at bounding box center [210, 224] width 7 height 7
radio input "true"
click at [207, 320] on label "Yes" at bounding box center [213, 321] width 13 height 12
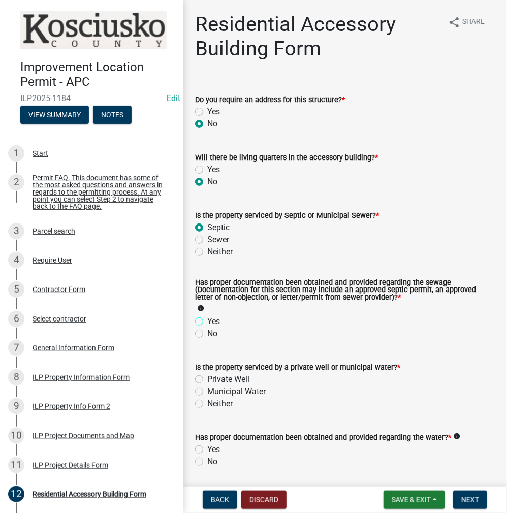
click at [207, 320] on input "Yes" at bounding box center [210, 318] width 7 height 7
radio input "true"
click at [207, 378] on label "Private Well" at bounding box center [228, 379] width 42 height 12
click at [207, 378] on input "Private Well" at bounding box center [210, 376] width 7 height 7
radio input "true"
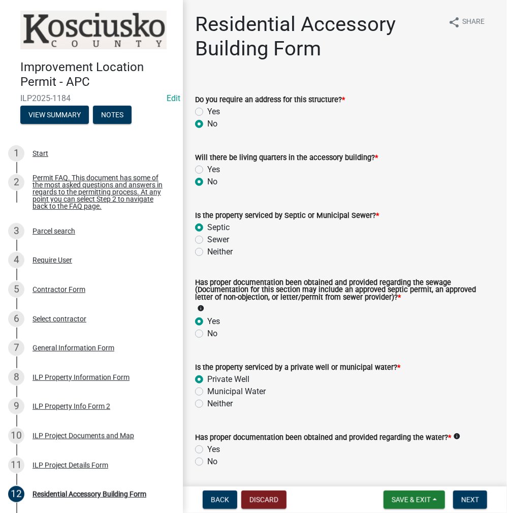
click at [207, 451] on label "Yes" at bounding box center [213, 449] width 13 height 12
click at [207, 450] on input "Yes" at bounding box center [210, 446] width 7 height 7
radio input "true"
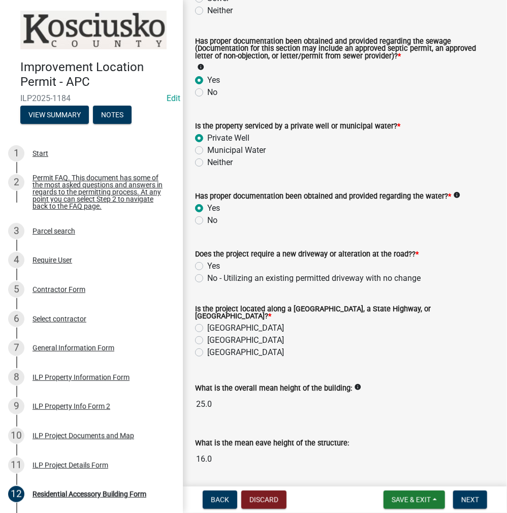
scroll to position [271, 0]
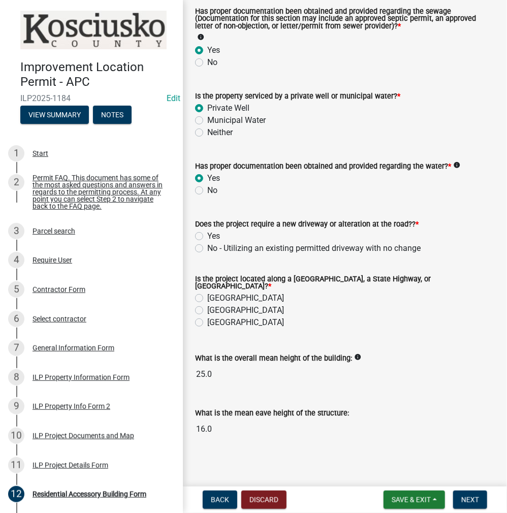
click at [207, 295] on label "County Road" at bounding box center [245, 298] width 77 height 12
click at [207, 295] on input "County Road" at bounding box center [210, 295] width 7 height 7
radio input "true"
click at [466, 504] on button "Next" at bounding box center [470, 499] width 34 height 18
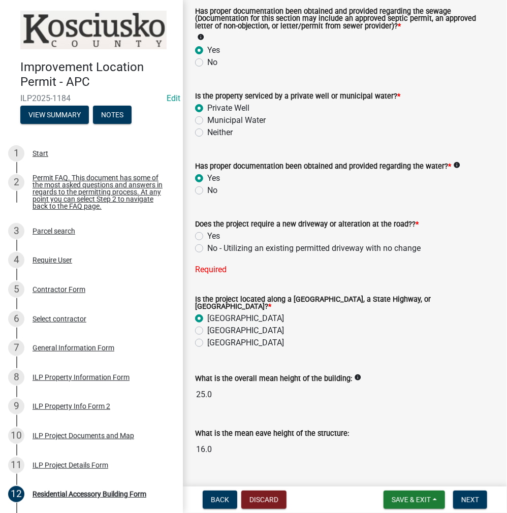
click at [207, 246] on label "No - Utilizing an existing permitted driveway with no change" at bounding box center [313, 248] width 213 height 12
click at [207, 246] on input "No - Utilizing an existing permitted driveway with no change" at bounding box center [210, 245] width 7 height 7
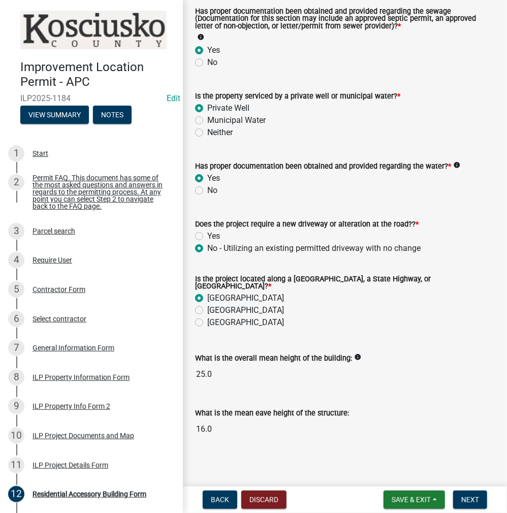
radio input "true"
click at [463, 498] on span "Next" at bounding box center [470, 499] width 18 height 8
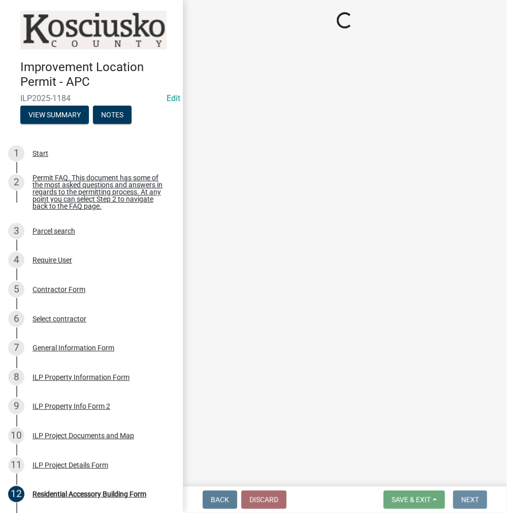
scroll to position [0, 0]
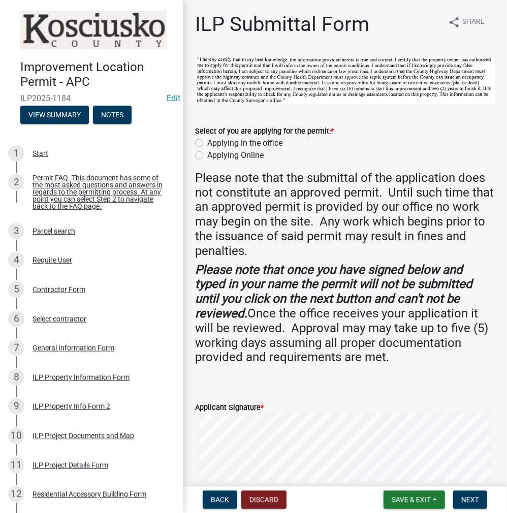
click at [207, 144] on label "Applying in the office" at bounding box center [244, 143] width 75 height 12
click at [207, 144] on input "Applying in the office" at bounding box center [210, 140] width 7 height 7
radio input "true"
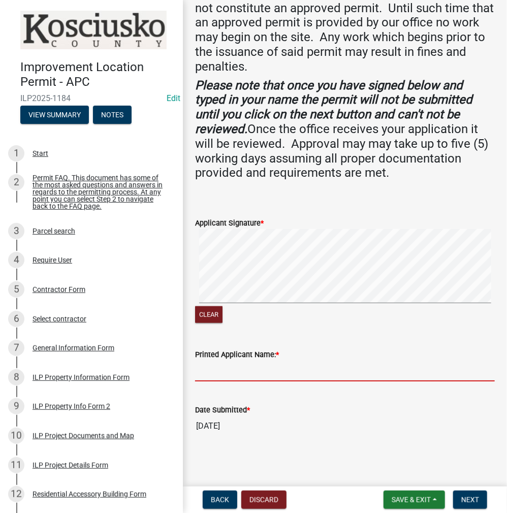
click at [227, 372] on input "Printed Applicant Name: *" at bounding box center [344, 370] width 299 height 21
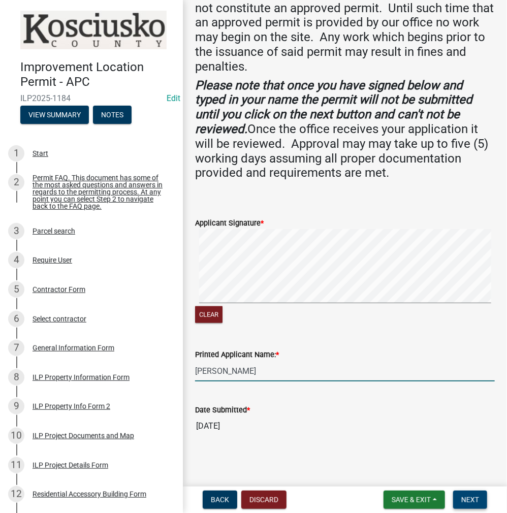
type input "SAM BEACHY"
click at [470, 499] on span "Next" at bounding box center [470, 499] width 18 height 8
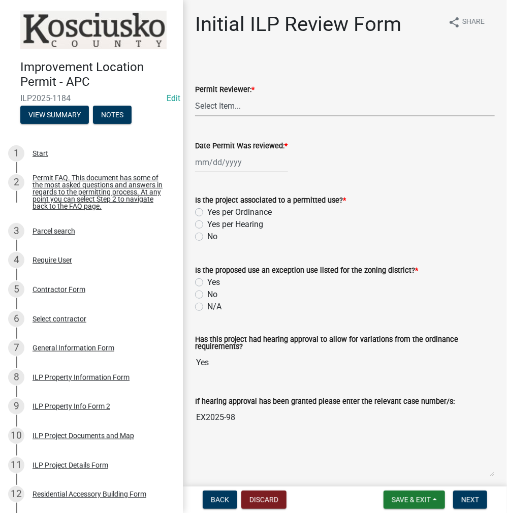
click at [230, 110] on select "Select Item... MMS LT AT CS Vacant Vacant" at bounding box center [344, 105] width 299 height 21
click at [195, 95] on select "Select Item... MMS LT AT CS Vacant Vacant" at bounding box center [344, 105] width 299 height 21
select select "c872cdc8-ca01-49f1-a213-e4b05fa58cd2"
click at [229, 159] on div at bounding box center [241, 162] width 93 height 21
select select "9"
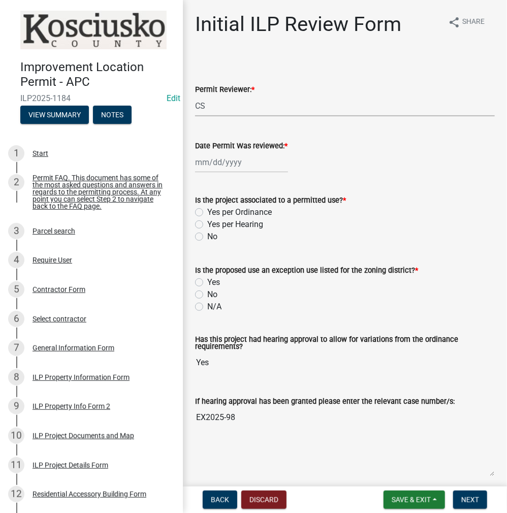
select select "2025"
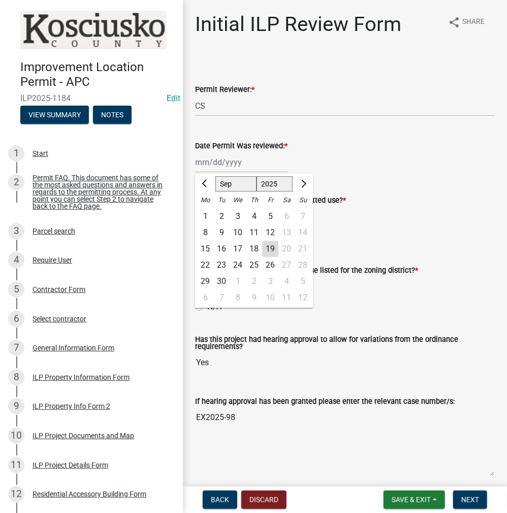
click at [268, 247] on div "19" at bounding box center [270, 249] width 16 height 16
type input "09/19/2025"
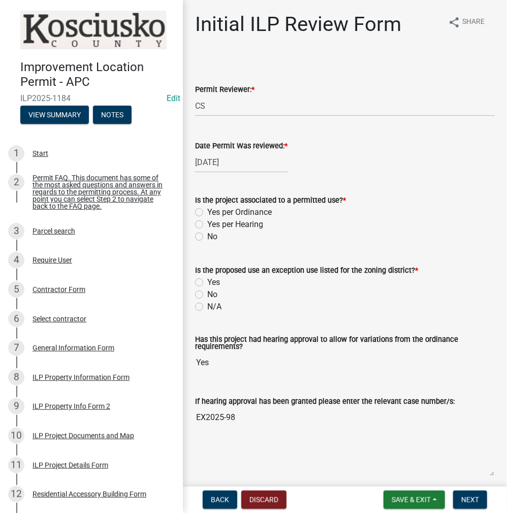
click at [207, 223] on label "Yes per Hearing" at bounding box center [235, 224] width 56 height 12
click at [207, 223] on input "Yes per Hearing" at bounding box center [210, 221] width 7 height 7
radio input "true"
click at [207, 294] on label "No" at bounding box center [212, 294] width 10 height 12
click at [207, 294] on input "No" at bounding box center [210, 291] width 7 height 7
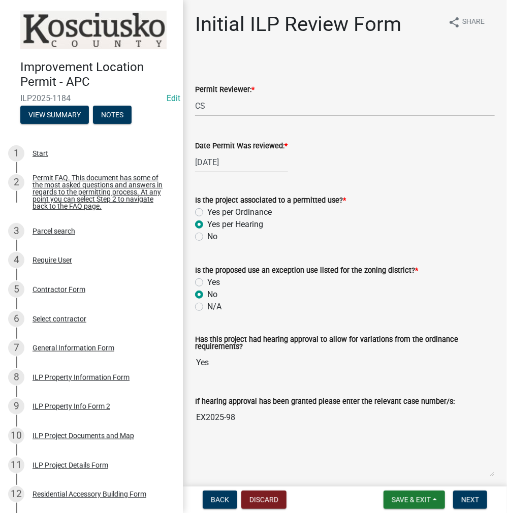
radio input "true"
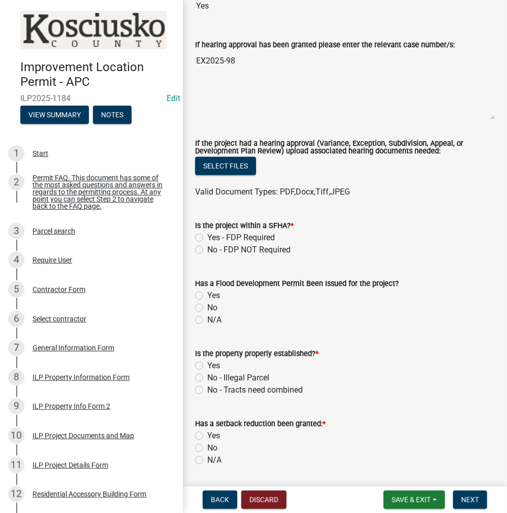
scroll to position [406, 0]
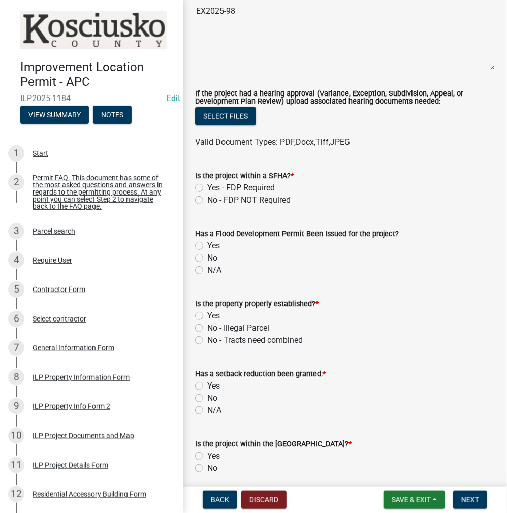
click at [207, 198] on label "No - FDP NOT Required" at bounding box center [248, 200] width 83 height 12
click at [207, 198] on input "No - FDP NOT Required" at bounding box center [210, 197] width 7 height 7
radio input "true"
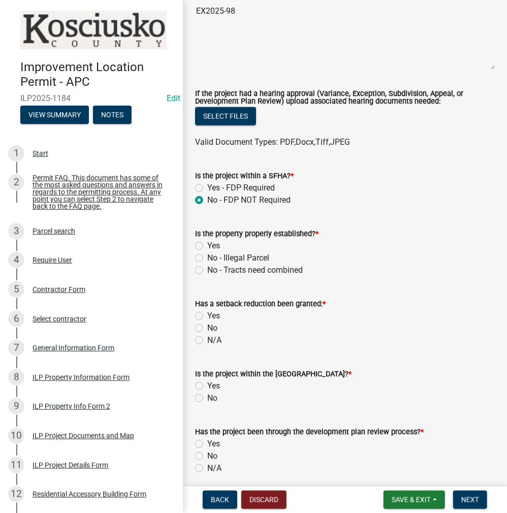
click at [207, 244] on label "Yes" at bounding box center [213, 246] width 13 height 12
click at [207, 244] on input "Yes" at bounding box center [210, 243] width 7 height 7
radio input "true"
click at [207, 327] on label "No" at bounding box center [212, 328] width 10 height 12
click at [207, 327] on input "No" at bounding box center [210, 325] width 7 height 7
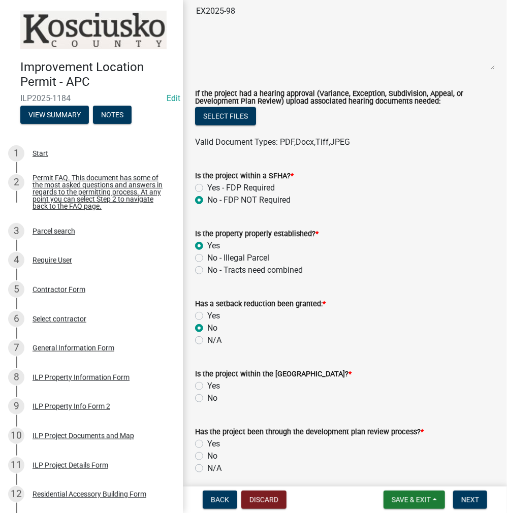
radio input "true"
click at [207, 400] on label "No" at bounding box center [212, 398] width 10 height 12
click at [207, 398] on input "No" at bounding box center [210, 395] width 7 height 7
radio input "true"
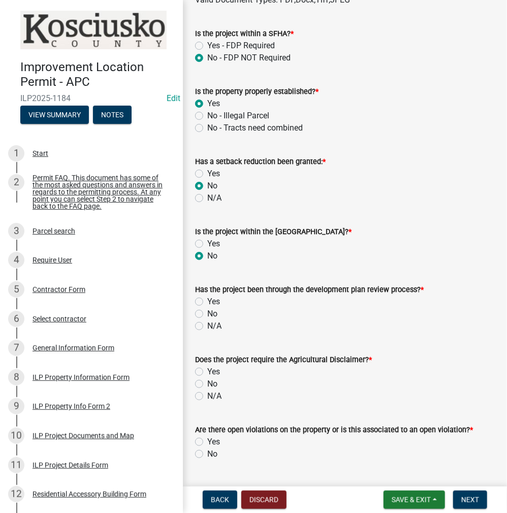
scroll to position [609, 0]
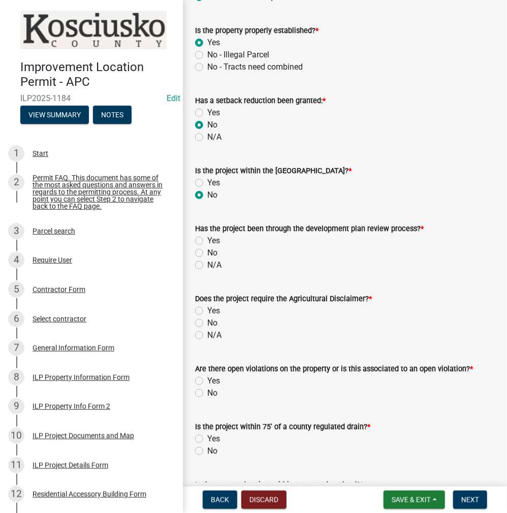
click at [207, 252] on label "No" at bounding box center [212, 253] width 10 height 12
click at [207, 252] on input "No" at bounding box center [210, 250] width 7 height 7
radio input "true"
click at [207, 323] on label "No" at bounding box center [212, 323] width 10 height 12
click at [207, 323] on input "No" at bounding box center [210, 320] width 7 height 7
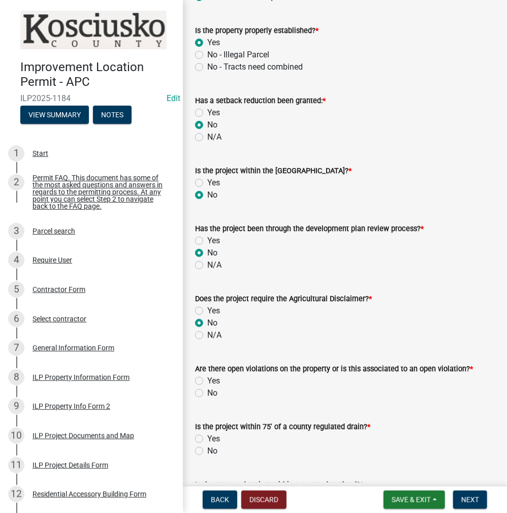
radio input "true"
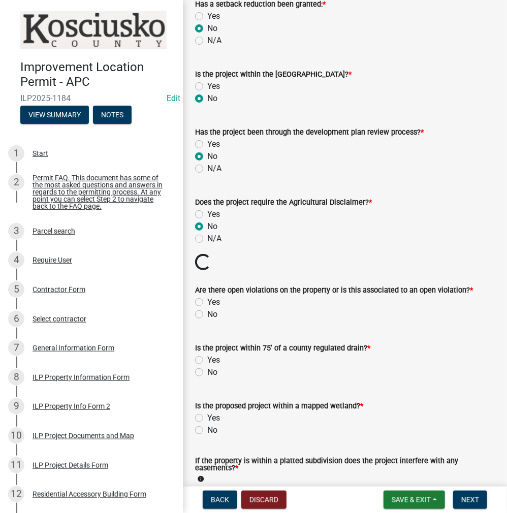
scroll to position [761, 0]
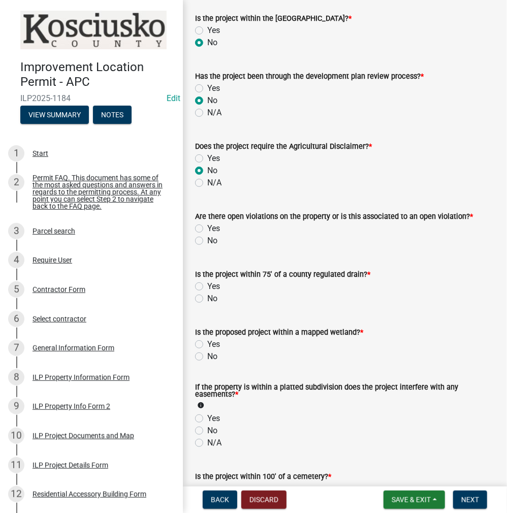
click at [207, 239] on label "No" at bounding box center [212, 241] width 10 height 12
click at [207, 239] on input "No" at bounding box center [210, 238] width 7 height 7
radio input "true"
click at [207, 298] on label "No" at bounding box center [212, 298] width 10 height 12
click at [207, 298] on input "No" at bounding box center [210, 295] width 7 height 7
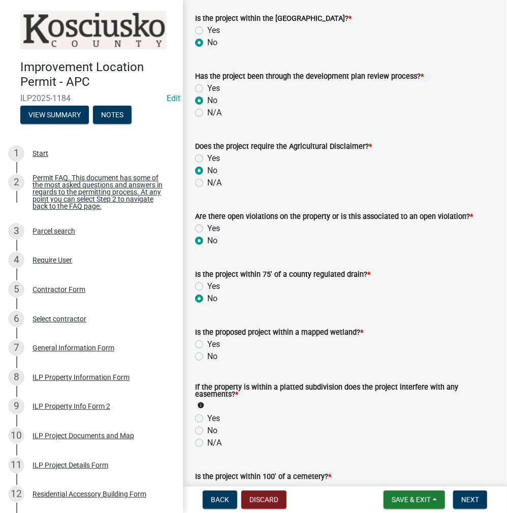
radio input "true"
click at [207, 354] on label "No" at bounding box center [212, 356] width 10 height 12
click at [207, 354] on input "No" at bounding box center [210, 353] width 7 height 7
radio input "true"
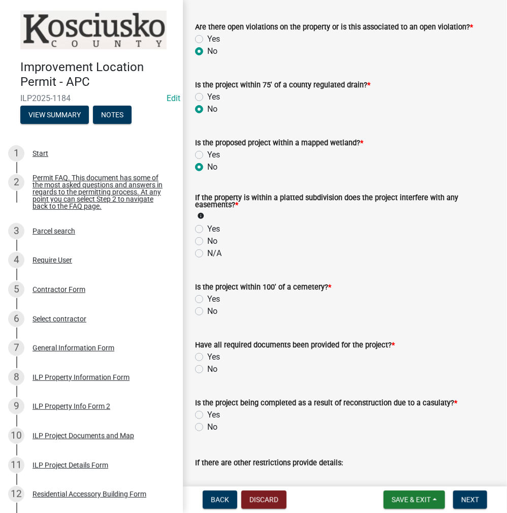
scroll to position [964, 0]
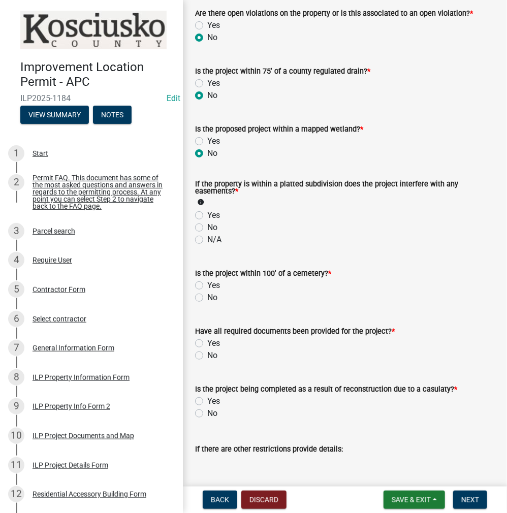
click at [207, 229] on label "No" at bounding box center [212, 227] width 10 height 12
click at [207, 228] on input "No" at bounding box center [210, 224] width 7 height 7
radio input "true"
click at [207, 295] on label "No" at bounding box center [212, 297] width 10 height 12
click at [207, 295] on input "No" at bounding box center [210, 294] width 7 height 7
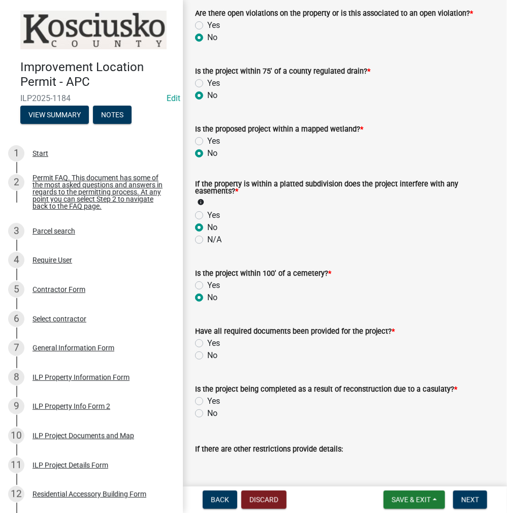
radio input "true"
click at [207, 342] on label "Yes" at bounding box center [213, 343] width 13 height 12
click at [207, 342] on input "Yes" at bounding box center [210, 340] width 7 height 7
radio input "true"
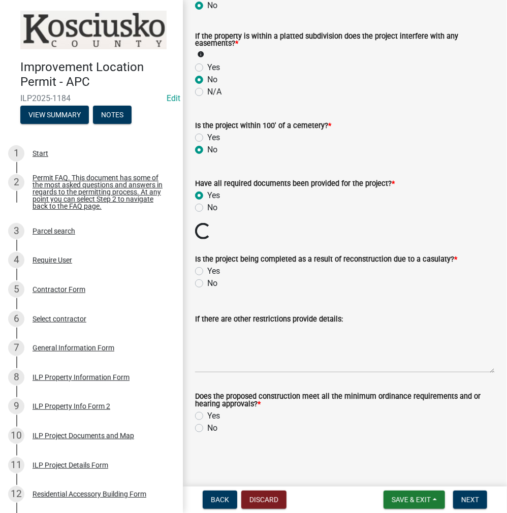
scroll to position [1094, 0]
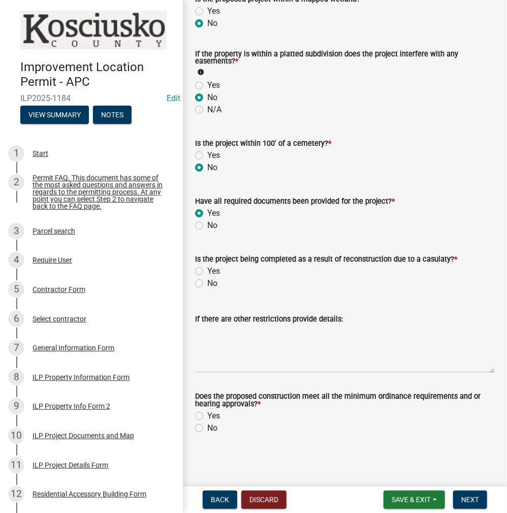
click at [207, 281] on label "No" at bounding box center [212, 283] width 10 height 12
click at [207, 281] on input "No" at bounding box center [210, 280] width 7 height 7
radio input "true"
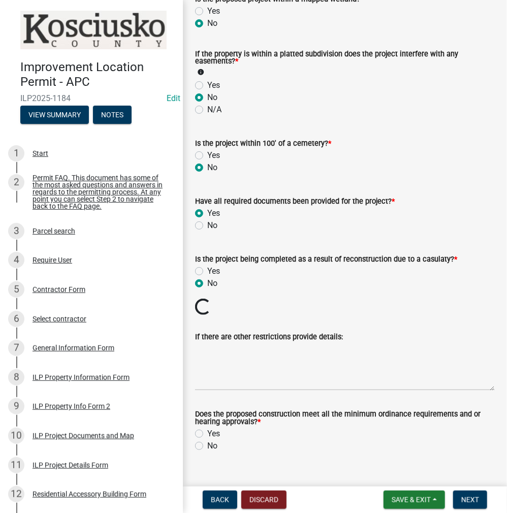
click at [207, 431] on label "Yes" at bounding box center [213, 433] width 13 height 12
click at [207, 431] on input "Yes" at bounding box center [210, 430] width 7 height 7
radio input "true"
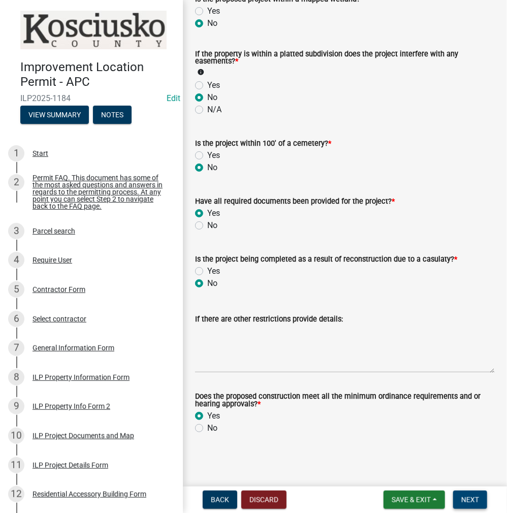
click at [478, 497] on span "Next" at bounding box center [470, 499] width 18 height 8
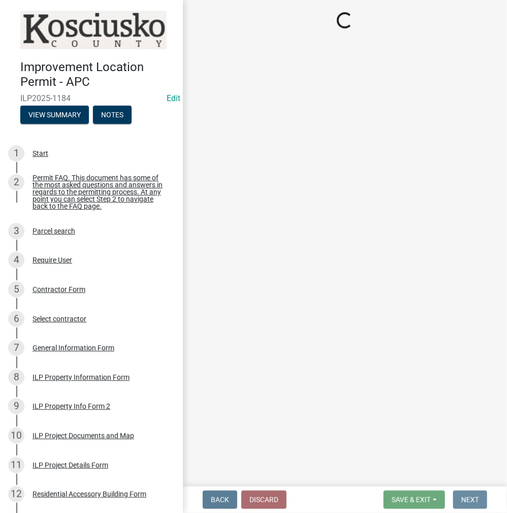
scroll to position [0, 0]
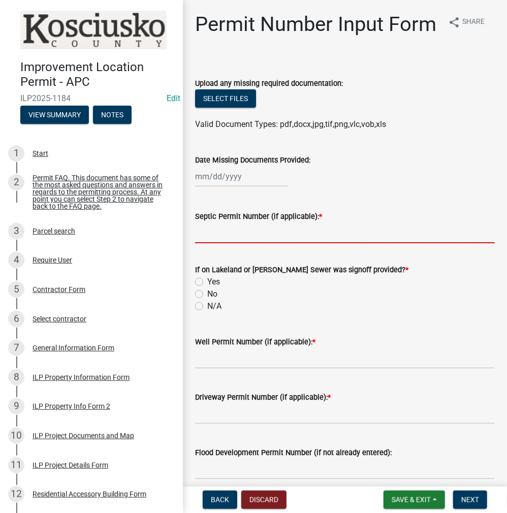
click at [221, 243] on input "Septic Permit Number (if applicable): *" at bounding box center [344, 232] width 299 height 21
type input "LONO"
click at [207, 300] on label "No" at bounding box center [212, 294] width 10 height 12
click at [207, 294] on input "No" at bounding box center [210, 291] width 7 height 7
radio input "true"
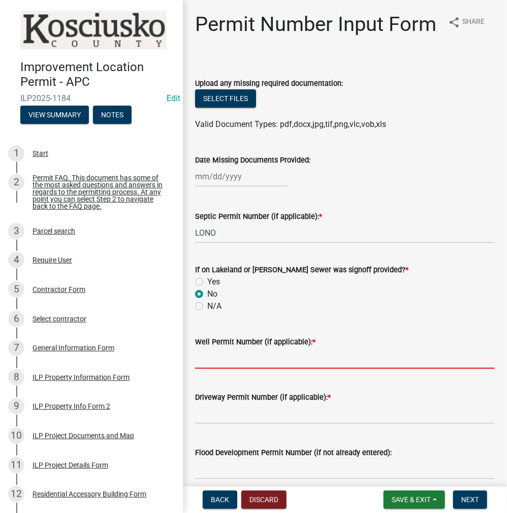
click at [225, 369] on input "Well Permit Number (if applicable): *" at bounding box center [344, 358] width 299 height 21
type input "LONO"
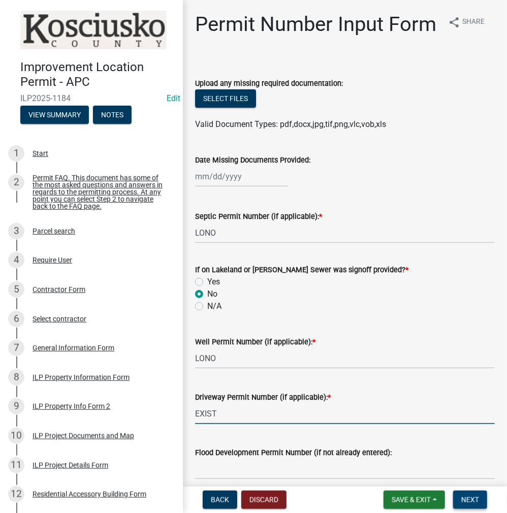
type input "EXIST"
click at [469, 500] on span "Next" at bounding box center [470, 499] width 18 height 8
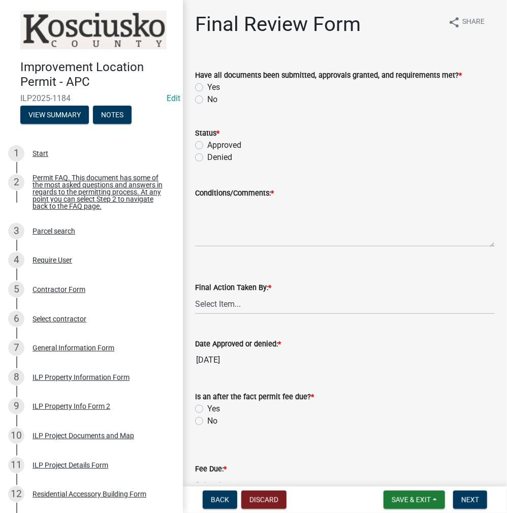
click at [207, 90] on label "Yes" at bounding box center [213, 87] width 13 height 12
click at [207, 88] on input "Yes" at bounding box center [210, 84] width 7 height 7
radio input "true"
click at [207, 145] on label "Approved" at bounding box center [224, 145] width 34 height 12
click at [207, 145] on input "Approved" at bounding box center [210, 142] width 7 height 7
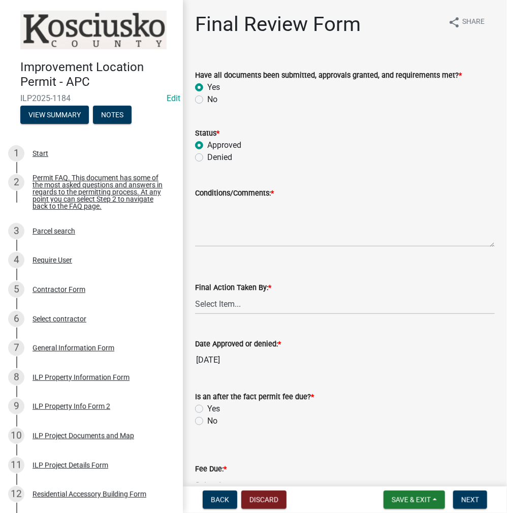
radio input "true"
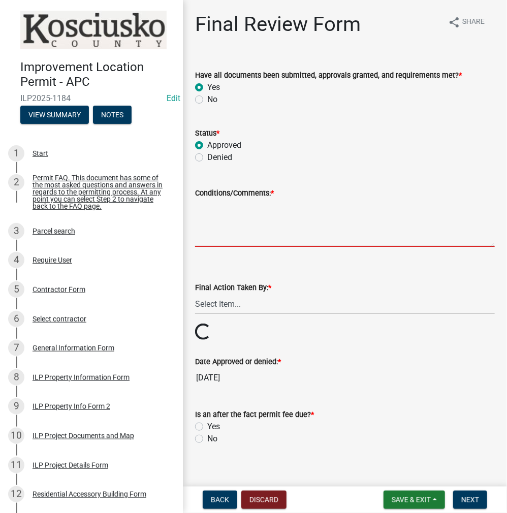
click at [235, 230] on textarea "Conditions/Comments: *" at bounding box center [344, 223] width 299 height 48
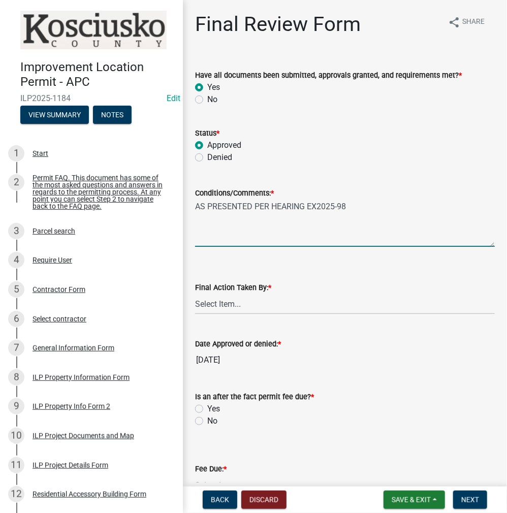
type textarea "AS PRESENTED PER HEARING EX2025-98"
click at [234, 303] on select "Select Item... MMS LT AT CS Vacant Vacant" at bounding box center [344, 303] width 299 height 21
click at [195, 293] on select "Select Item... MMS LT AT CS Vacant Vacant" at bounding box center [344, 303] width 299 height 21
select select "c872cdc8-ca01-49f1-a213-e4b05fa58cd2"
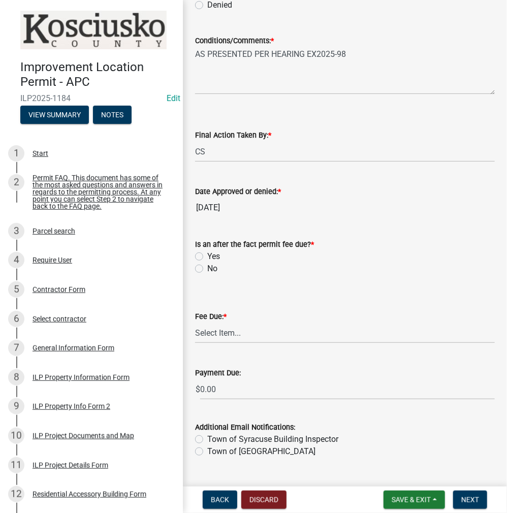
click at [207, 264] on label "No" at bounding box center [212, 268] width 10 height 12
click at [207, 264] on input "No" at bounding box center [210, 265] width 7 height 7
radio input "true"
click at [216, 329] on select "Select Item... N/A $10.00 $25.00 $125.00 $250 $500 $500 + $10.00 for every 10 s…" at bounding box center [344, 332] width 299 height 21
click at [195, 338] on select "Select Item... N/A $10.00 $25.00 $125.00 $250 $500 $500 + $10.00 for every 10 s…" at bounding box center [344, 332] width 299 height 21
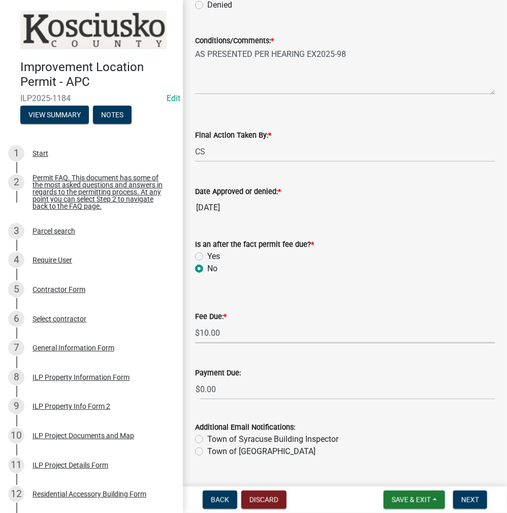
select select "6f482d1d-eb35-47e6-92b0-143404755581"
click at [473, 506] on button "Next" at bounding box center [470, 499] width 34 height 18
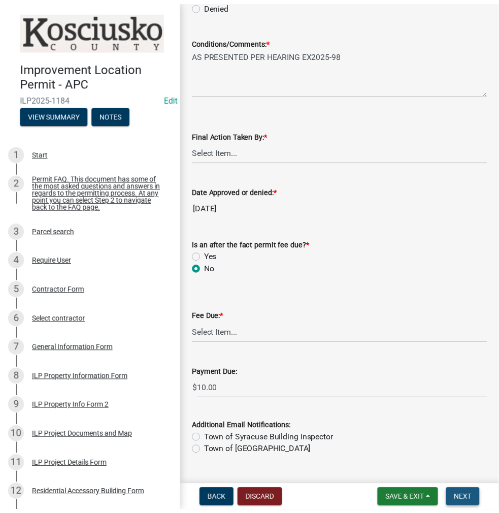
scroll to position [0, 0]
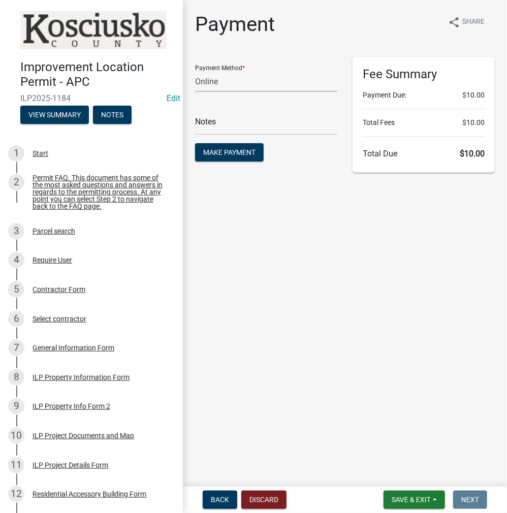
click at [228, 86] on select "Credit Card POS Check Cash Online" at bounding box center [266, 81] width 142 height 21
select select "2: 1"
click at [195, 71] on select "Credit Card POS Check Cash Online" at bounding box center [266, 81] width 142 height 21
click at [224, 124] on input "text" at bounding box center [266, 124] width 142 height 21
type input "ILP 2025-1184"
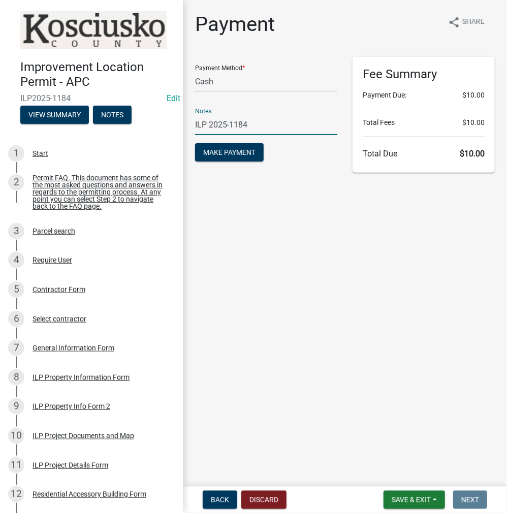
click at [195, 143] on button "Make Payment" at bounding box center [229, 152] width 69 height 18
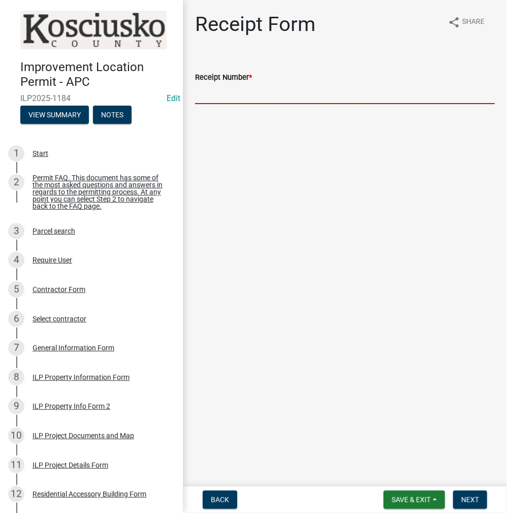
click at [238, 91] on input "Receipt Number *" at bounding box center [344, 93] width 299 height 21
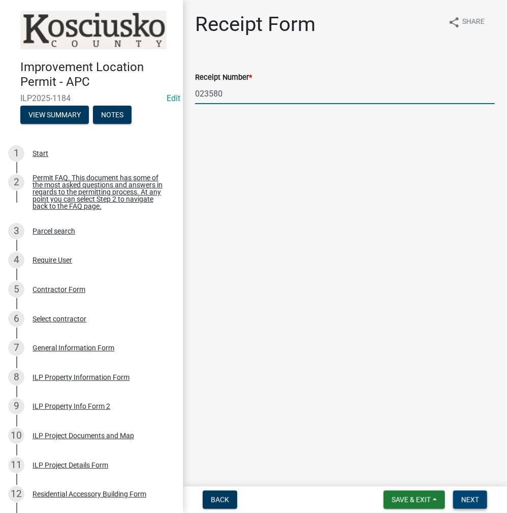
type input "023580"
click at [472, 494] on button "Next" at bounding box center [470, 499] width 34 height 18
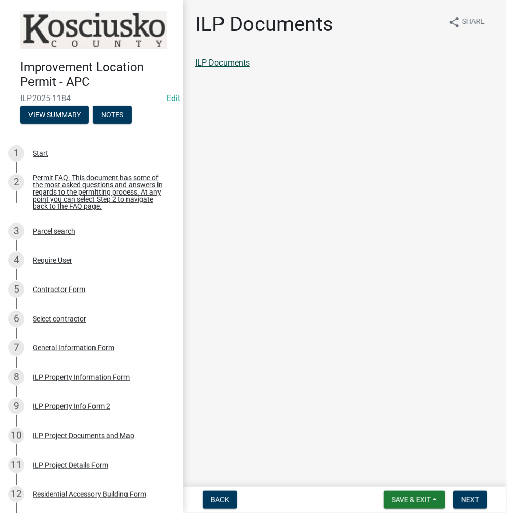
click at [235, 64] on link "ILP Documents" at bounding box center [222, 63] width 55 height 10
click at [469, 500] on span "Next" at bounding box center [470, 499] width 18 height 8
